Goal: Task Accomplishment & Management: Manage account settings

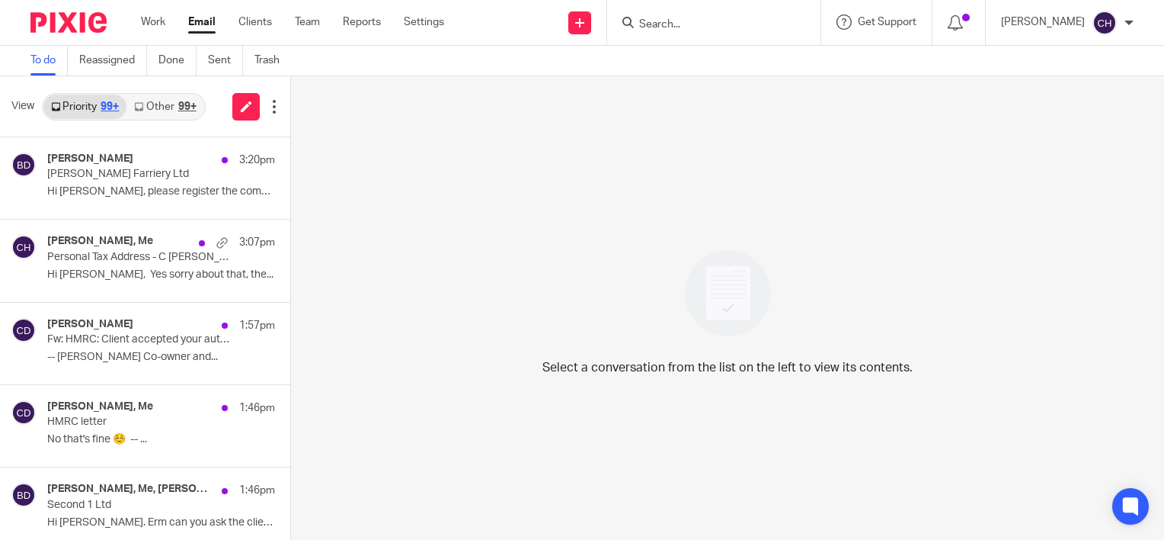
click at [696, 28] on input "Search" at bounding box center [706, 25] width 137 height 14
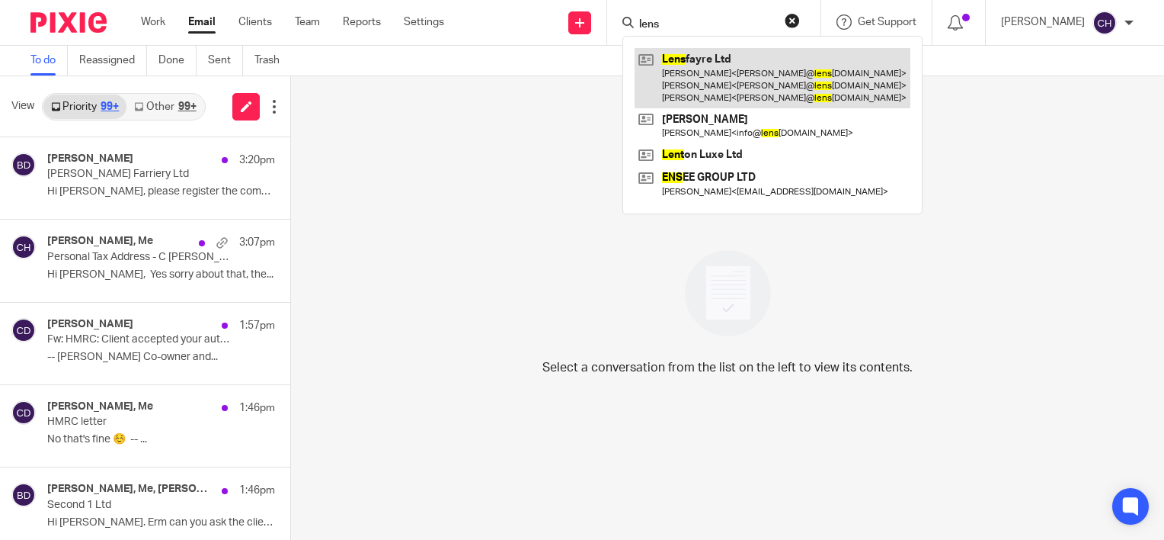
type input "lens"
click at [705, 49] on link at bounding box center [773, 78] width 276 height 60
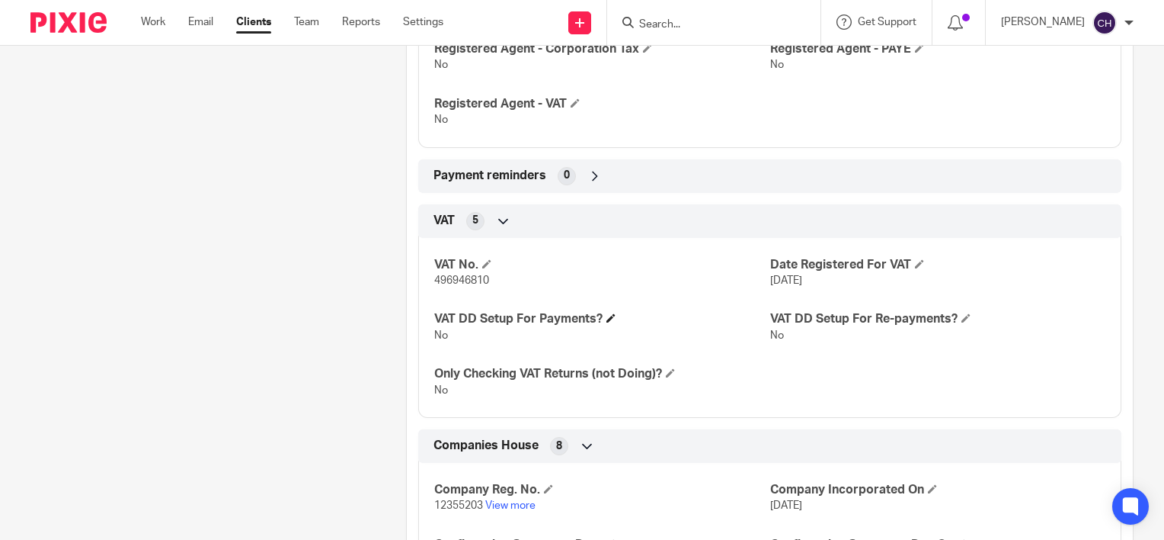
scroll to position [838, 0]
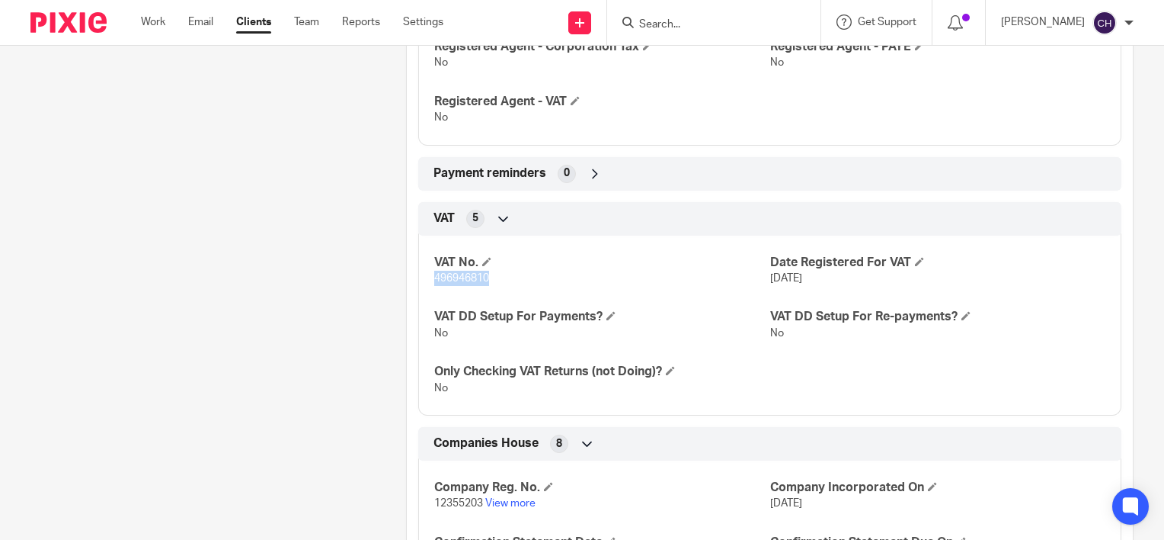
drag, startPoint x: 494, startPoint y: 281, endPoint x: 429, endPoint y: 283, distance: 64.8
click at [429, 283] on div "VAT No. 496946810 Date Registered For VAT 1 Jul 2025 VAT DD Setup For Payments?…" at bounding box center [769, 319] width 703 height 191
drag, startPoint x: 429, startPoint y: 283, endPoint x: 444, endPoint y: 279, distance: 15.9
copy span "496946810"
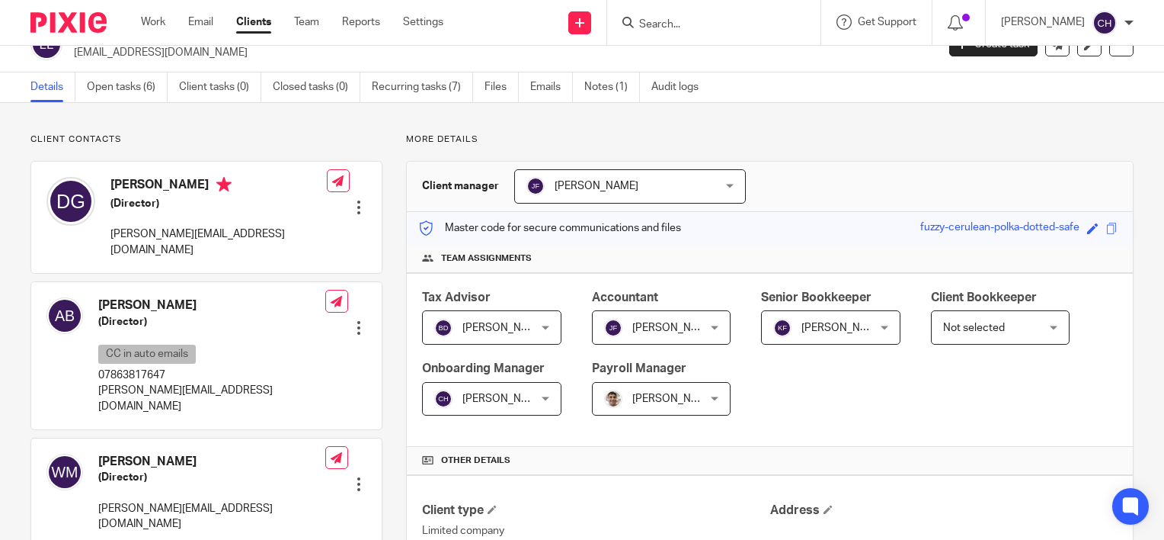
scroll to position [0, 0]
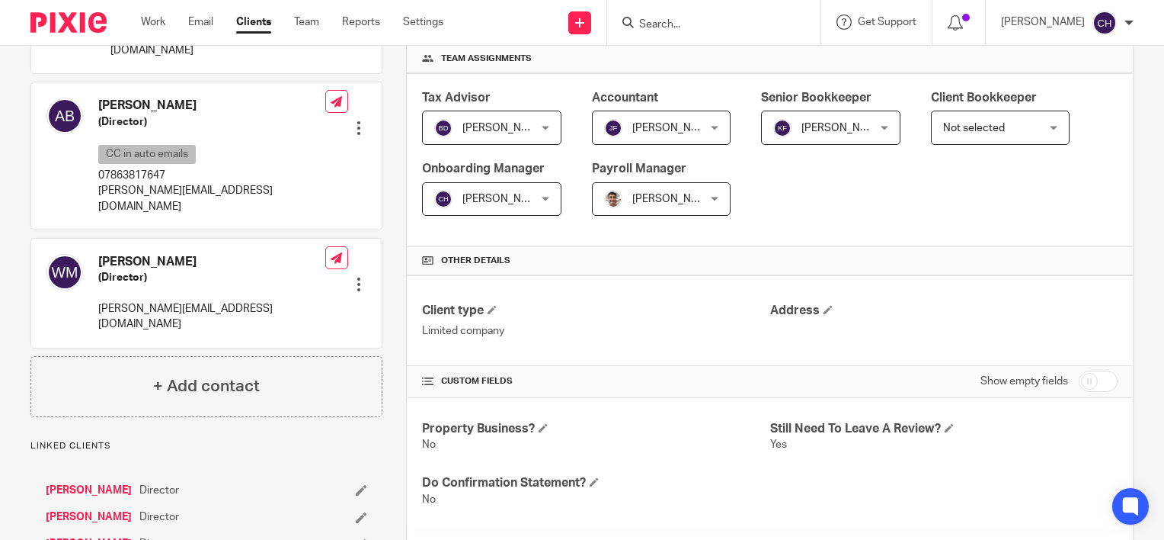
click at [1103, 376] on input "checkbox" at bounding box center [1098, 380] width 39 height 21
checkbox input "true"
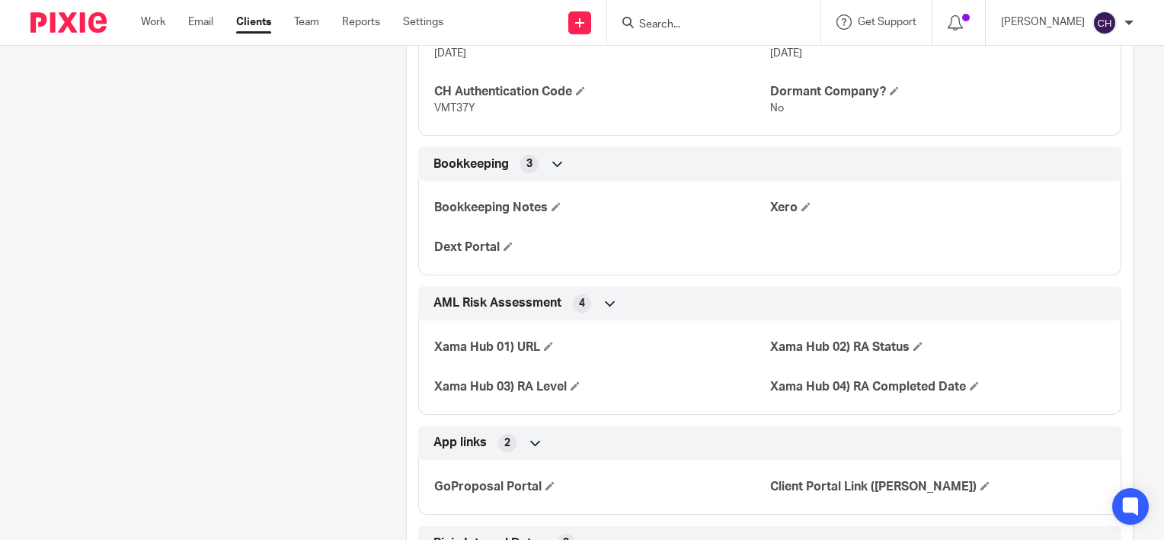
scroll to position [2180, 0]
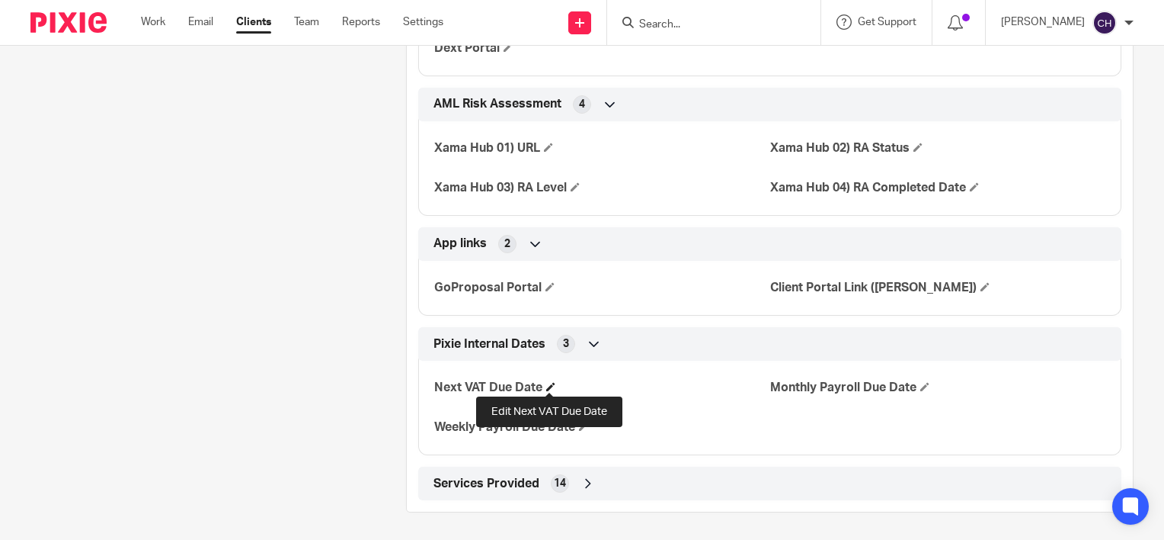
click at [550, 387] on span at bounding box center [550, 386] width 9 height 9
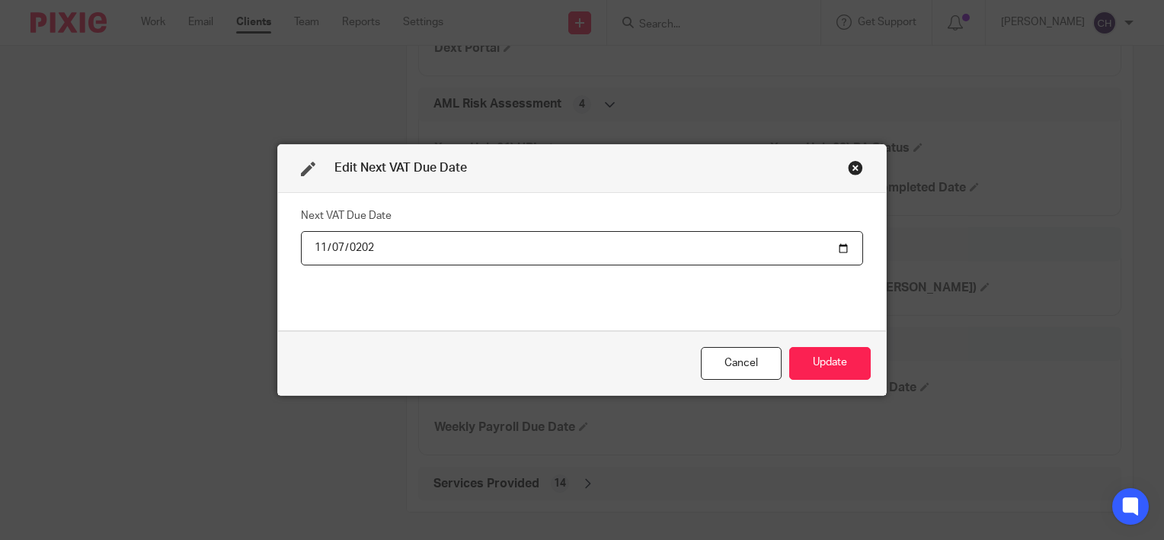
type input "2025-11-07"
click at [529, 314] on div "Next VAT Due Date 2025-11-07" at bounding box center [582, 261] width 562 height 114
click at [837, 369] on button "Update" at bounding box center [830, 363] width 82 height 33
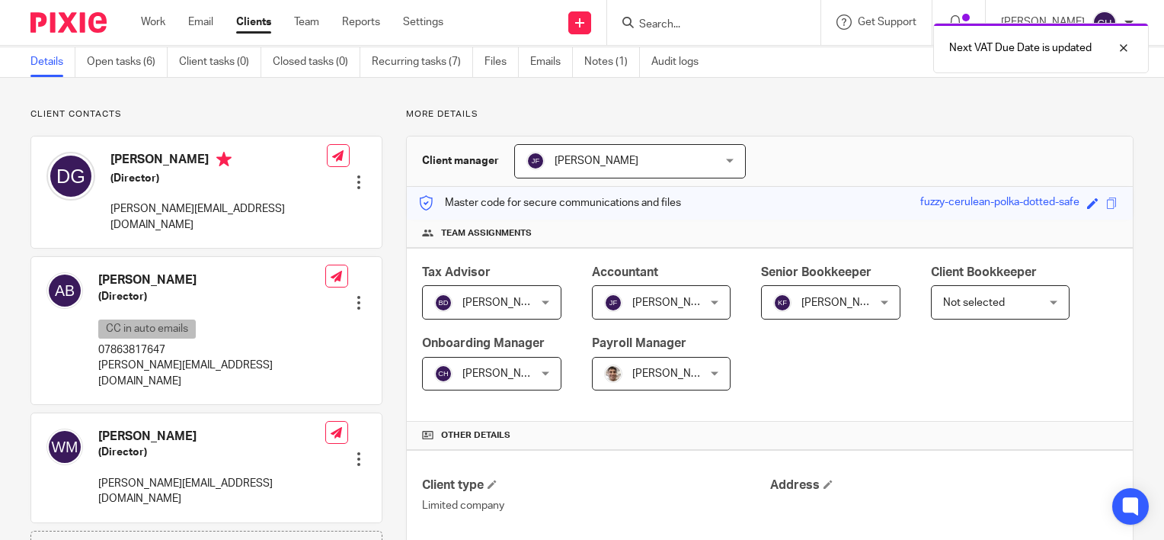
scroll to position [0, 0]
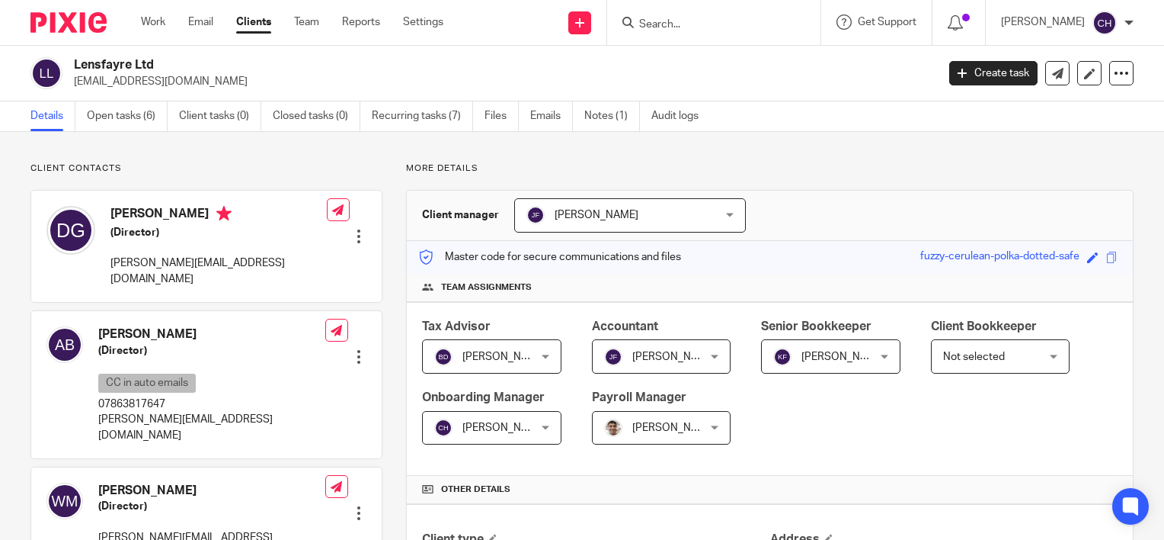
click at [104, 87] on p "[EMAIL_ADDRESS][DOMAIN_NAME]" at bounding box center [500, 81] width 853 height 15
click at [109, 102] on link "Open tasks (6)" at bounding box center [127, 116] width 81 height 30
click at [110, 118] on link "Open tasks (6)" at bounding box center [127, 116] width 81 height 30
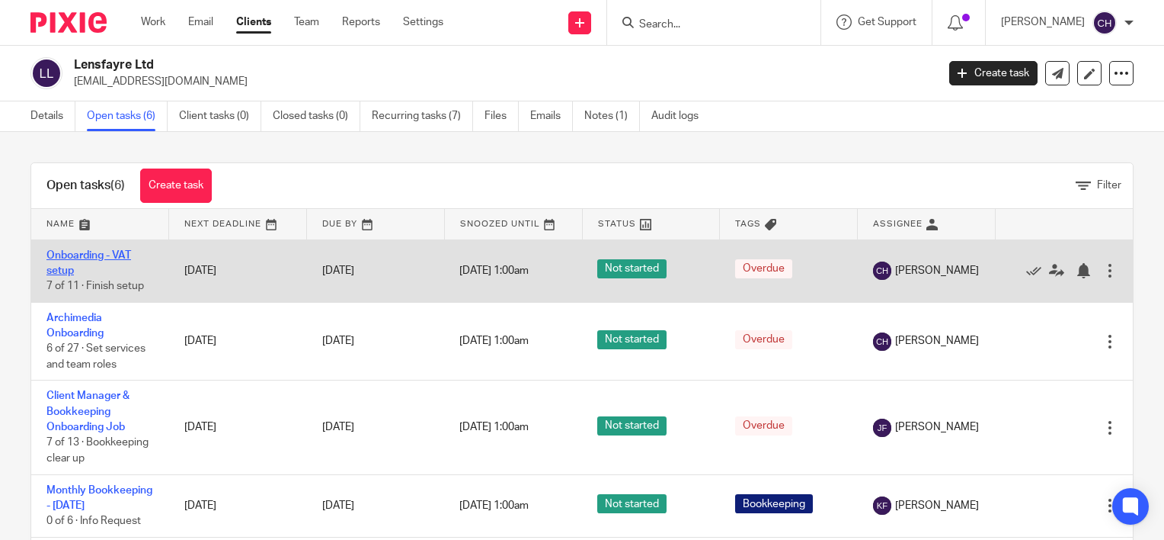
click at [67, 258] on link "Onboarding - VAT setup" at bounding box center [88, 263] width 85 height 26
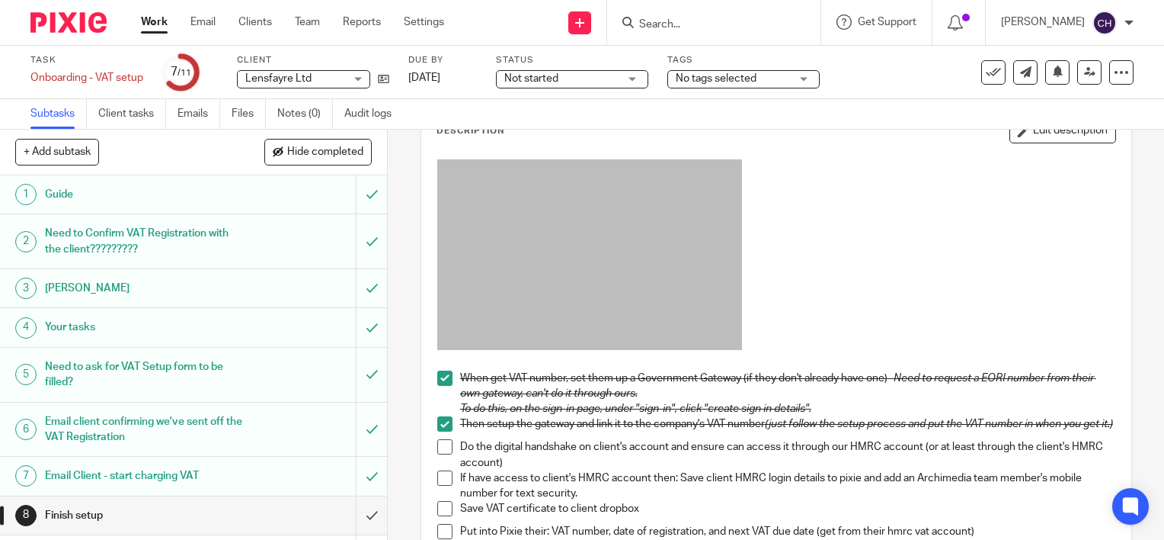
scroll to position [305, 0]
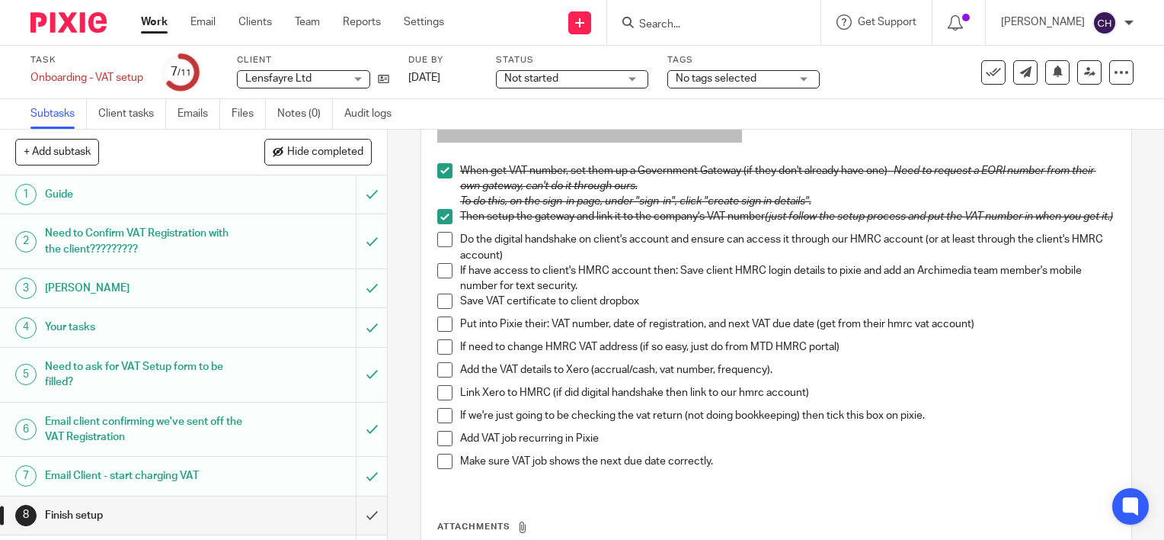
click at [438, 246] on span at bounding box center [444, 239] width 15 height 15
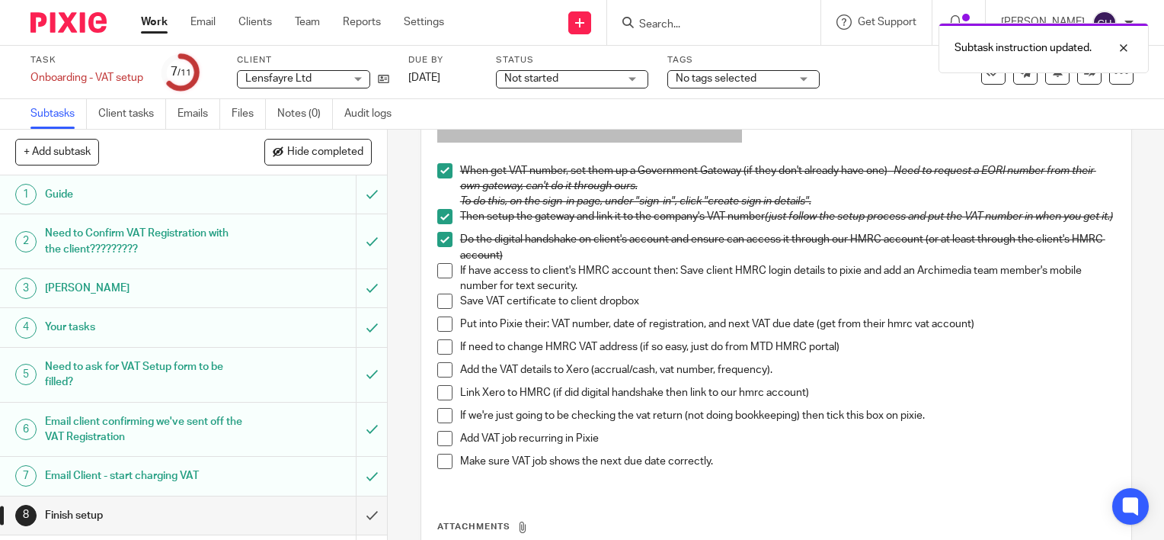
click at [437, 274] on span at bounding box center [444, 270] width 15 height 15
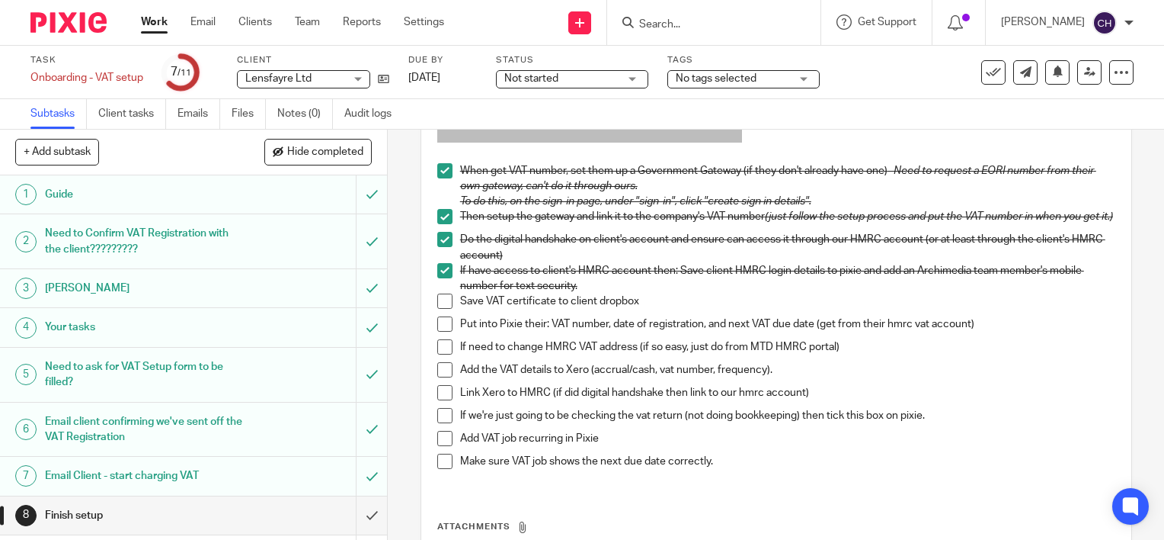
click at [442, 309] on span at bounding box center [444, 300] width 15 height 15
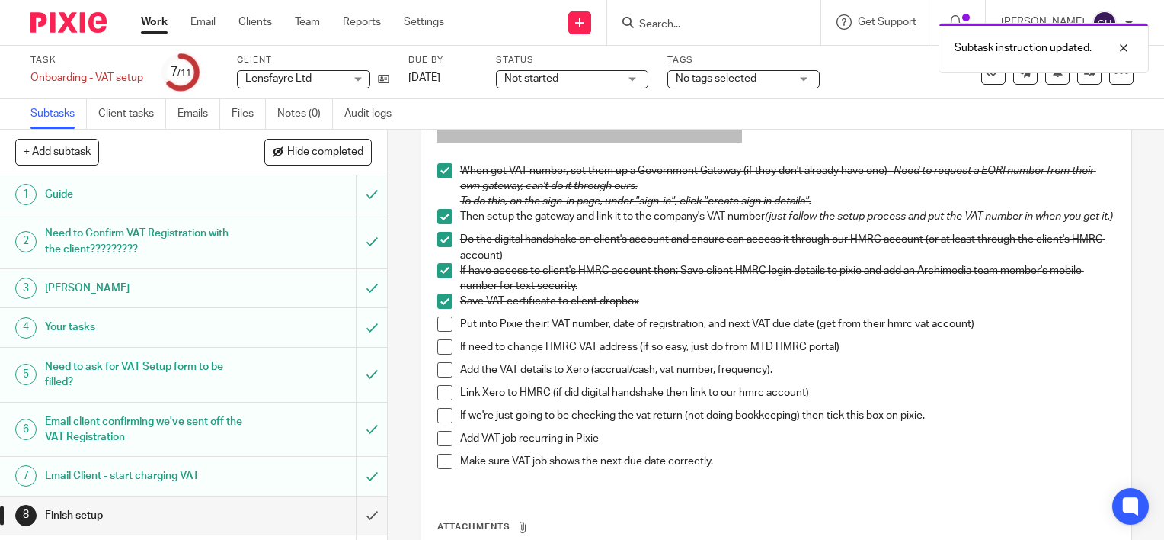
click at [447, 326] on span at bounding box center [444, 323] width 15 height 15
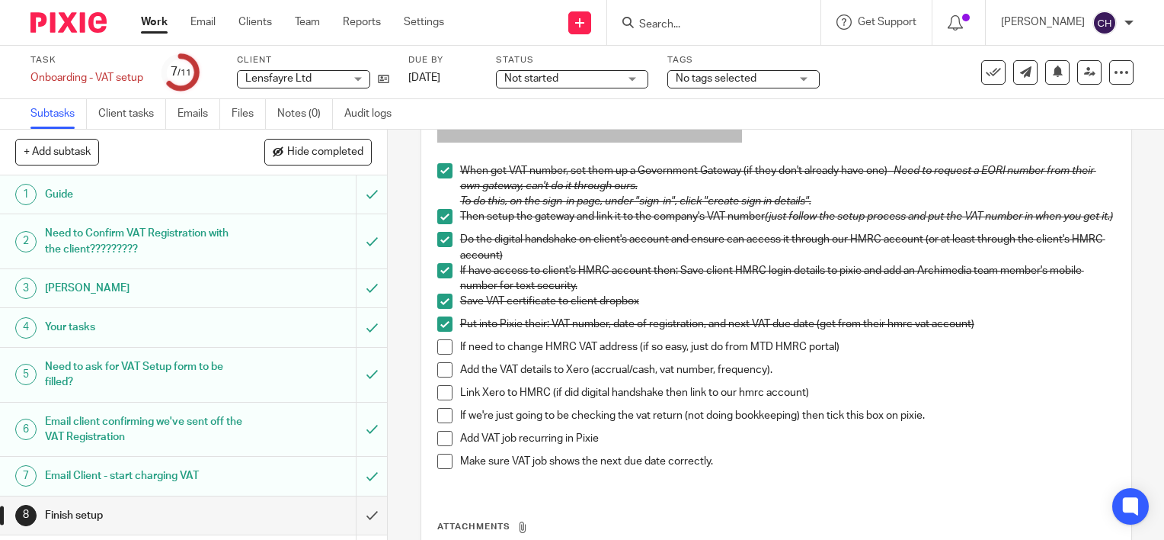
click at [440, 354] on span at bounding box center [444, 346] width 15 height 15
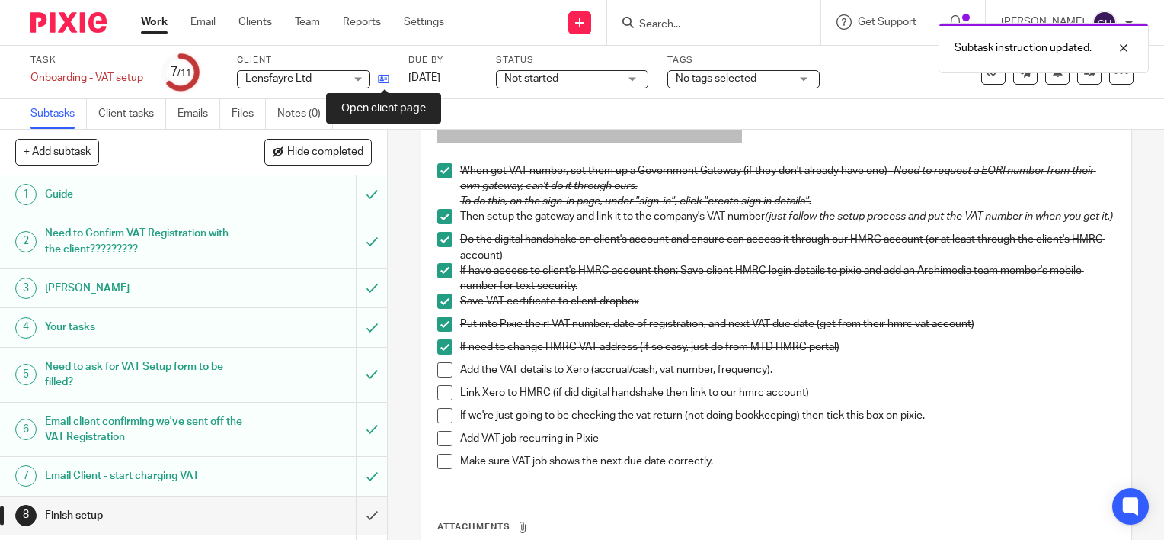
click at [384, 80] on icon at bounding box center [383, 78] width 11 height 11
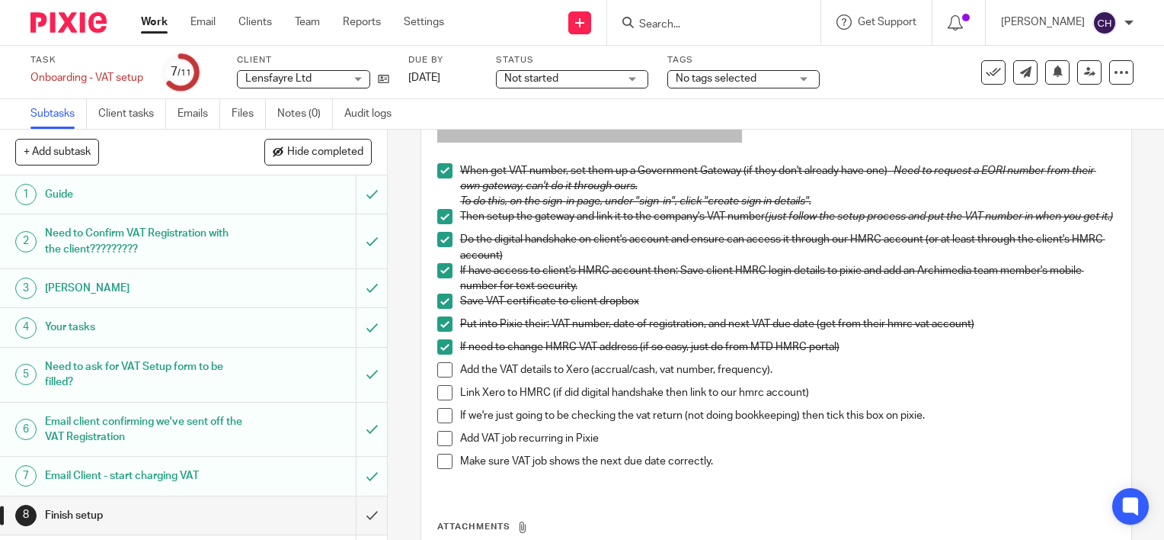
click at [441, 375] on span at bounding box center [444, 369] width 15 height 15
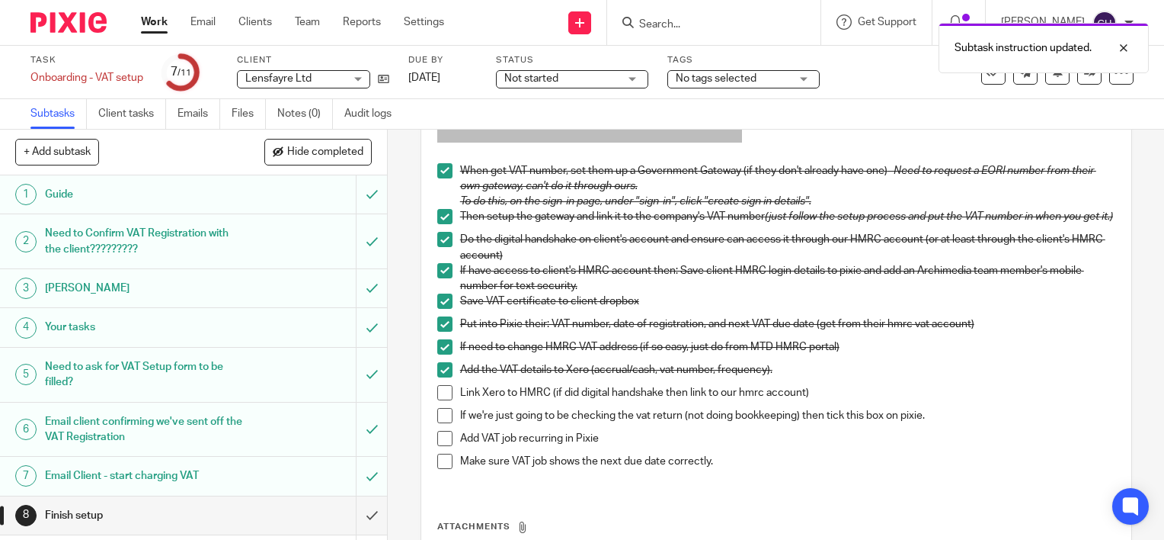
click at [437, 373] on span at bounding box center [444, 369] width 15 height 15
click at [363, 14] on div "Work Email Clients Team Reports Settings Work Email Clients Team Reports Settin…" at bounding box center [296, 22] width 341 height 45
click at [312, 11] on div "Work Email Clients Team Reports Settings Work Email Clients Team Reports Settin…" at bounding box center [296, 22] width 341 height 45
click at [313, 30] on link "Team" at bounding box center [307, 21] width 25 height 15
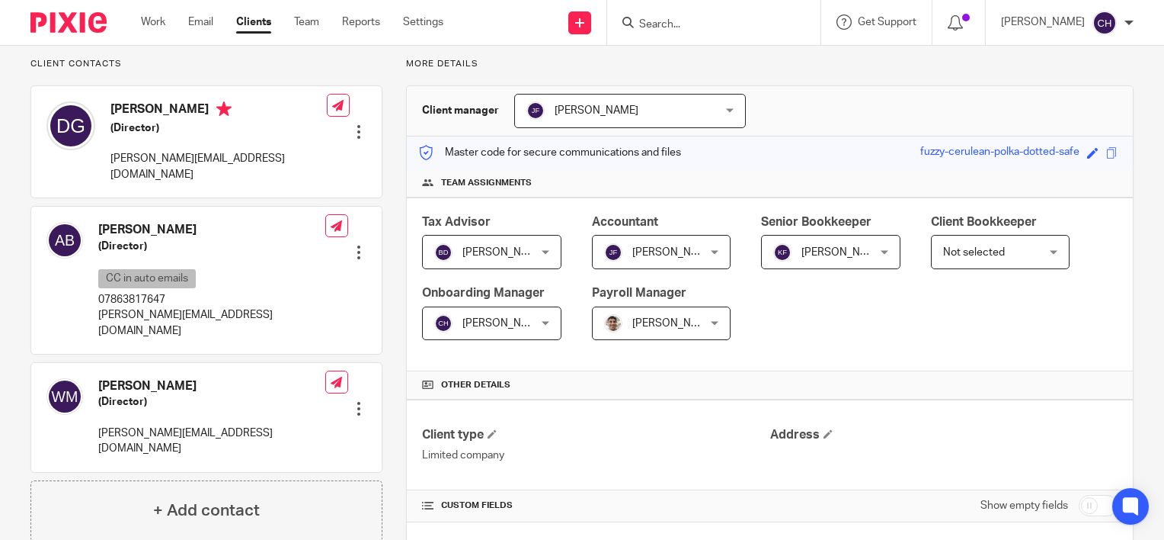
scroll to position [152, 0]
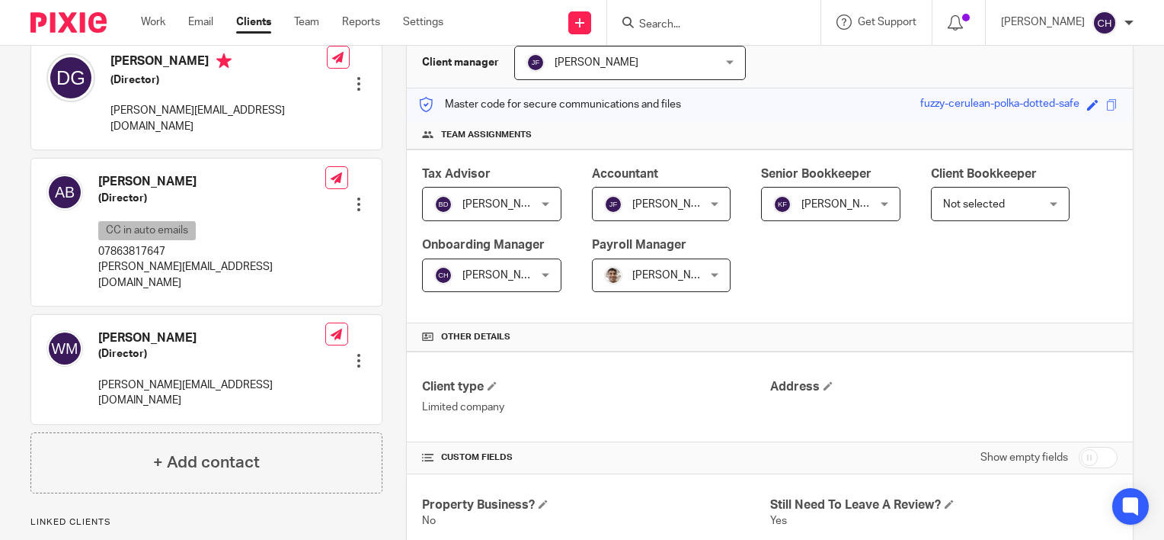
click at [1088, 463] on input "checkbox" at bounding box center [1098, 457] width 39 height 21
checkbox input "true"
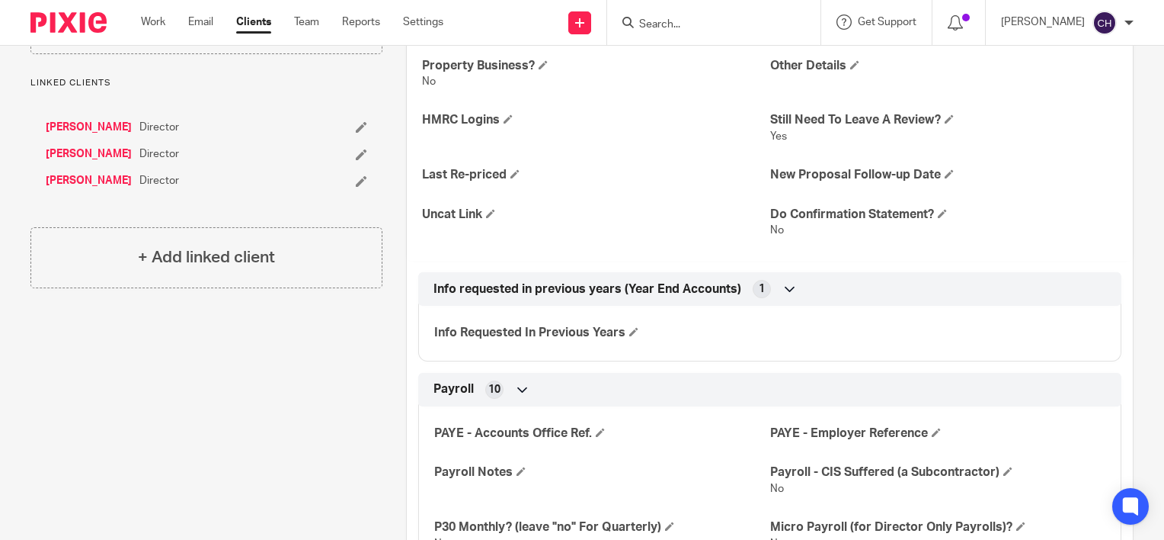
scroll to position [686, 0]
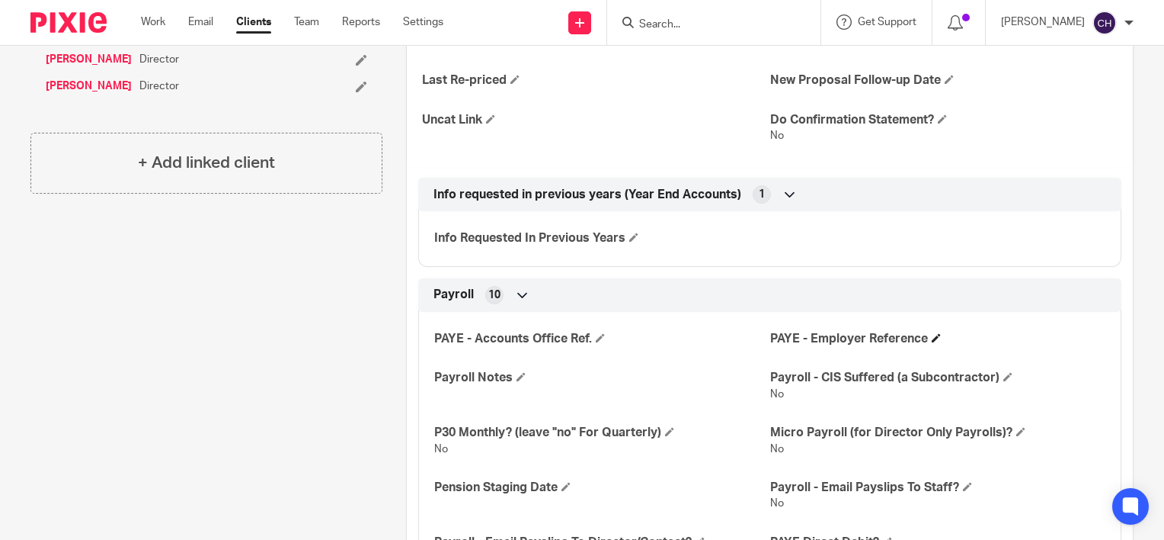
click at [939, 331] on h4 "PAYE - Employer Reference" at bounding box center [937, 339] width 335 height 16
click at [929, 341] on h4 "PAYE - Employer Reference" at bounding box center [937, 339] width 335 height 16
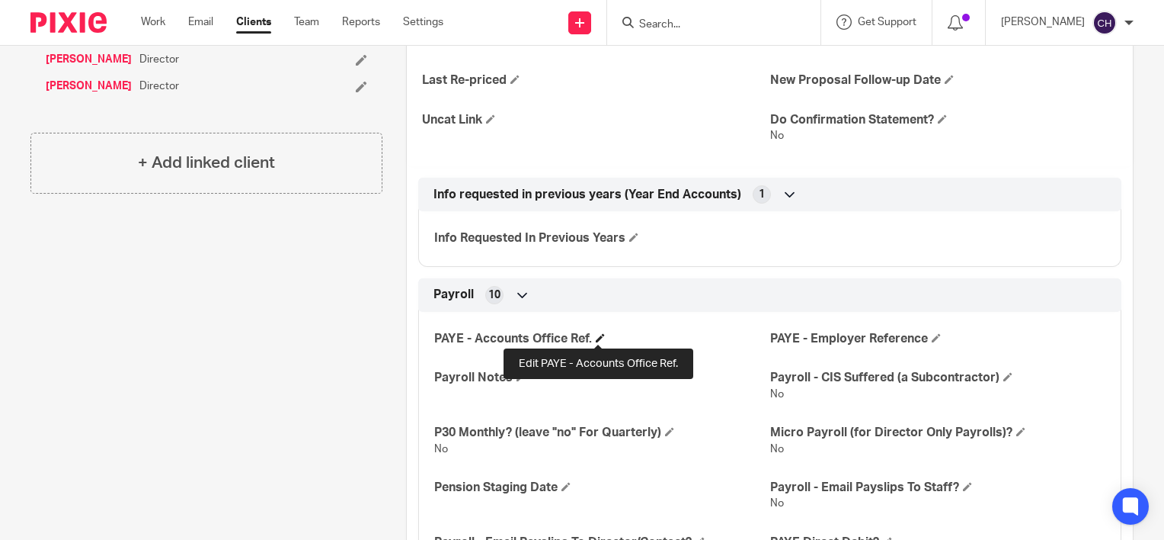
click at [598, 333] on span at bounding box center [600, 337] width 9 height 9
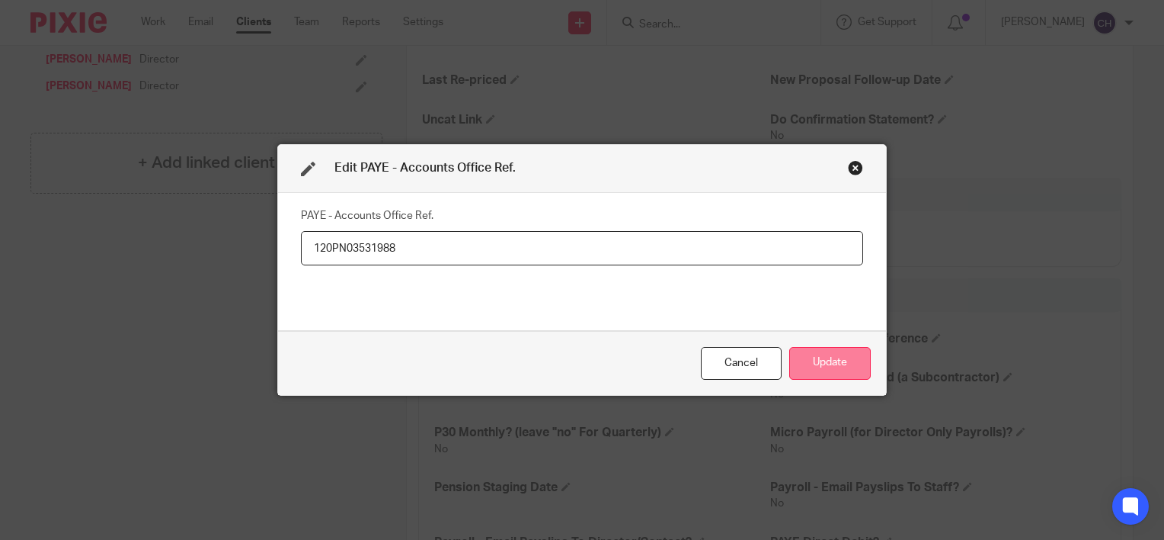
type input "120PN03531988"
click at [820, 366] on button "Update" at bounding box center [830, 363] width 82 height 33
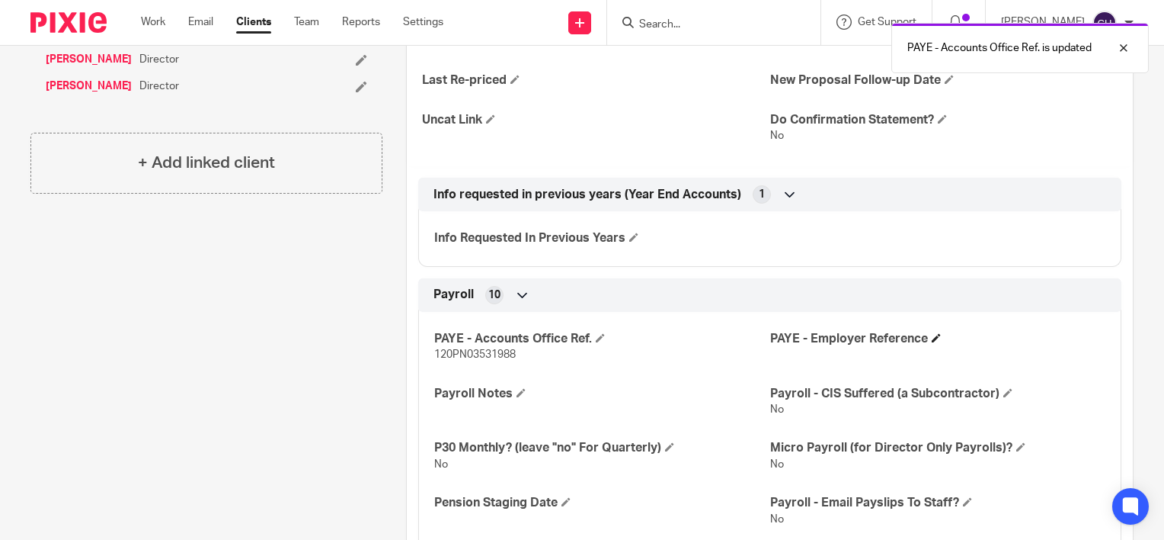
click at [927, 341] on h4 "PAYE - Employer Reference" at bounding box center [937, 339] width 335 height 16
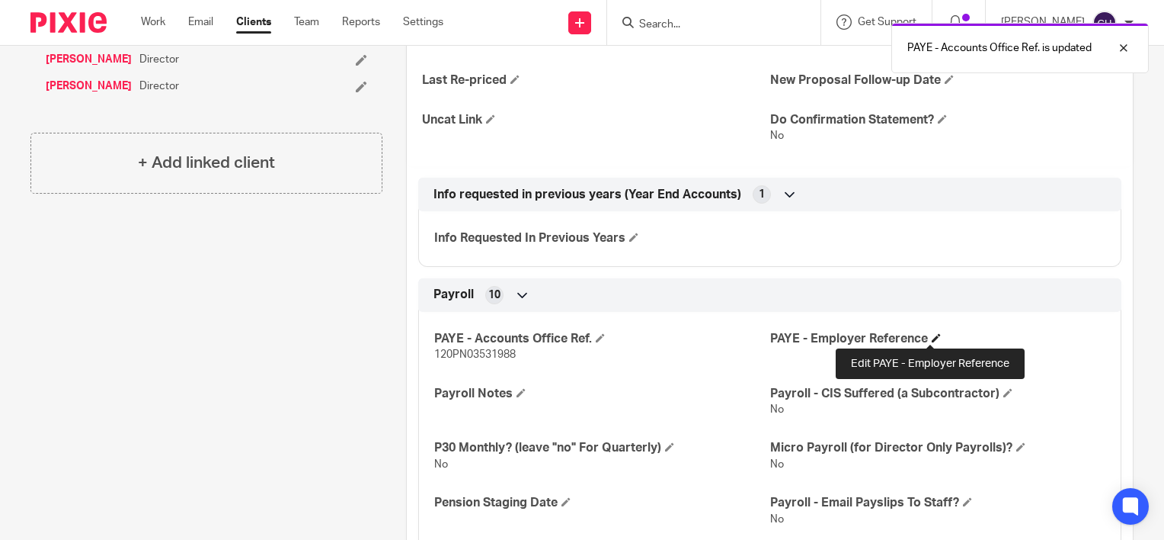
click at [932, 333] on span at bounding box center [936, 337] width 9 height 9
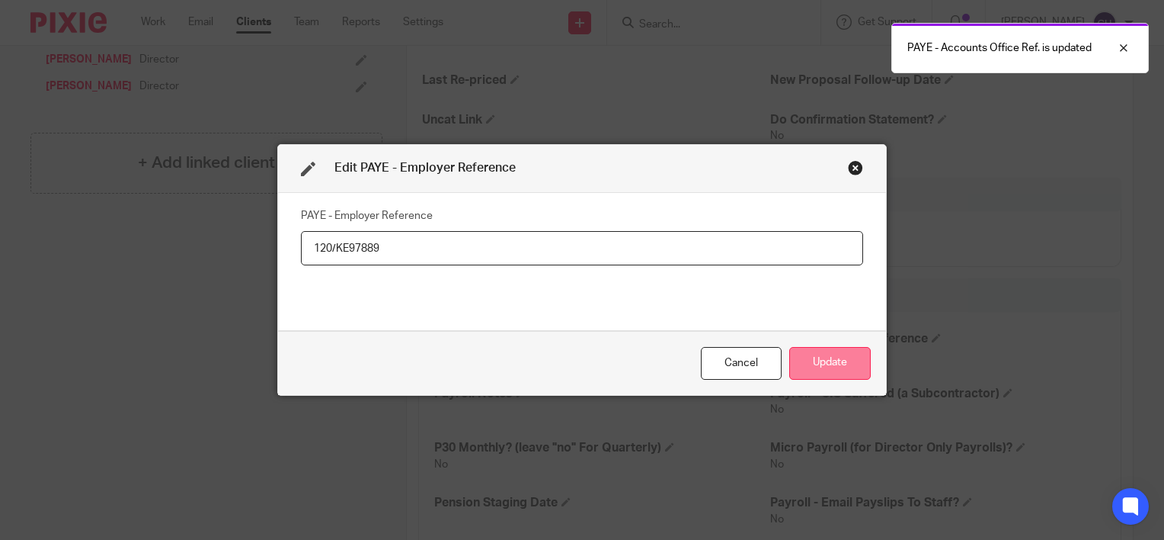
type input "120/KE97889"
click at [831, 357] on button "Update" at bounding box center [830, 363] width 82 height 33
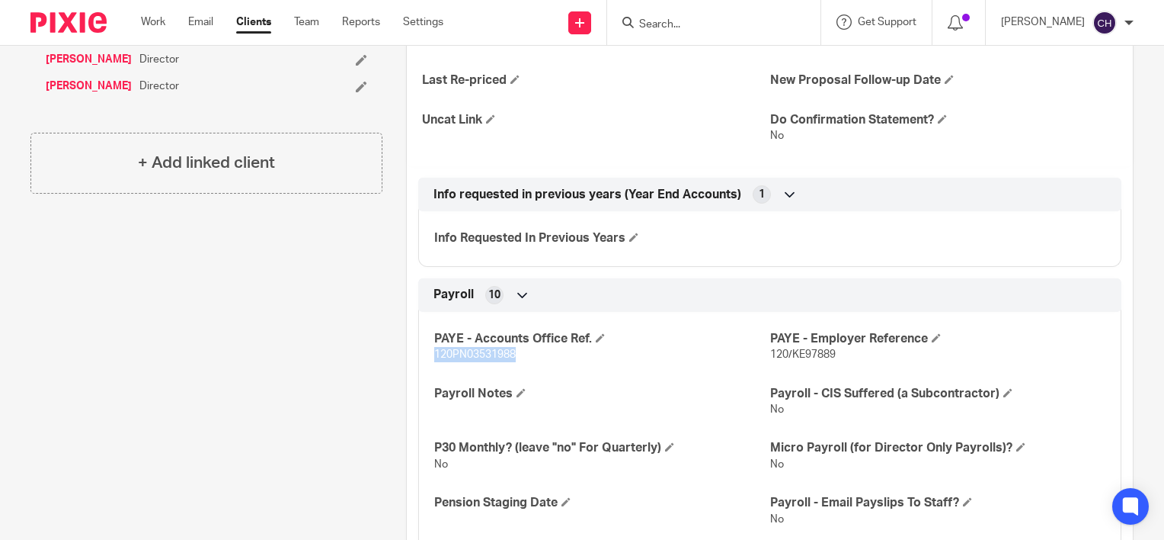
drag, startPoint x: 527, startPoint y: 362, endPoint x: 399, endPoint y: 360, distance: 128.0
copy span "120PN03531988"
drag, startPoint x: 822, startPoint y: 346, endPoint x: 793, endPoint y: 354, distance: 29.9
click at [793, 354] on div "PAYE - Employer Reference 120/KE97889" at bounding box center [937, 347] width 335 height 32
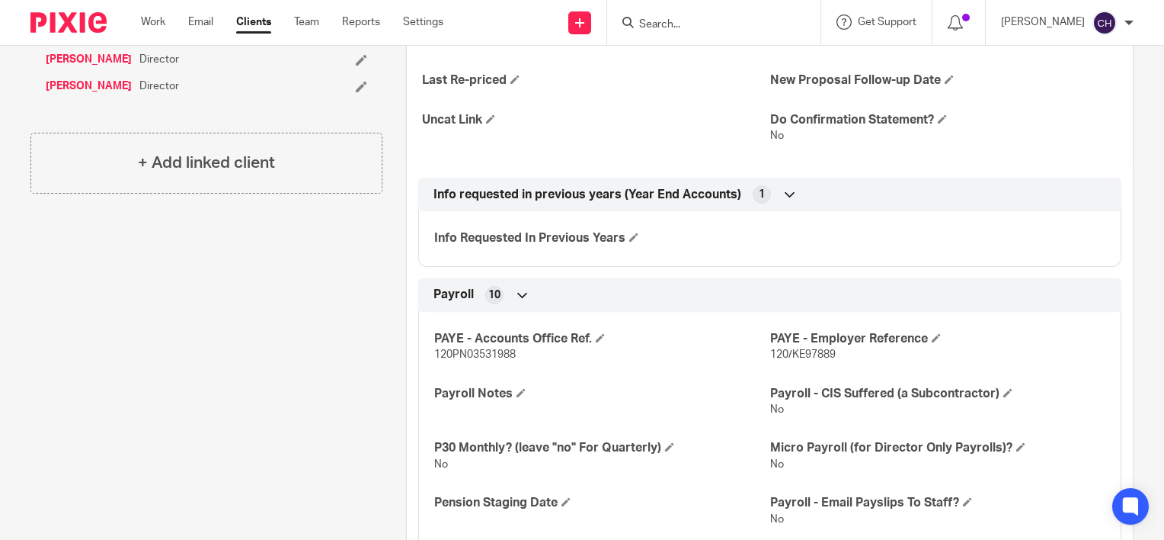
drag, startPoint x: 793, startPoint y: 354, endPoint x: 863, endPoint y: 357, distance: 69.5
click at [863, 357] on p "120/KE97889" at bounding box center [937, 354] width 335 height 15
drag, startPoint x: 847, startPoint y: 356, endPoint x: 786, endPoint y: 357, distance: 61.0
click at [786, 357] on p "120/KE97889" at bounding box center [937, 354] width 335 height 15
copy span "KE97889"
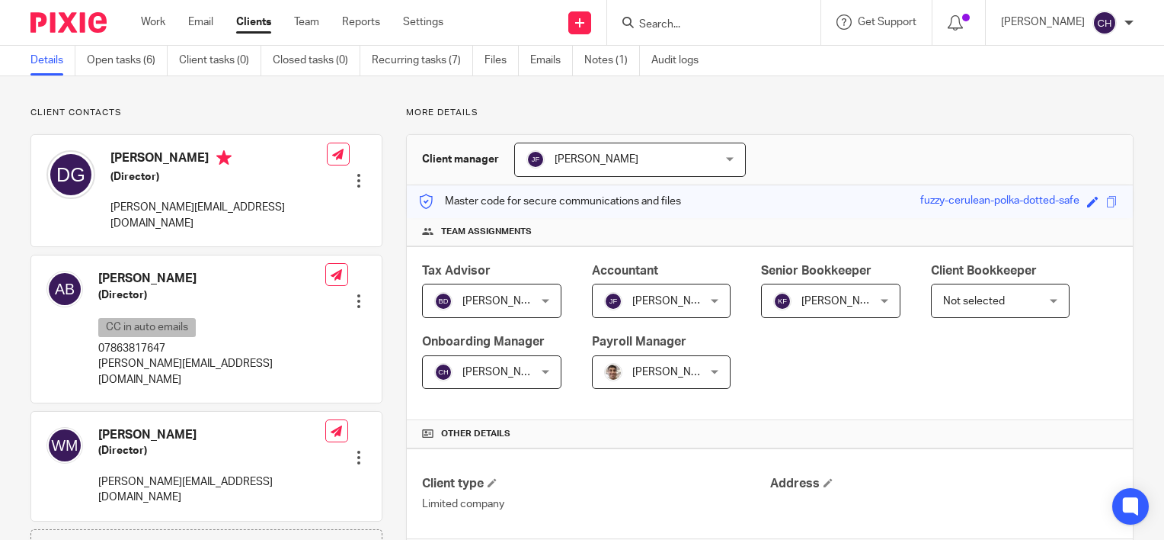
scroll to position [0, 0]
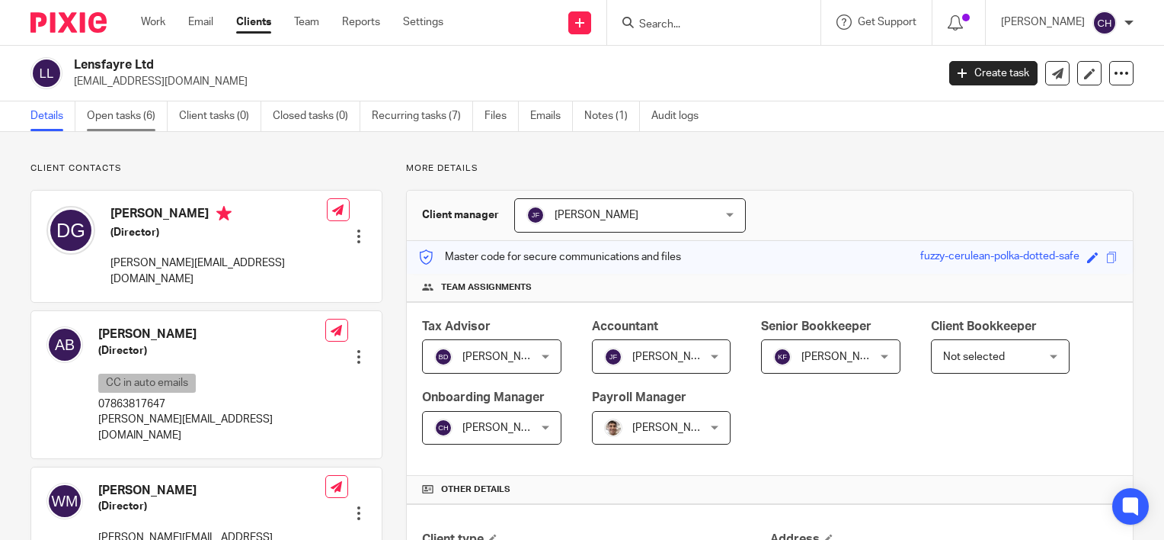
click at [134, 113] on link "Open tasks (6)" at bounding box center [127, 116] width 81 height 30
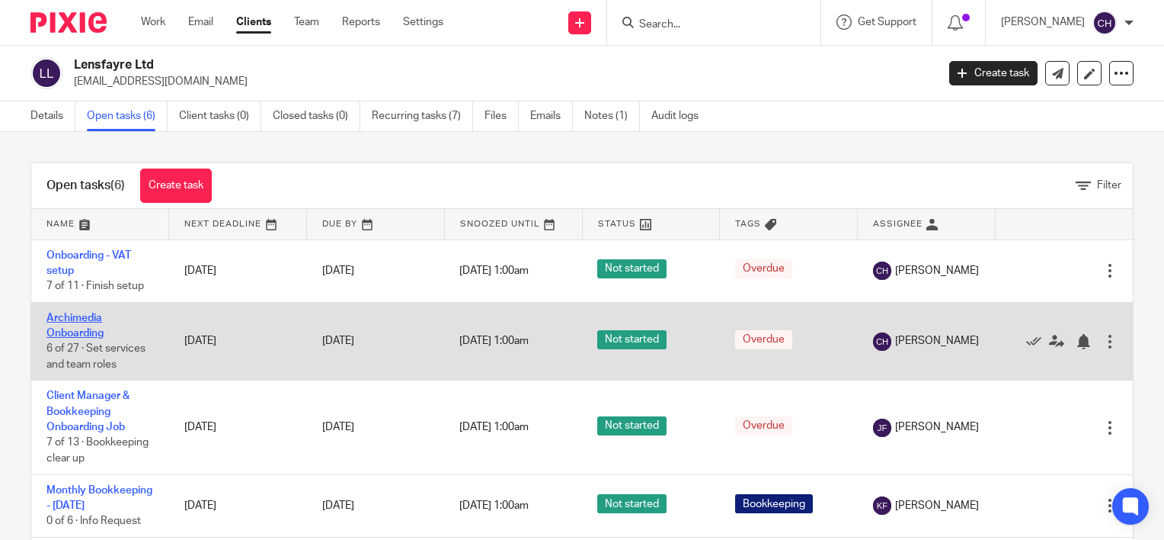
click at [88, 334] on link "Archimedia Onboarding" at bounding box center [74, 325] width 57 height 26
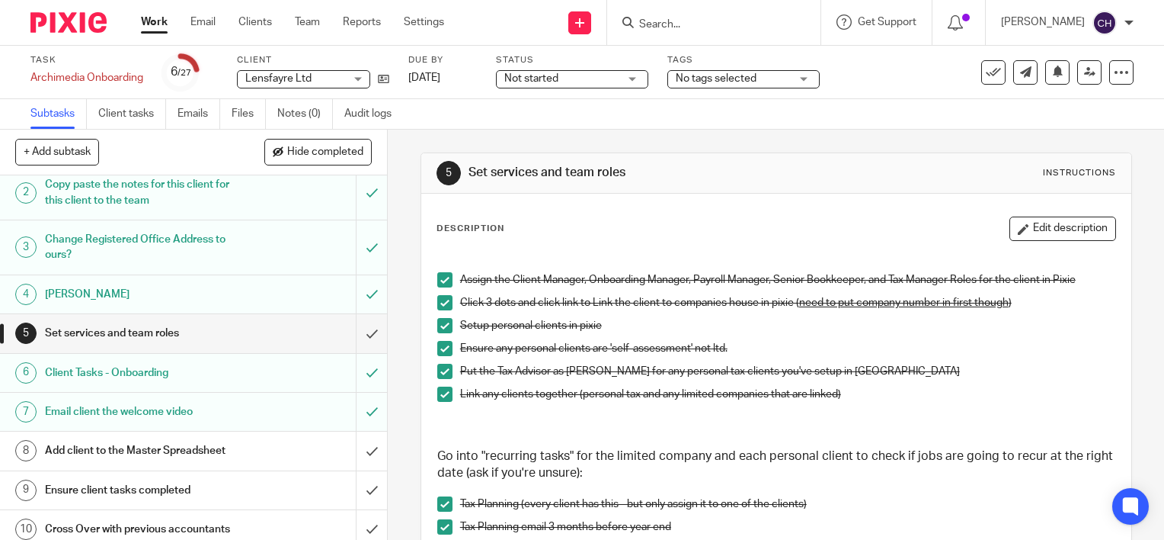
scroll to position [76, 0]
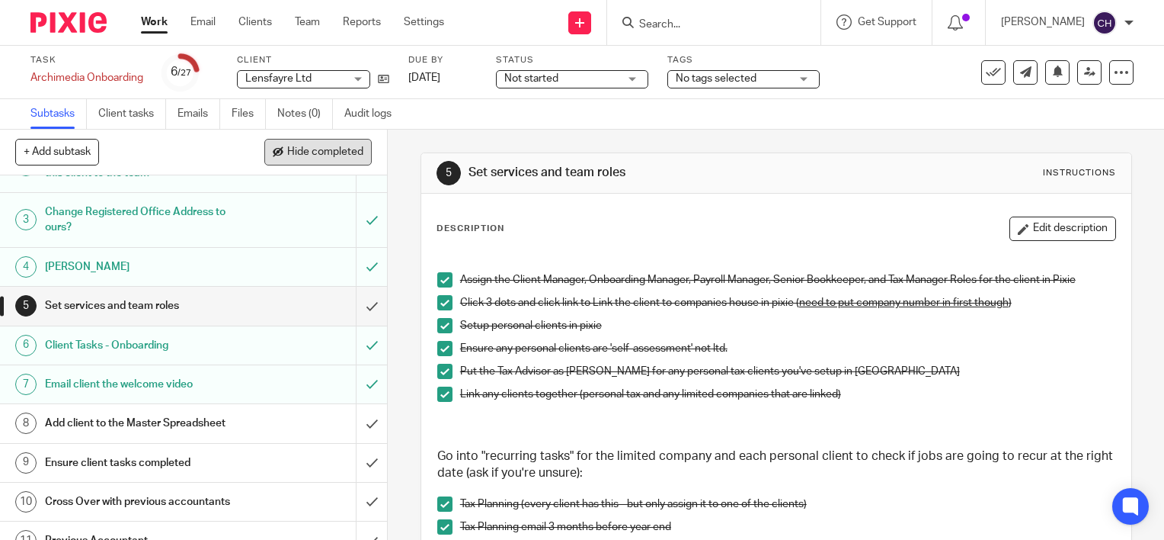
click at [290, 150] on span "Hide completed" at bounding box center [325, 152] width 76 height 12
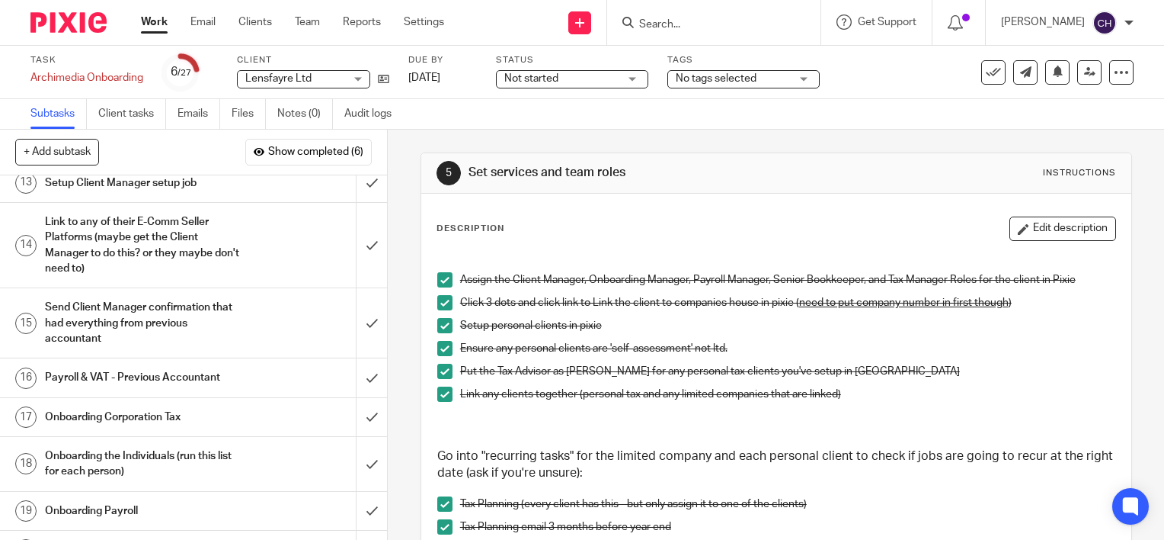
scroll to position [381, 0]
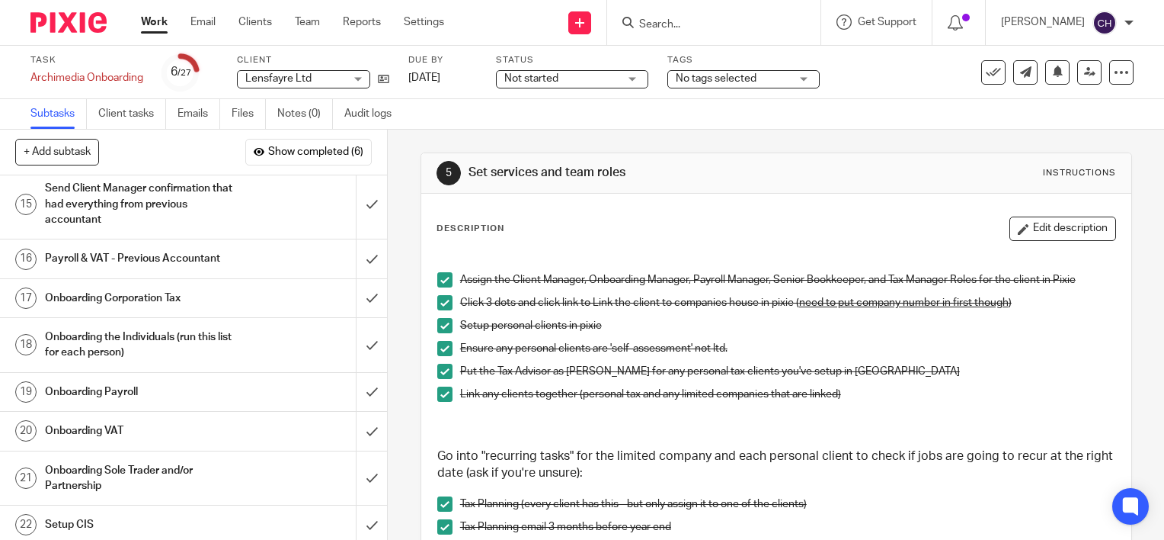
click at [156, 389] on h1 "Onboarding Payroll" at bounding box center [143, 391] width 197 height 23
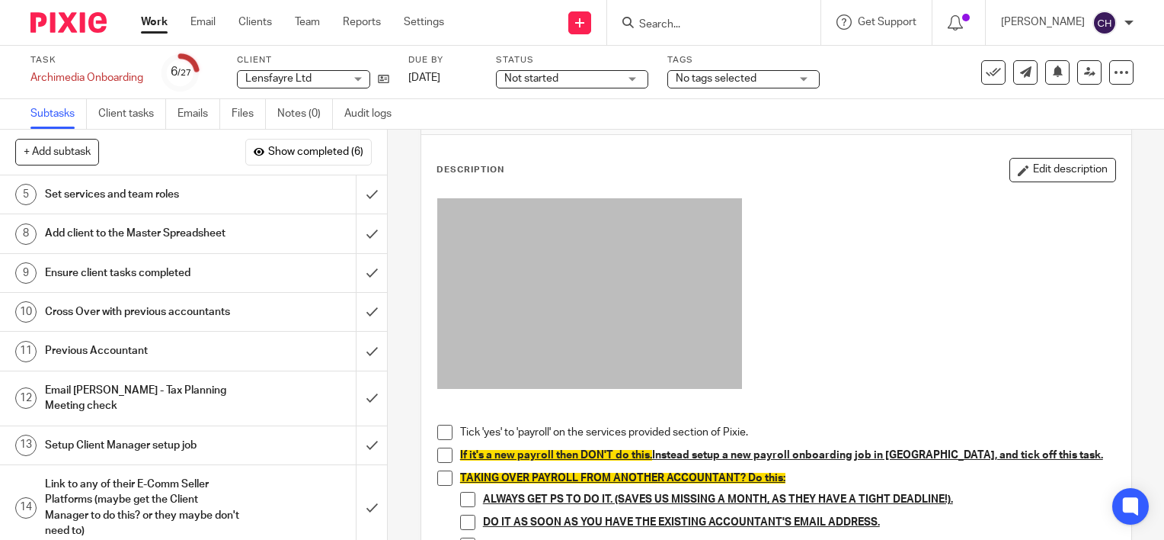
scroll to position [152, 0]
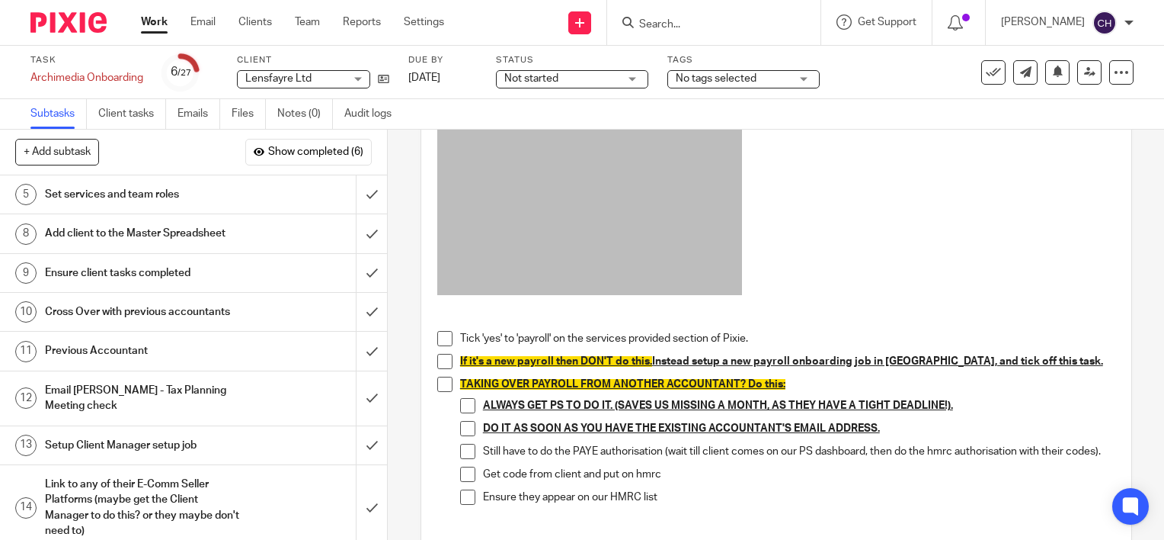
click at [442, 333] on span at bounding box center [444, 338] width 15 height 15
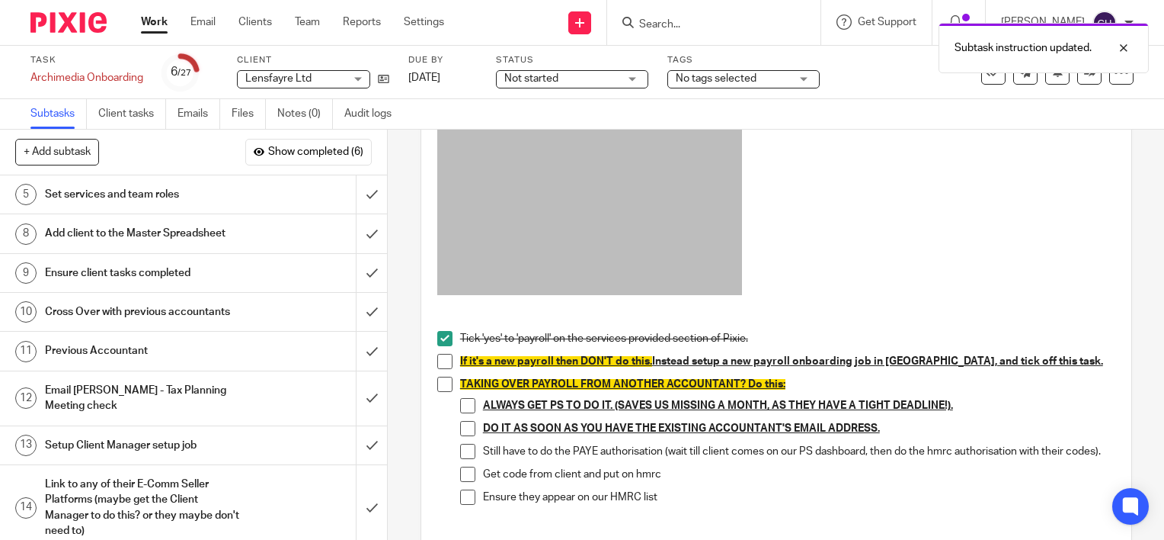
click at [441, 357] on span at bounding box center [444, 361] width 15 height 15
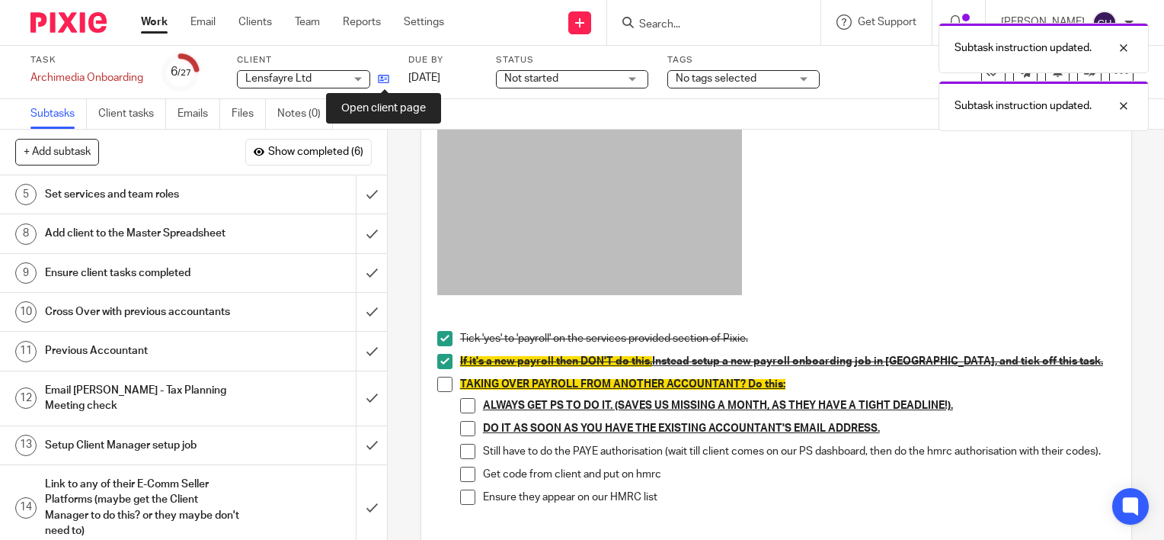
click at [383, 85] on icon at bounding box center [383, 78] width 11 height 11
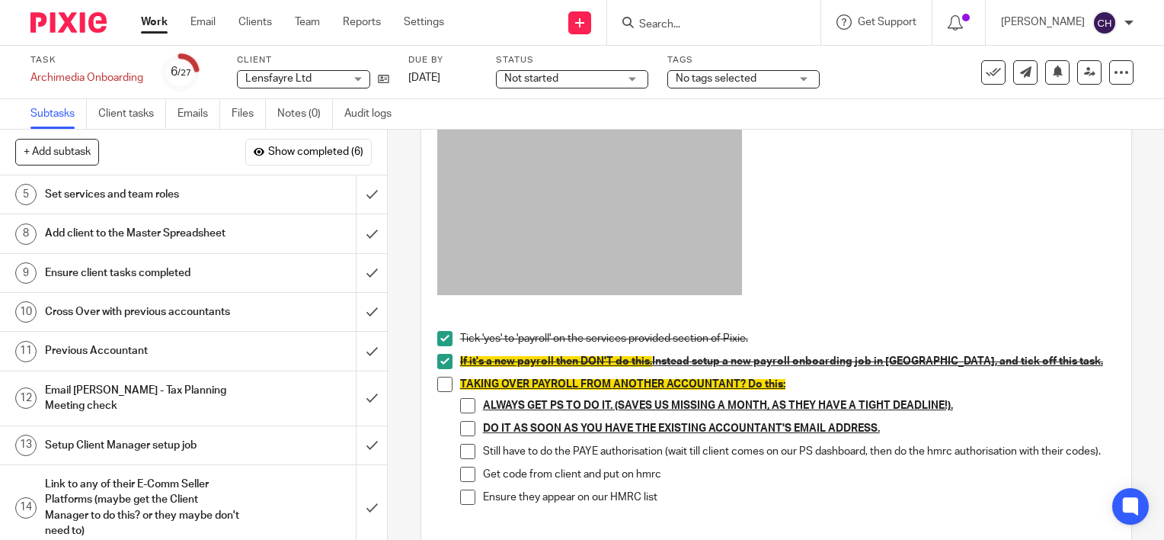
scroll to position [229, 0]
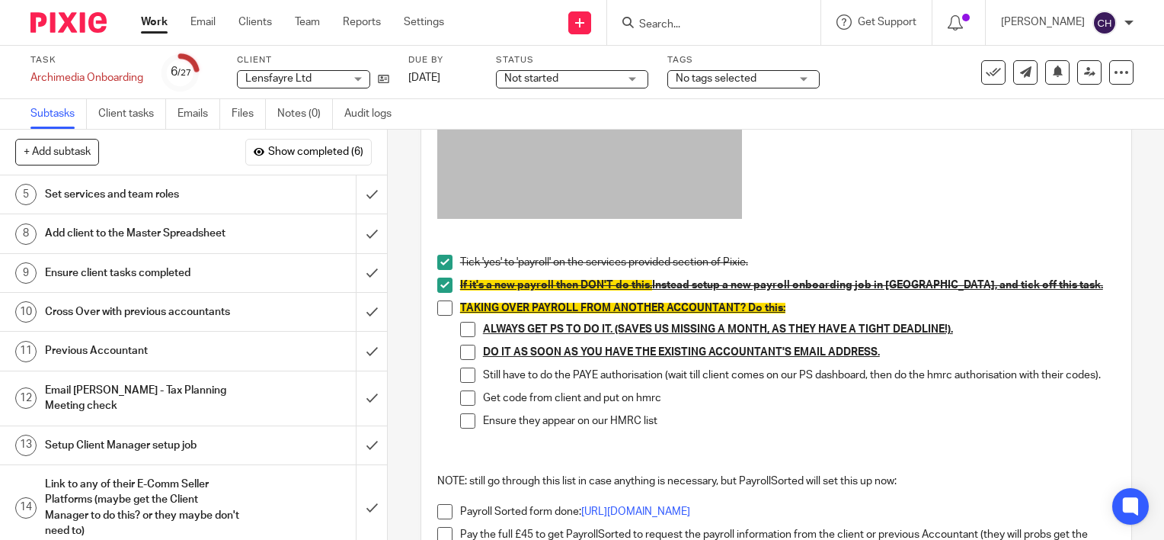
click at [462, 371] on span at bounding box center [467, 374] width 15 height 15
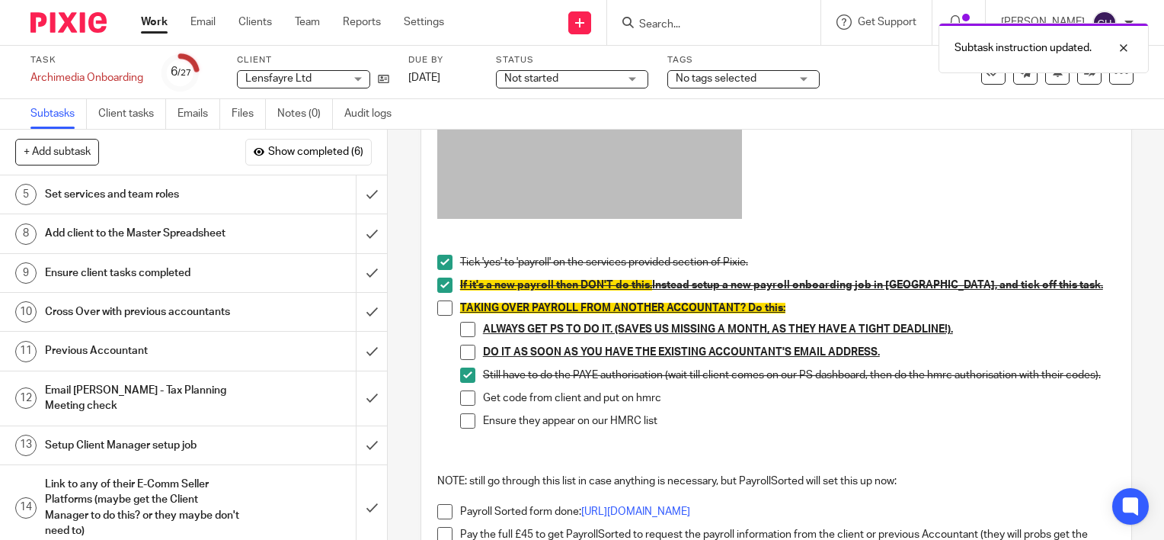
click at [462, 347] on span at bounding box center [467, 351] width 15 height 15
click at [460, 323] on span at bounding box center [467, 329] width 15 height 15
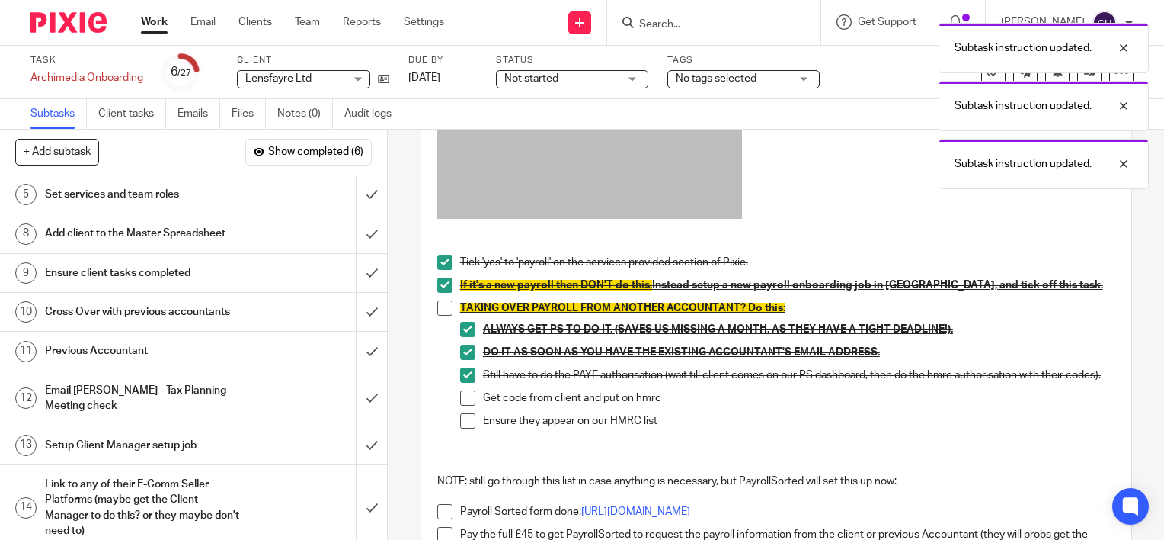
click at [431, 299] on div "Tick 'yes' to 'payroll' on the services provided section of Pixie. If it's a ne…" at bounding box center [776, 363] width 693 height 684
click at [445, 306] on span at bounding box center [444, 307] width 15 height 15
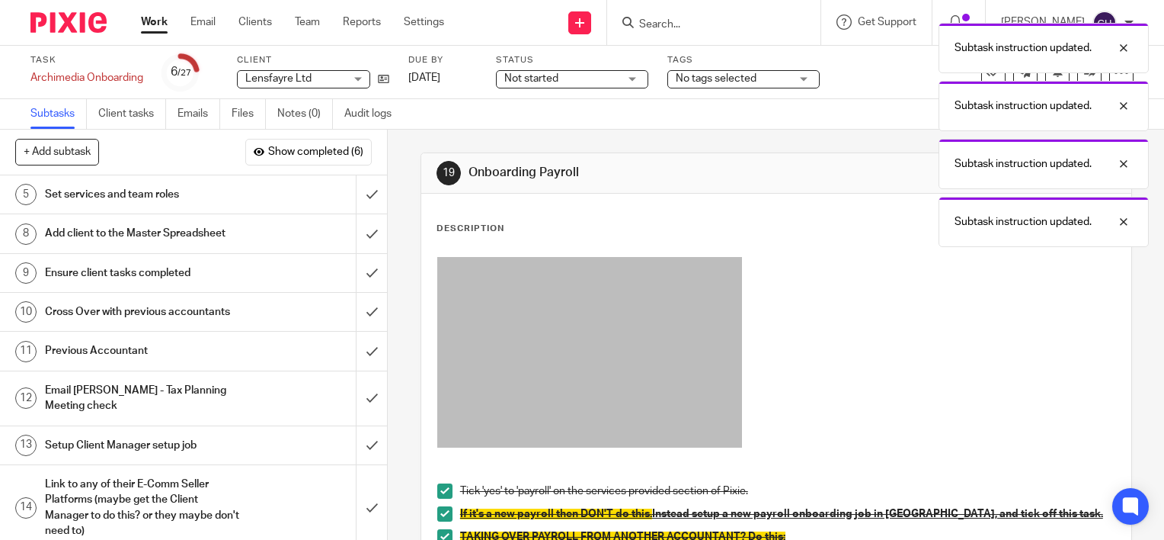
scroll to position [381, 0]
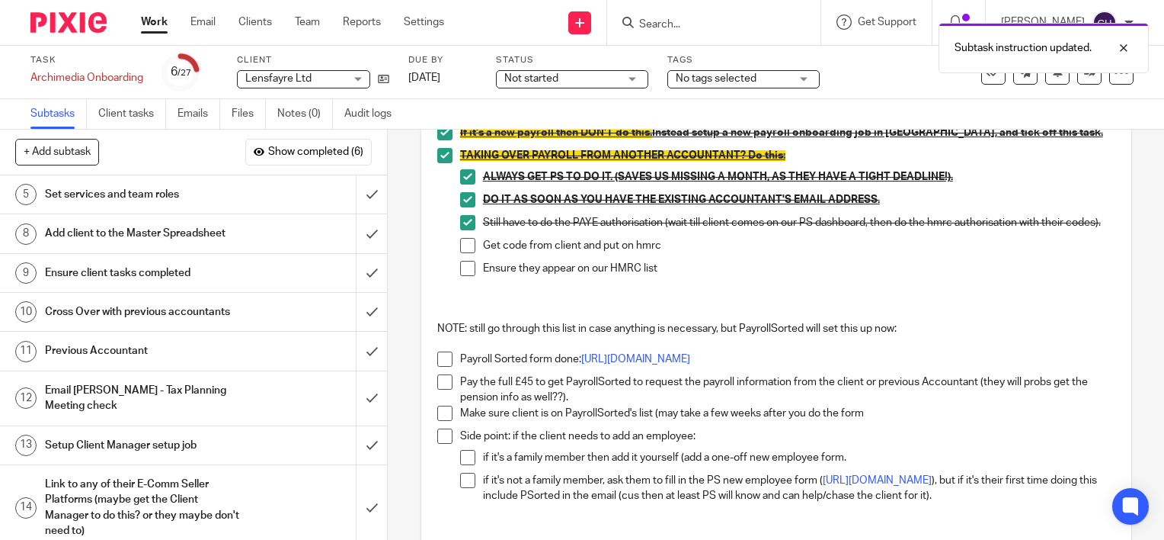
click at [446, 360] on span at bounding box center [444, 358] width 15 height 15
click at [444, 387] on span at bounding box center [444, 381] width 15 height 15
click at [442, 415] on span at bounding box center [444, 412] width 15 height 15
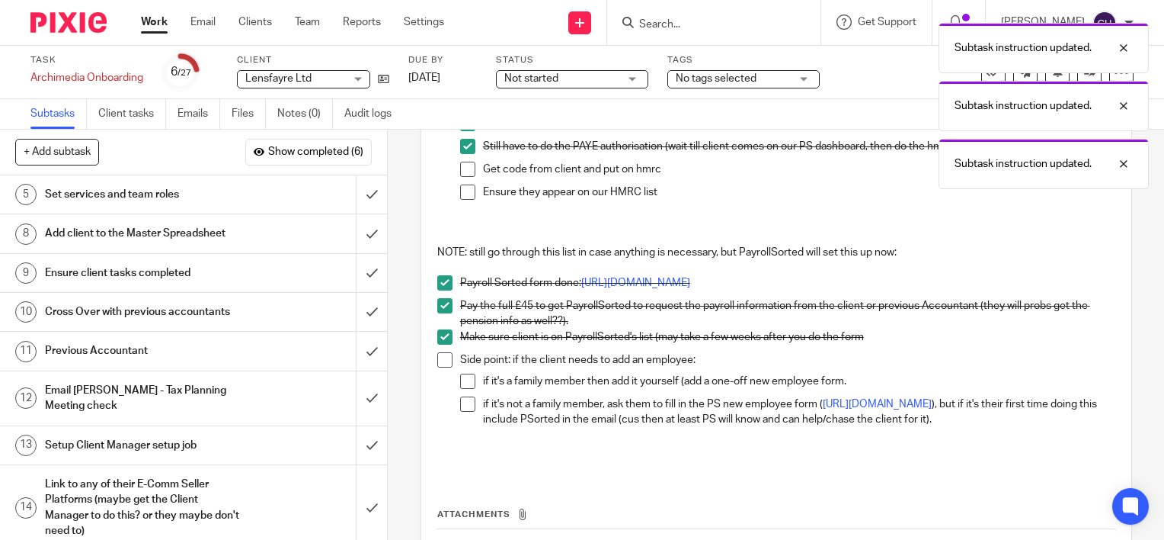
scroll to position [0, 0]
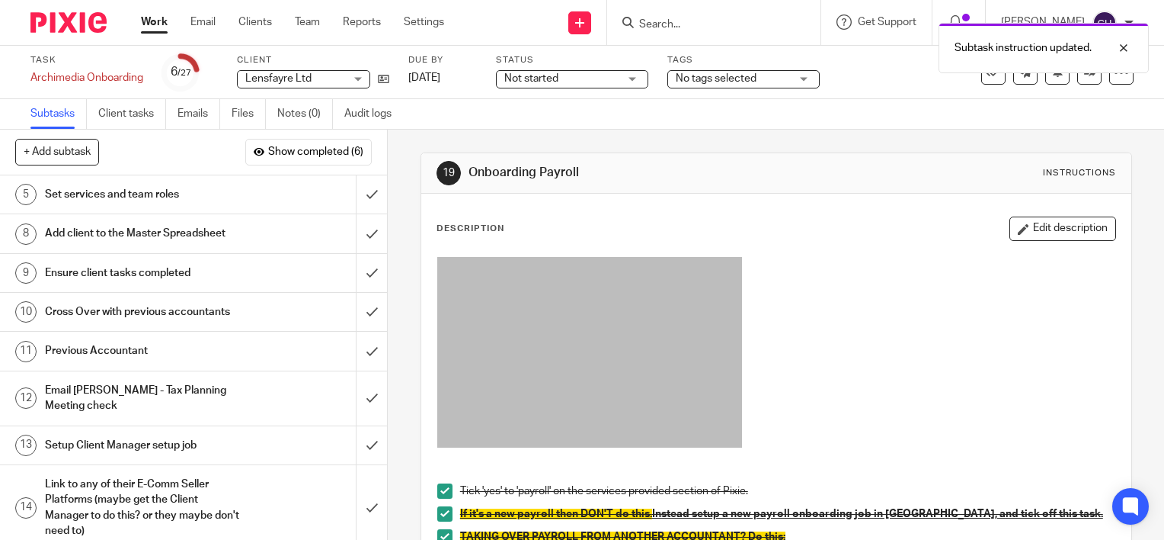
click at [162, 193] on h1 "Set services and team roles" at bounding box center [143, 194] width 197 height 23
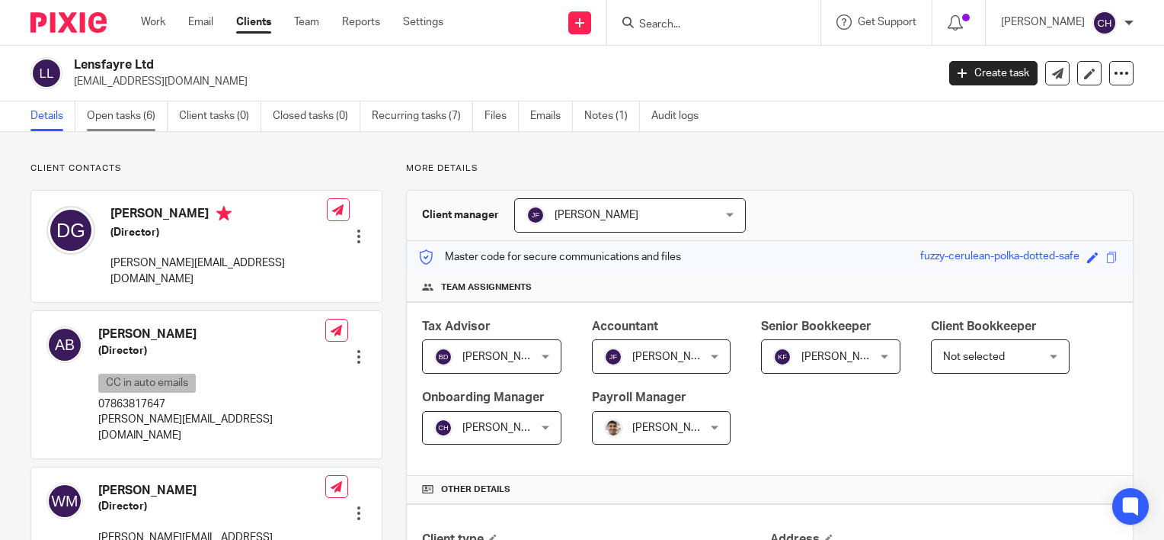
click at [125, 120] on link "Open tasks (6)" at bounding box center [127, 116] width 81 height 30
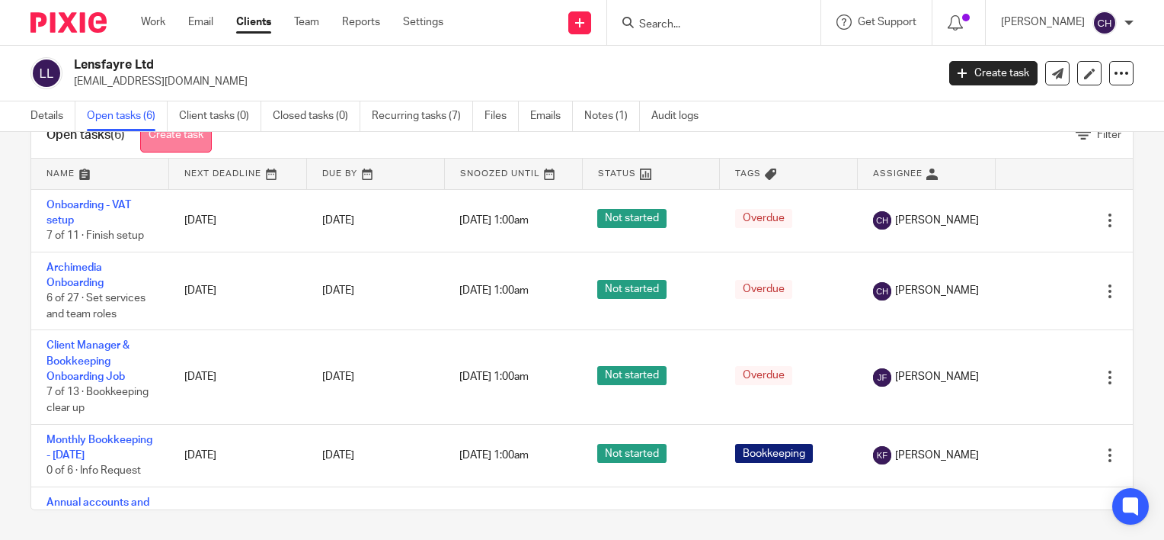
click at [174, 140] on link "Create task" at bounding box center [176, 135] width 72 height 34
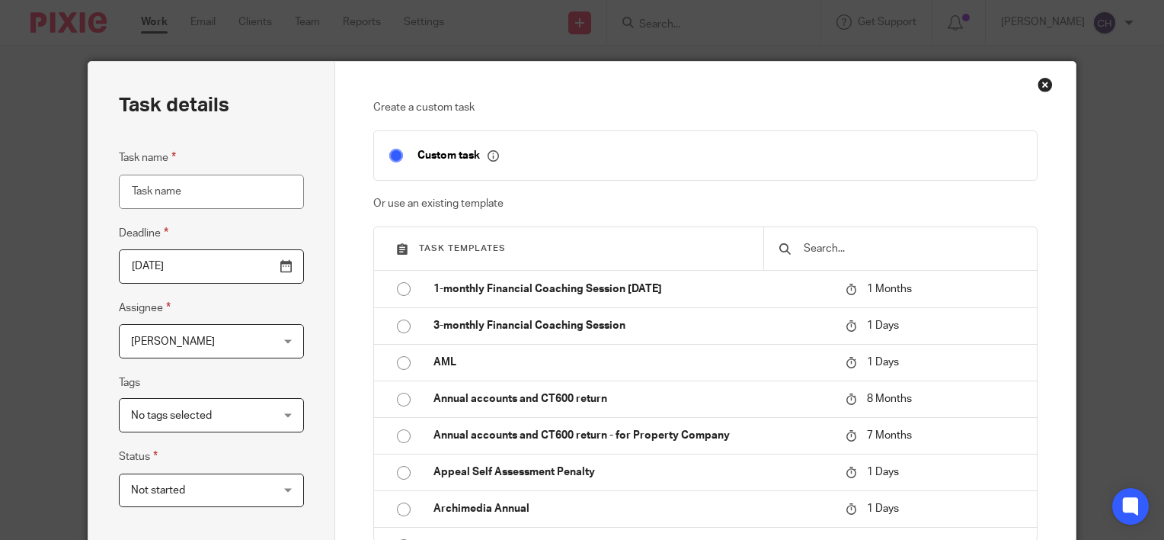
click at [863, 235] on div at bounding box center [901, 248] width 274 height 43
click at [853, 245] on input "text" at bounding box center [911, 248] width 219 height 17
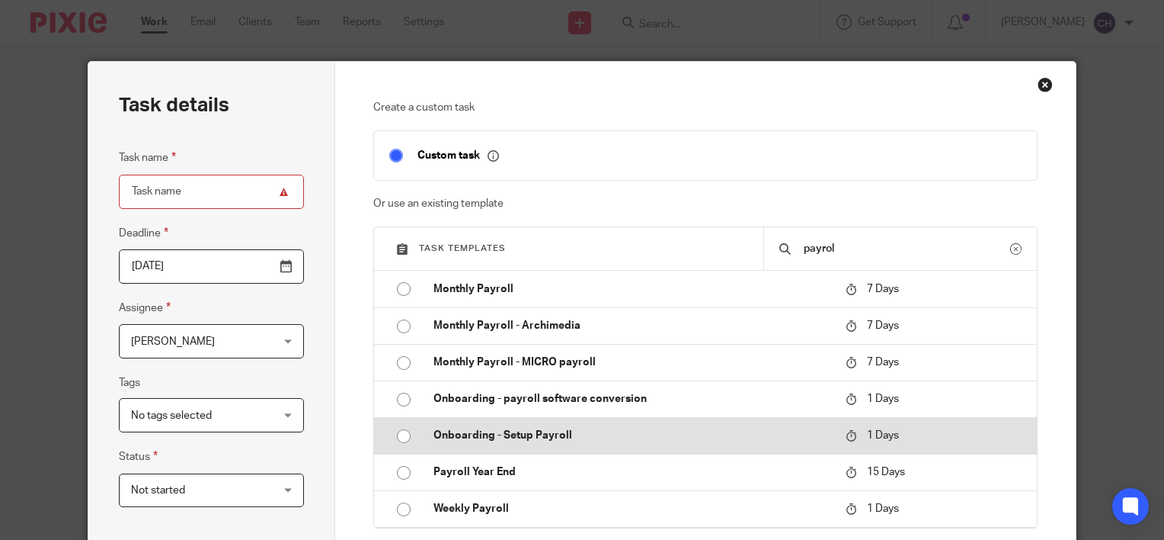
type input "payrol"
click at [564, 442] on td "Onboarding - Setup Payroll" at bounding box center [628, 435] width 420 height 37
type input "2025-08-16"
type input "Onboarding - Setup Payroll"
checkbox input "false"
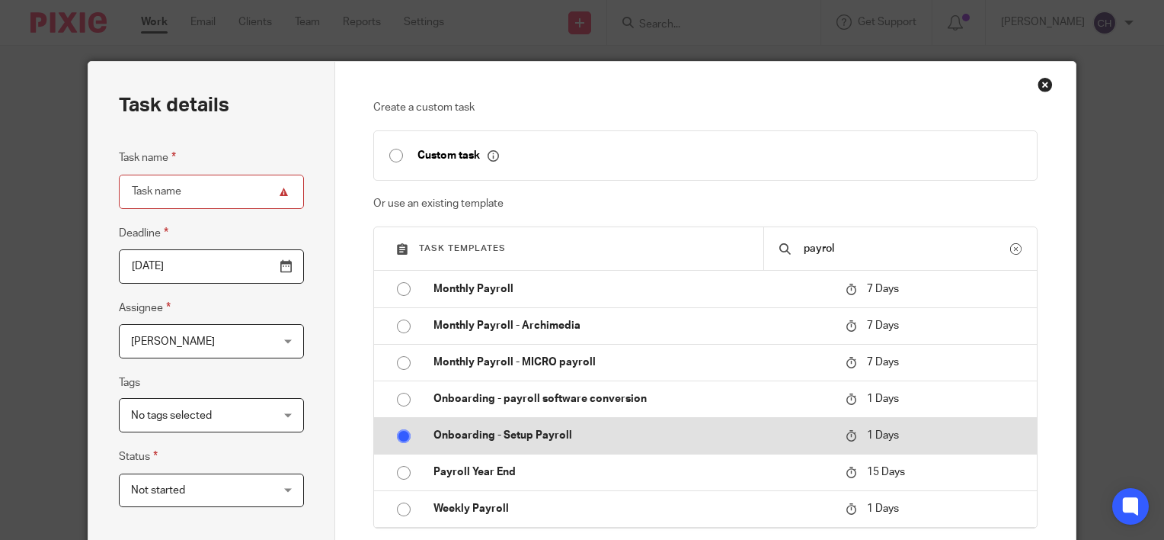
radio input "true"
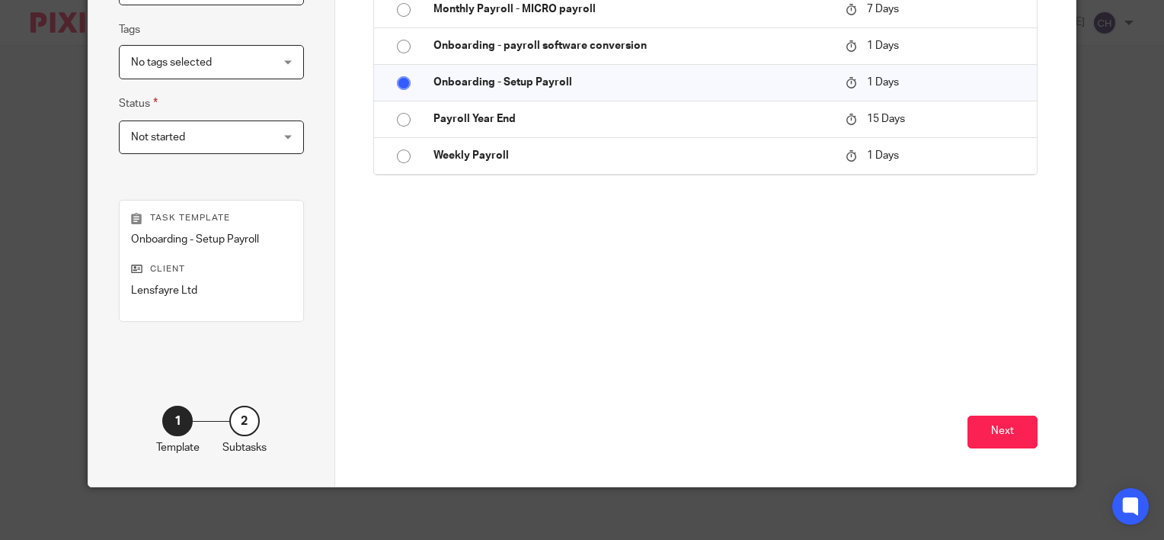
scroll to position [360, 0]
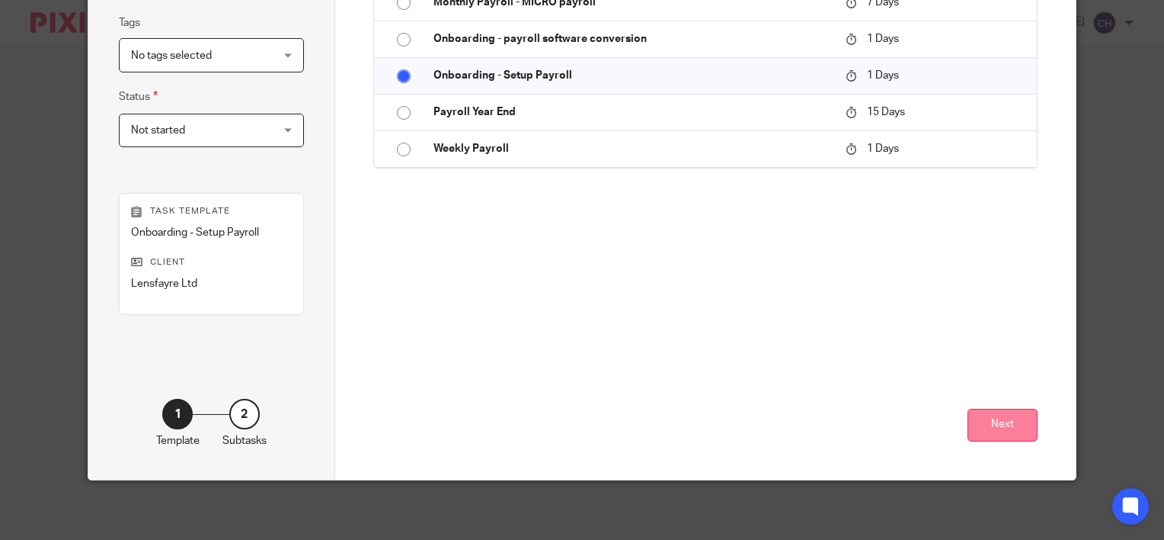
click at [1014, 433] on button "Next" at bounding box center [1003, 424] width 70 height 33
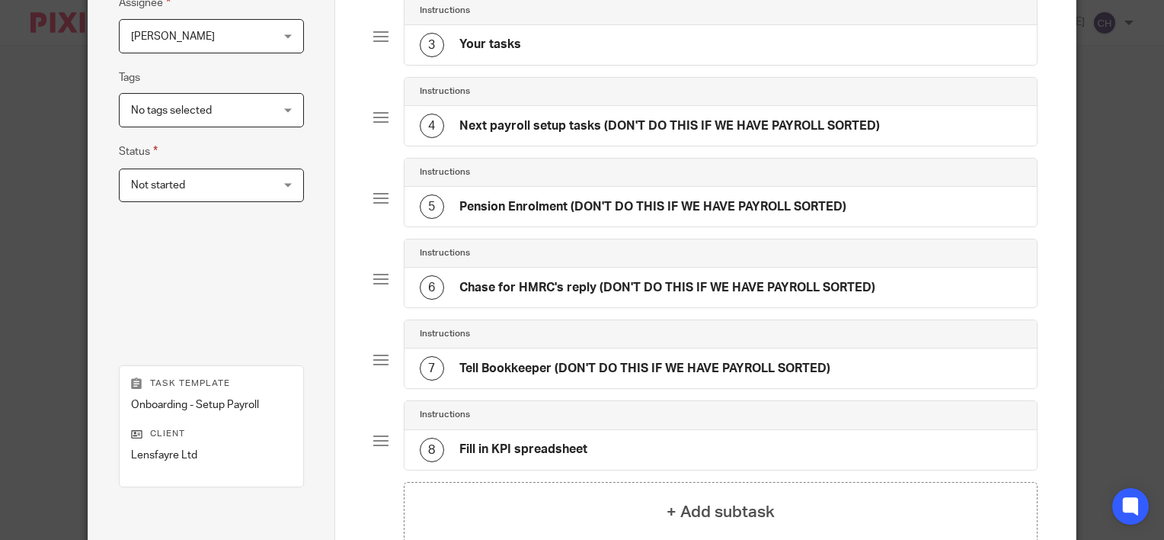
scroll to position [474, 0]
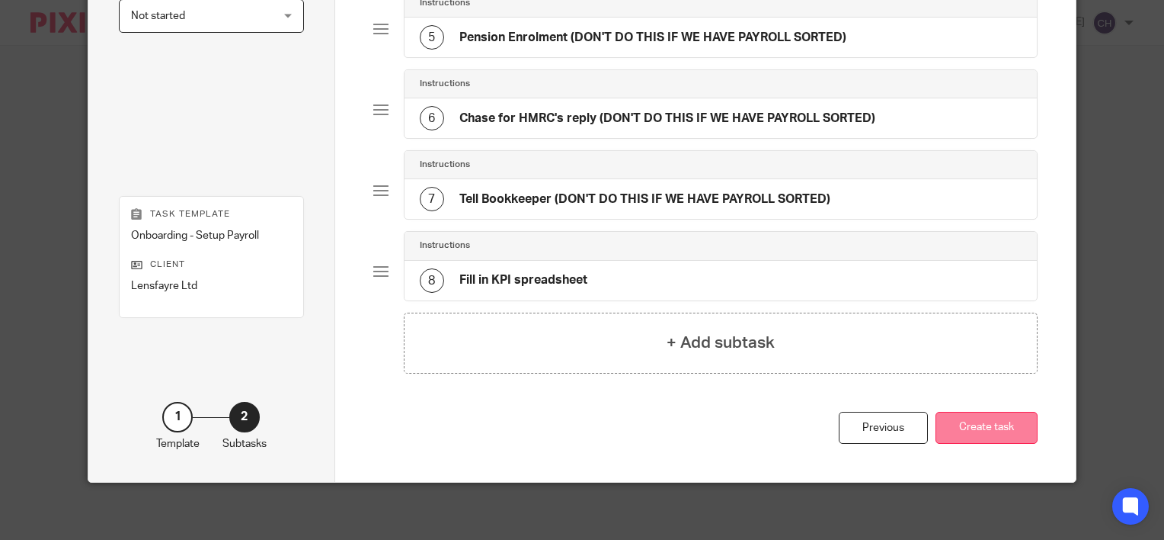
click at [1000, 426] on button "Create task" at bounding box center [987, 428] width 102 height 33
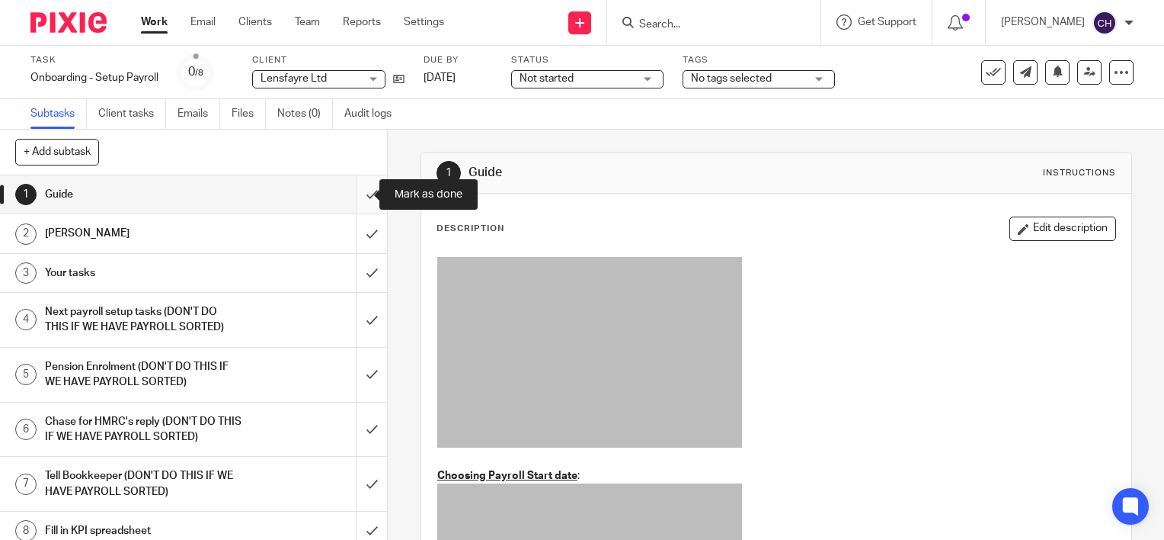
click at [354, 196] on input "submit" at bounding box center [193, 194] width 387 height 38
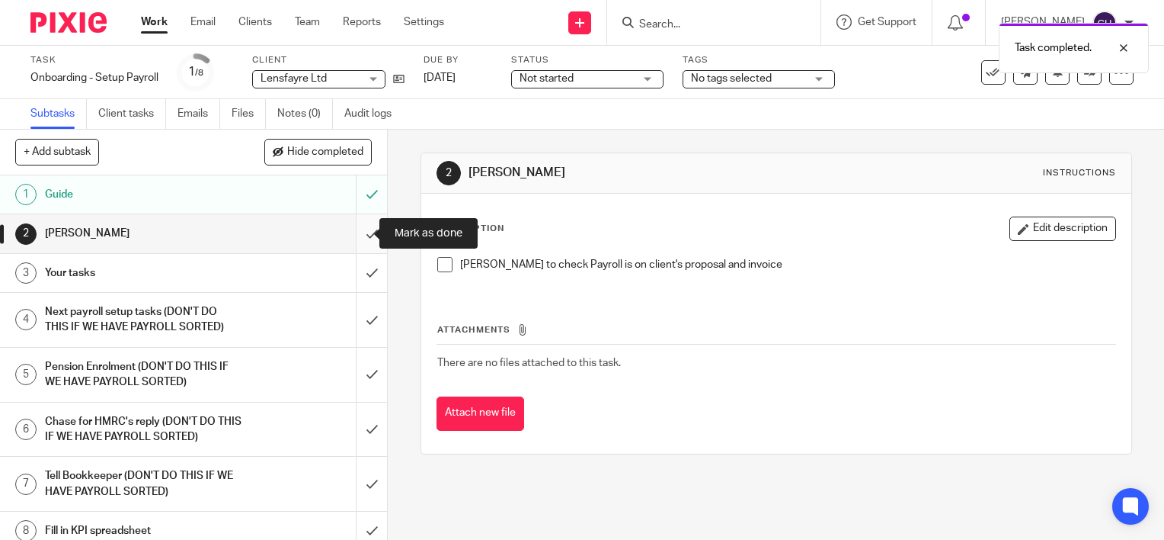
click at [360, 226] on input "submit" at bounding box center [193, 233] width 387 height 38
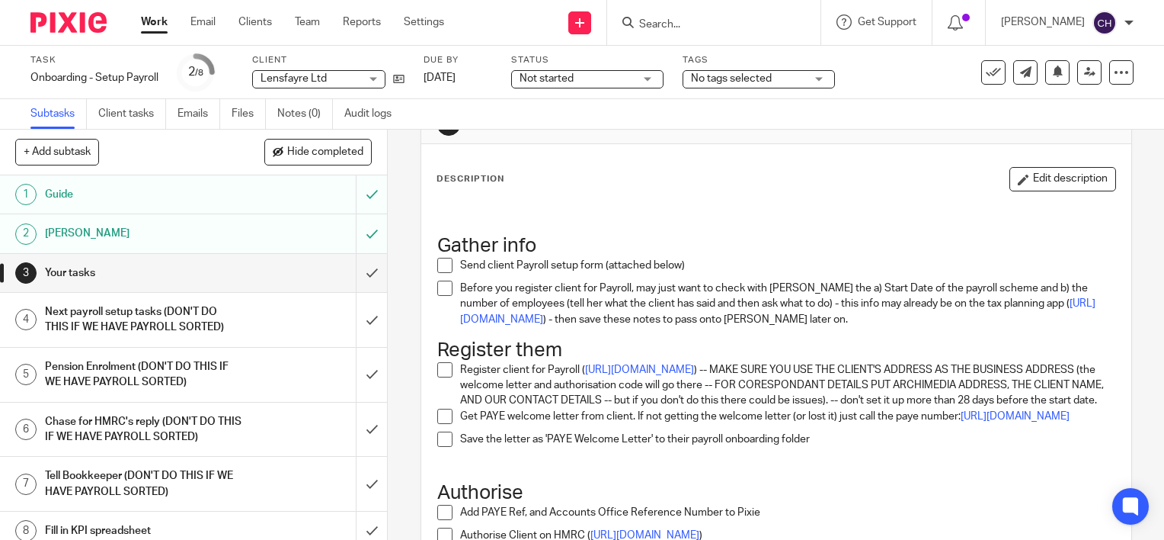
scroll to position [76, 0]
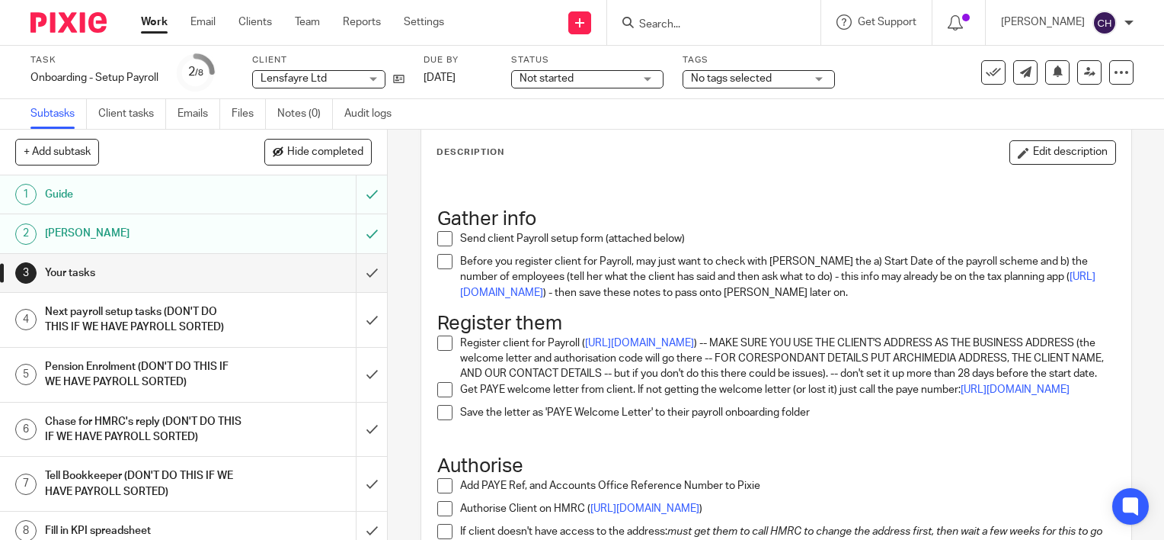
click at [449, 238] on li "Send client Payroll setup form (attached below)" at bounding box center [776, 242] width 678 height 23
click at [440, 232] on span at bounding box center [444, 238] width 15 height 15
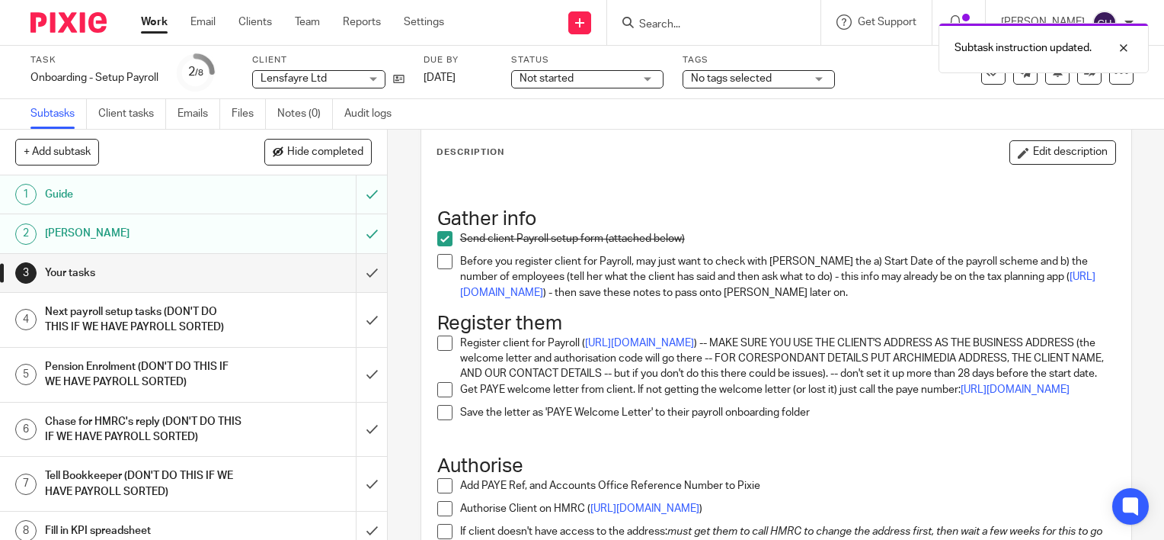
click at [440, 256] on span at bounding box center [444, 261] width 15 height 15
click at [445, 341] on span at bounding box center [444, 342] width 15 height 15
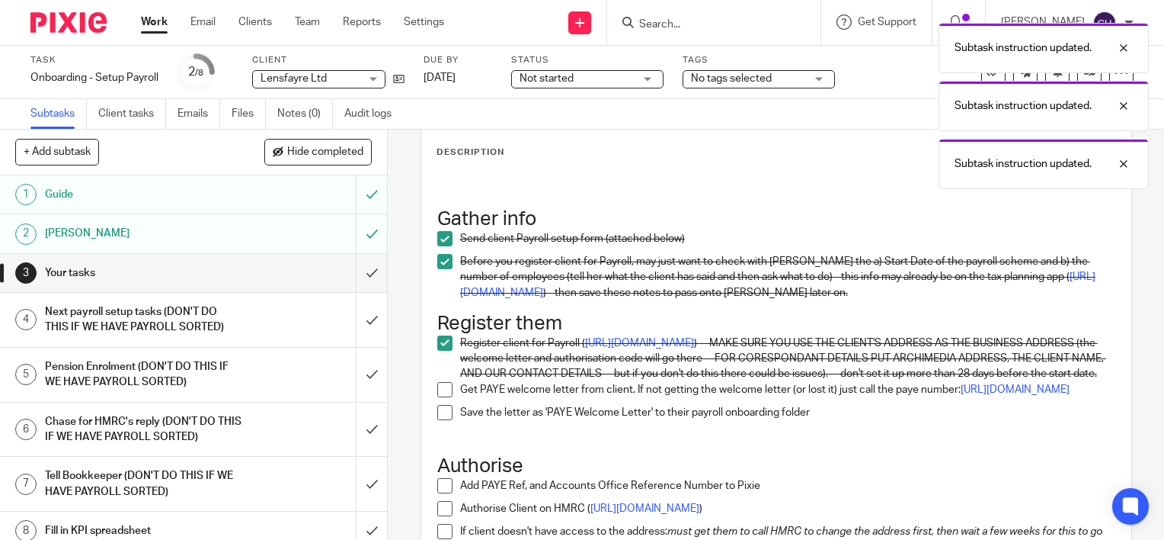
click at [442, 397] on span at bounding box center [444, 389] width 15 height 15
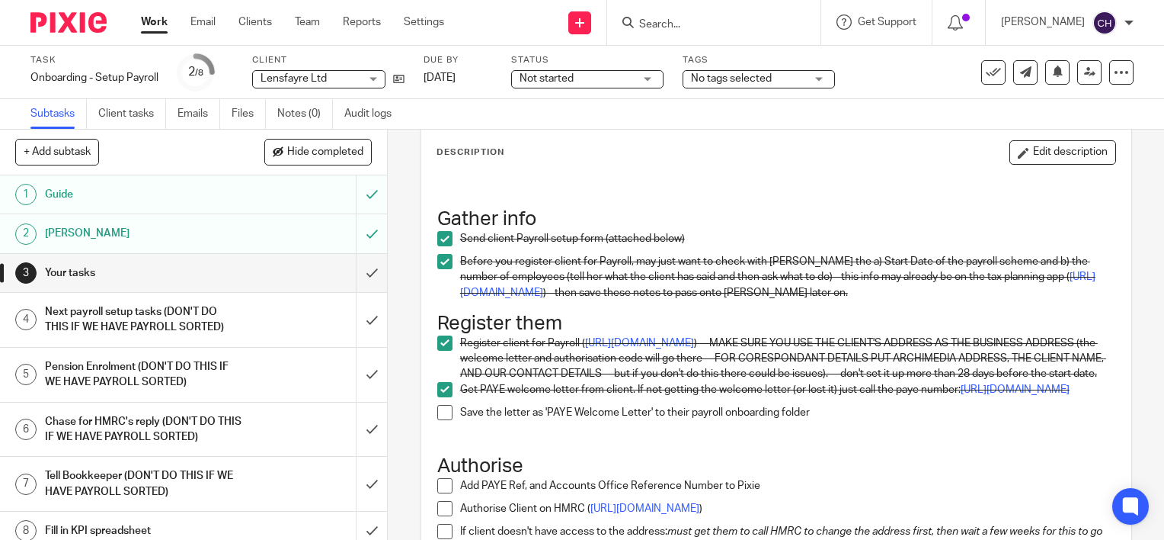
click at [448, 405] on li "Get PAYE welcome letter from client. If not getting the welcome letter (or lost…" at bounding box center [776, 393] width 678 height 23
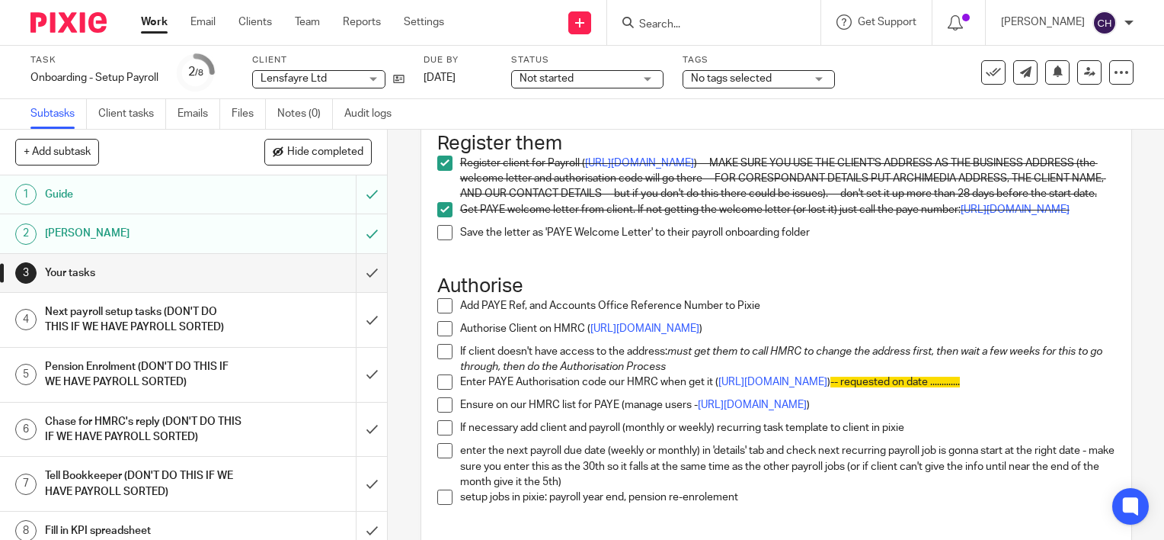
scroll to position [305, 0]
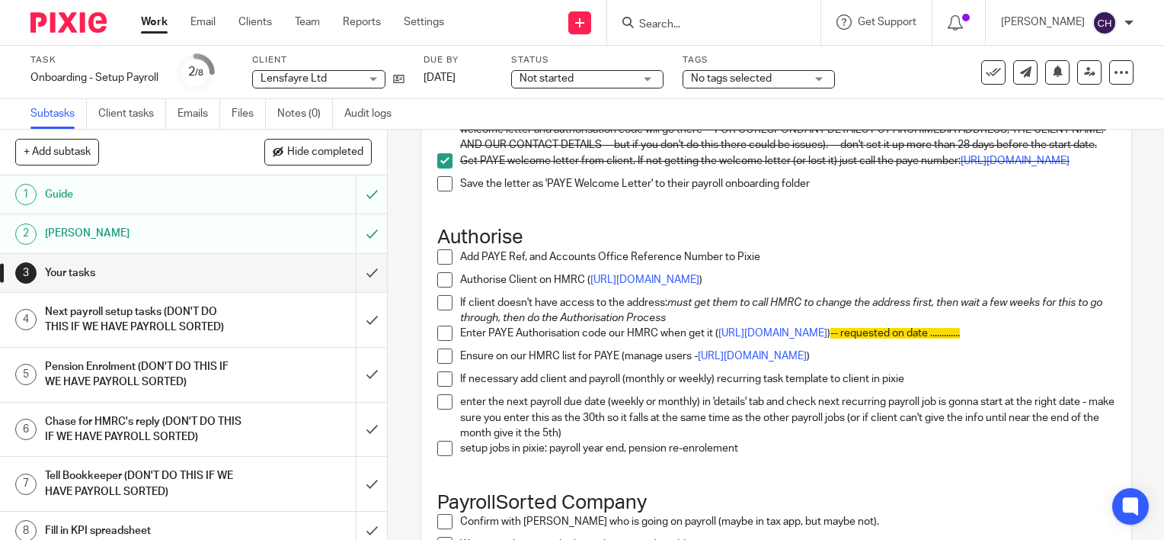
click at [440, 191] on span at bounding box center [444, 183] width 15 height 15
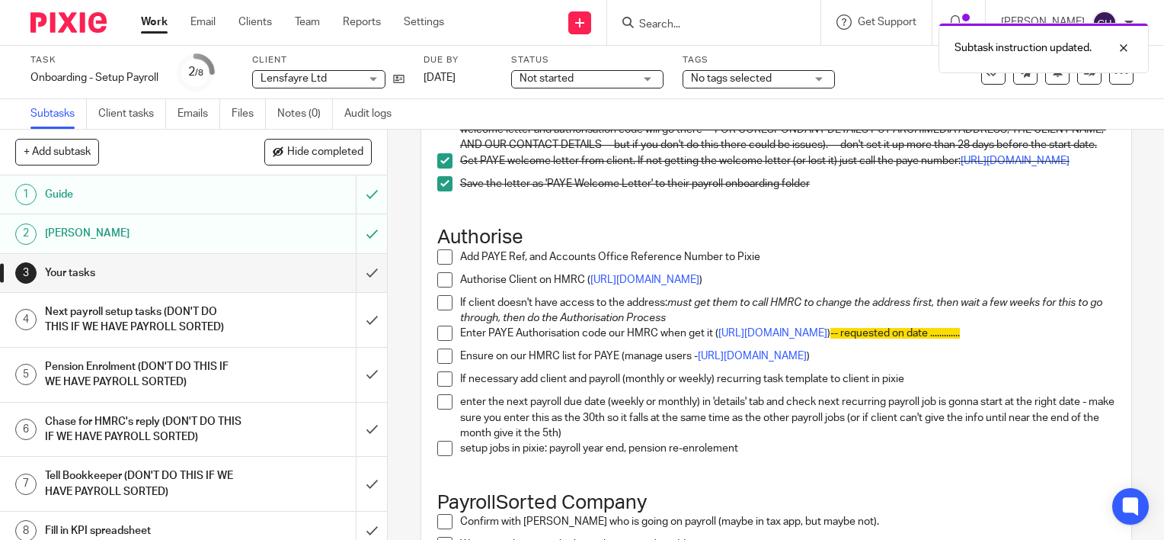
click at [442, 264] on span at bounding box center [444, 256] width 15 height 15
click at [440, 287] on span at bounding box center [444, 279] width 15 height 15
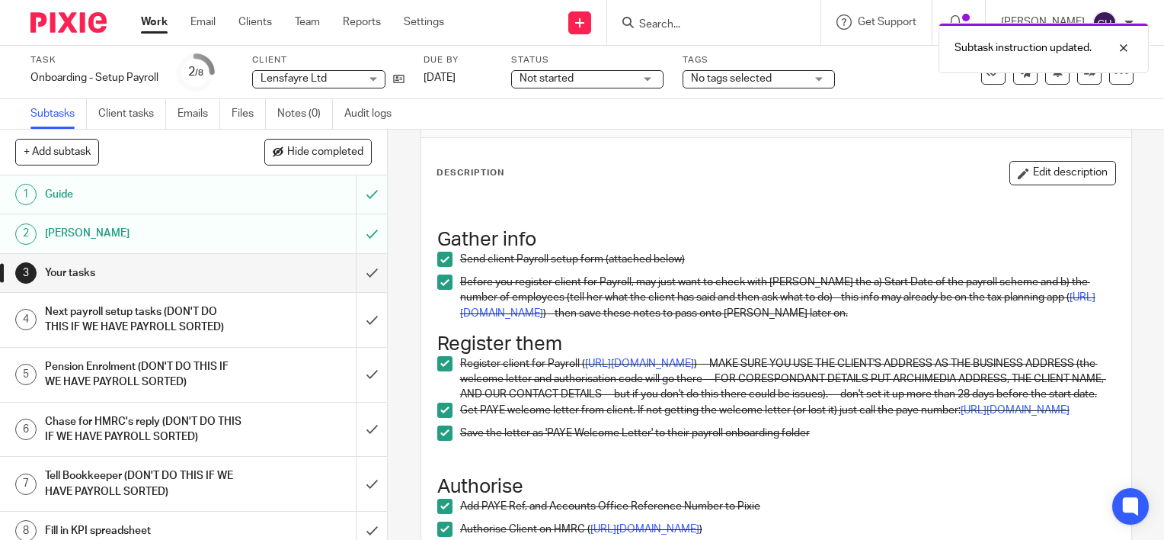
scroll to position [0, 0]
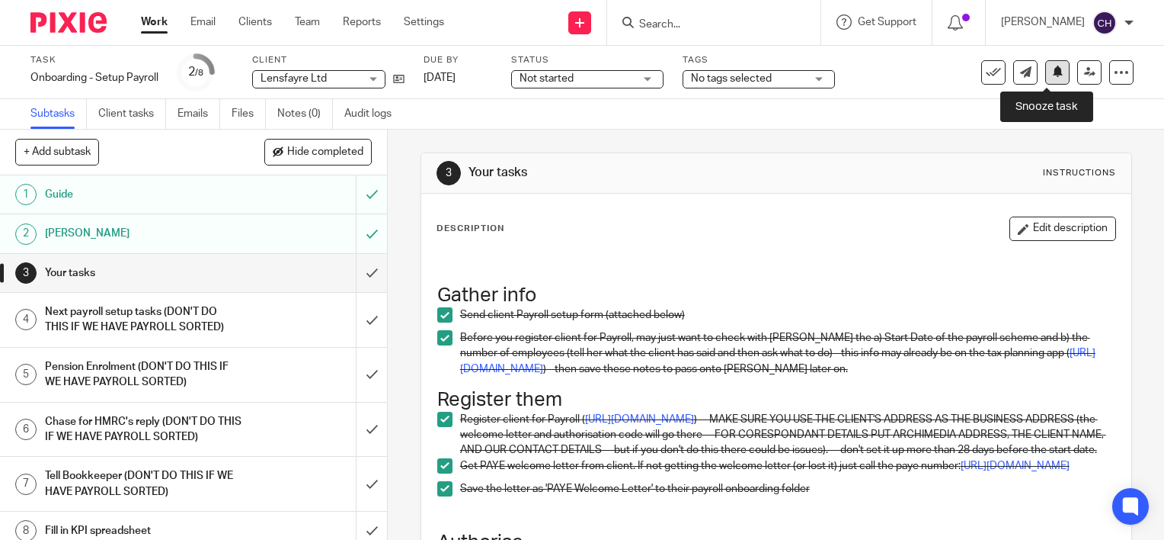
click at [1047, 77] on button at bounding box center [1058, 72] width 24 height 24
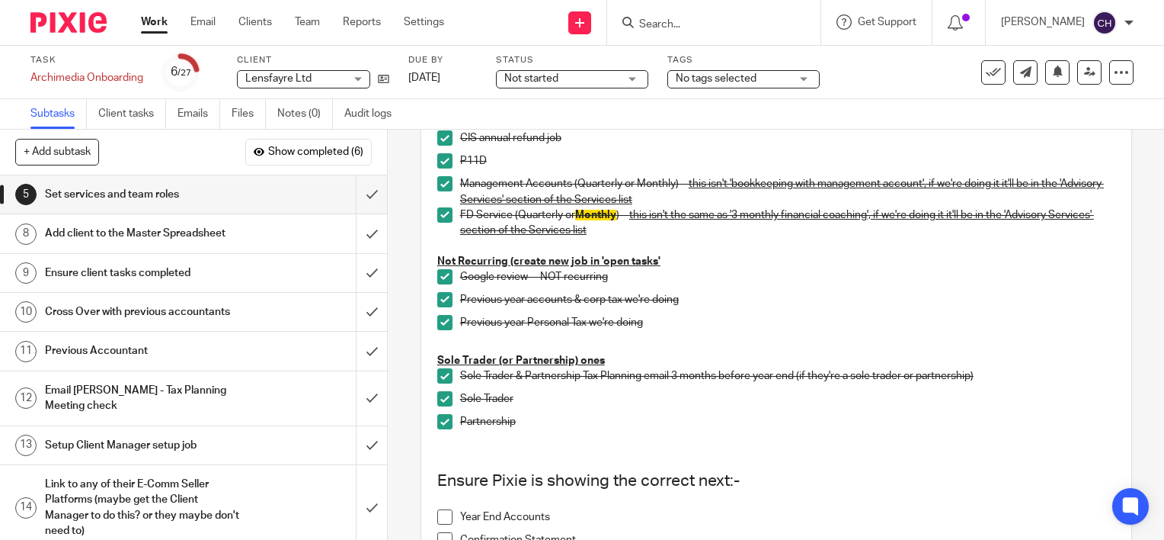
scroll to position [686, 0]
click at [412, 235] on div "5 Set services and team roles Instructions Description Edit description Assign …" at bounding box center [776, 335] width 777 height 410
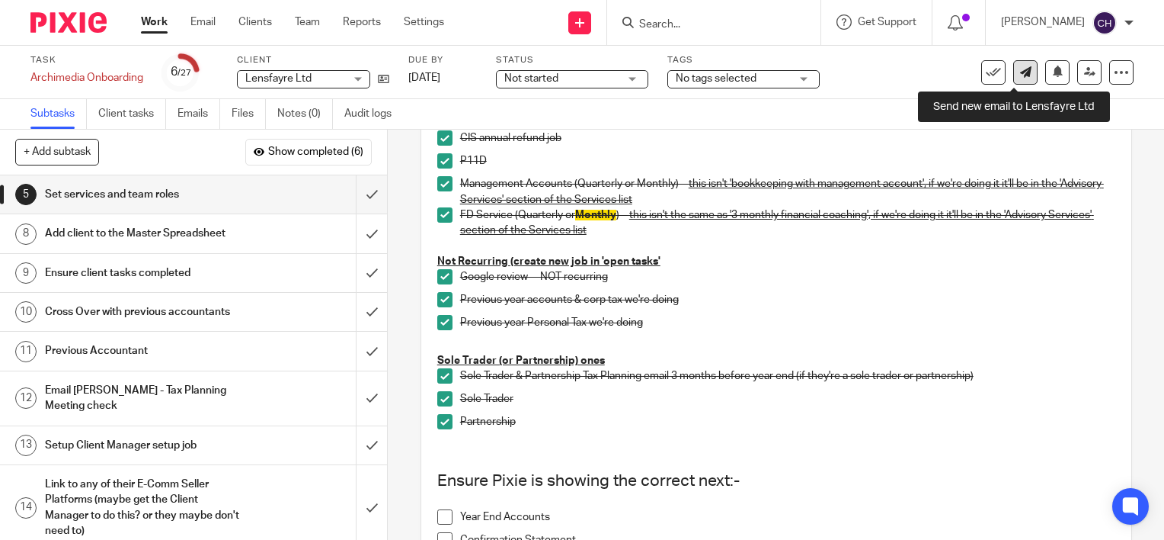
click at [1014, 79] on link at bounding box center [1026, 72] width 24 height 24
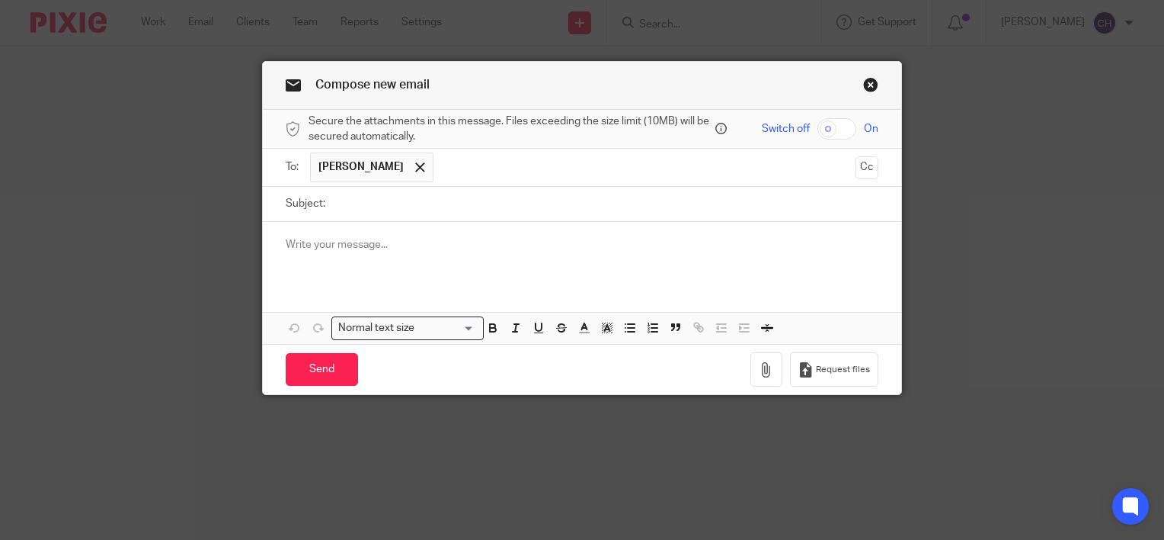
click at [869, 86] on link "Close this dialog window" at bounding box center [870, 87] width 15 height 21
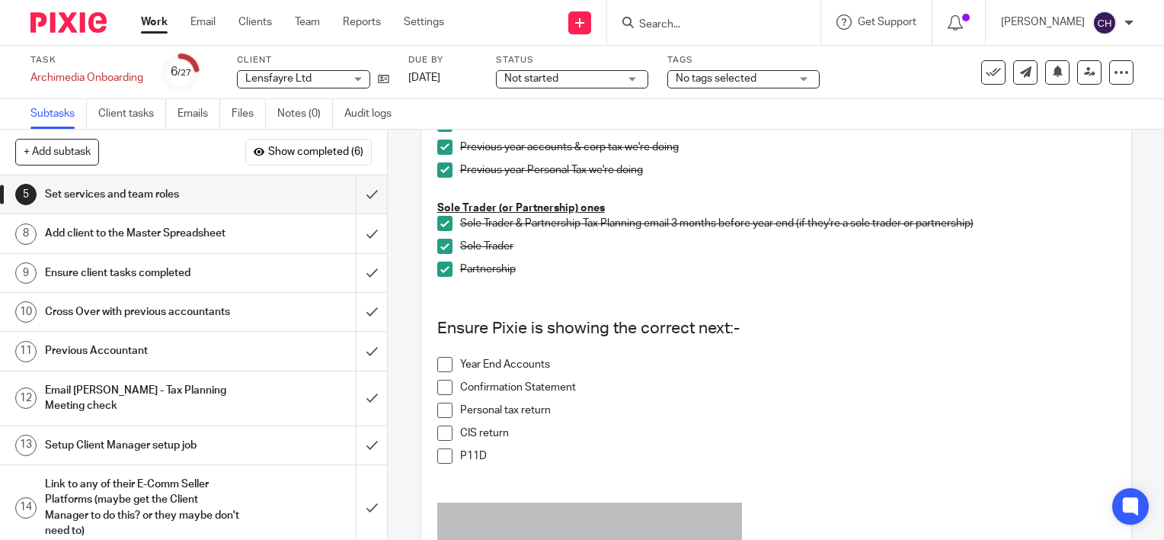
scroll to position [914, 0]
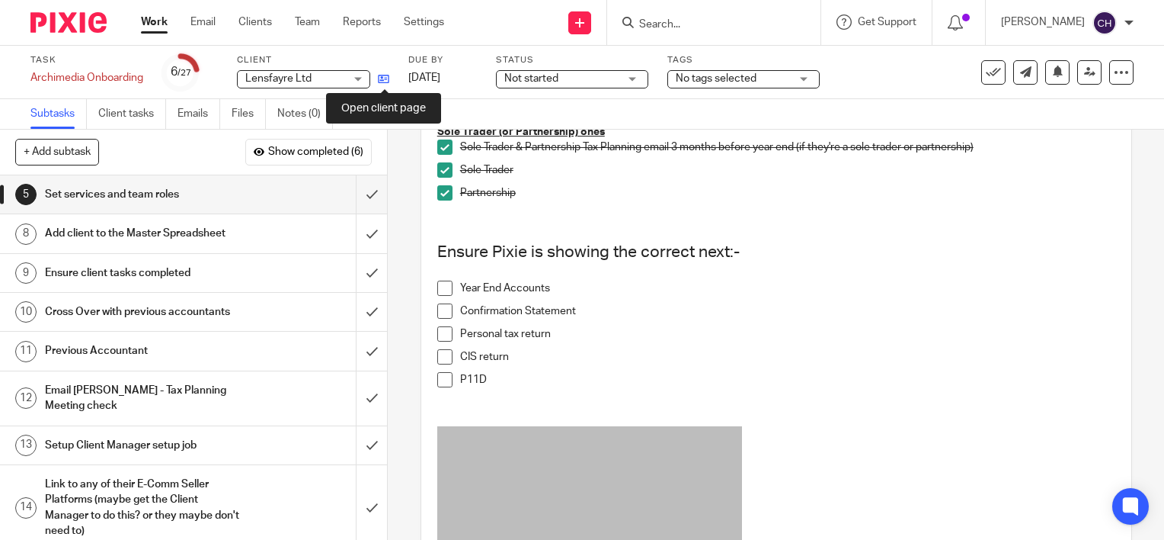
click at [386, 80] on icon at bounding box center [383, 78] width 11 height 11
click at [443, 296] on span at bounding box center [444, 287] width 15 height 15
click at [381, 82] on icon at bounding box center [383, 78] width 11 height 11
click at [440, 338] on span at bounding box center [444, 333] width 15 height 15
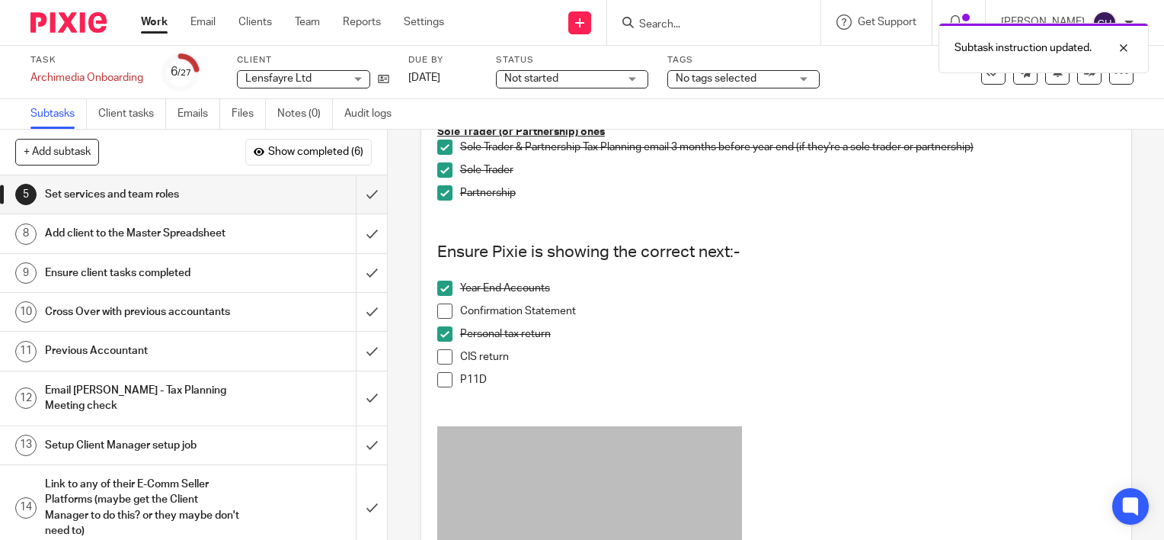
click at [445, 364] on span at bounding box center [444, 356] width 15 height 15
click at [440, 387] on span at bounding box center [444, 379] width 15 height 15
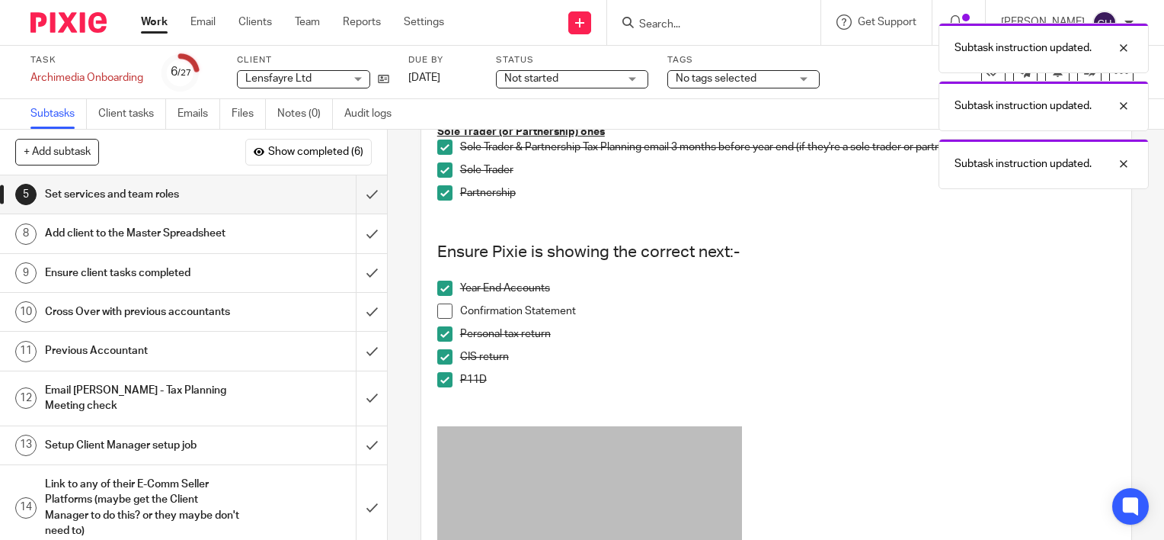
click at [245, 234] on div "Add client to the Master Spreadsheet" at bounding box center [193, 233] width 296 height 23
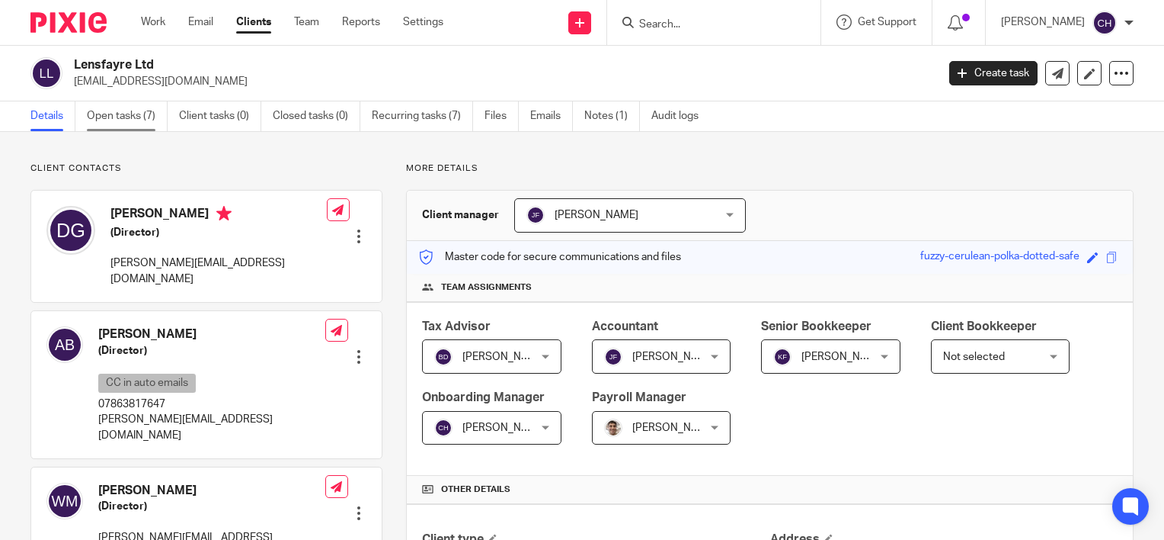
click at [95, 117] on link "Open tasks (7)" at bounding box center [127, 116] width 81 height 30
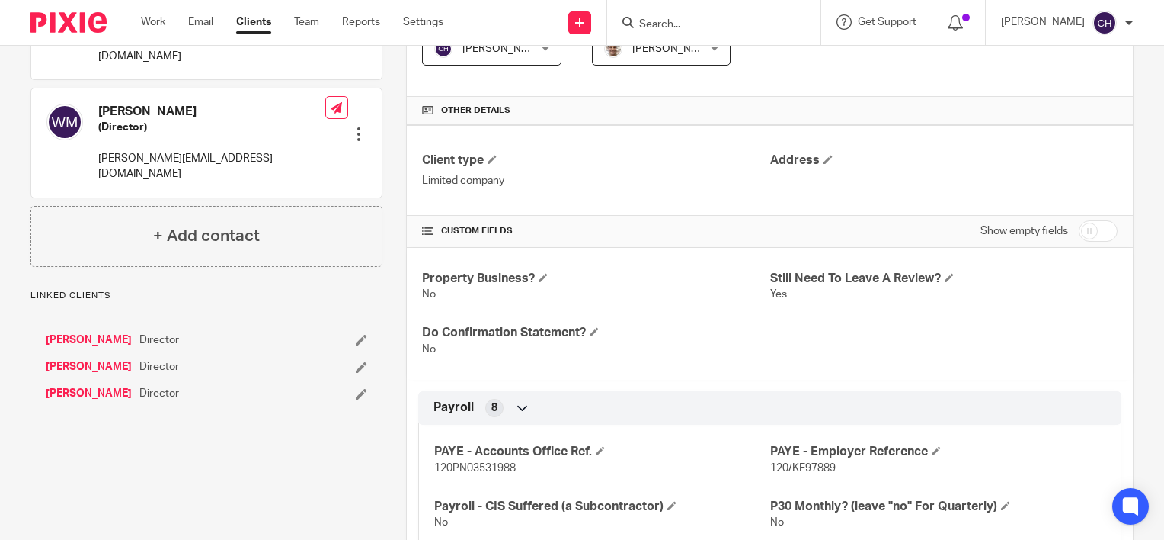
scroll to position [381, 0]
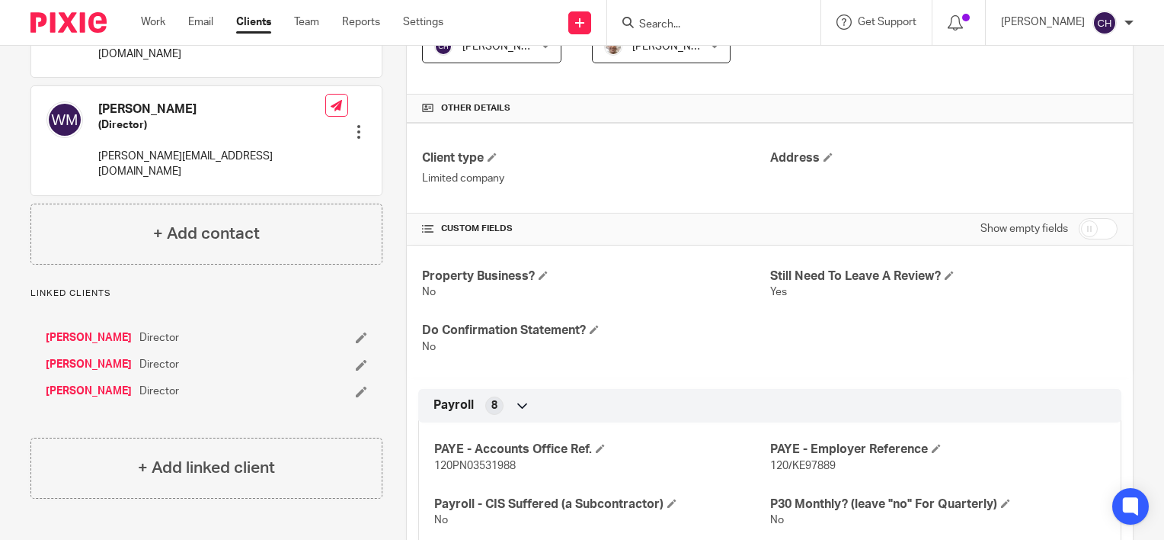
click at [89, 330] on link "[PERSON_NAME]" at bounding box center [89, 337] width 86 height 15
click at [92, 357] on link "[PERSON_NAME]" at bounding box center [89, 364] width 86 height 15
click at [88, 383] on link "[PERSON_NAME]" at bounding box center [89, 390] width 86 height 15
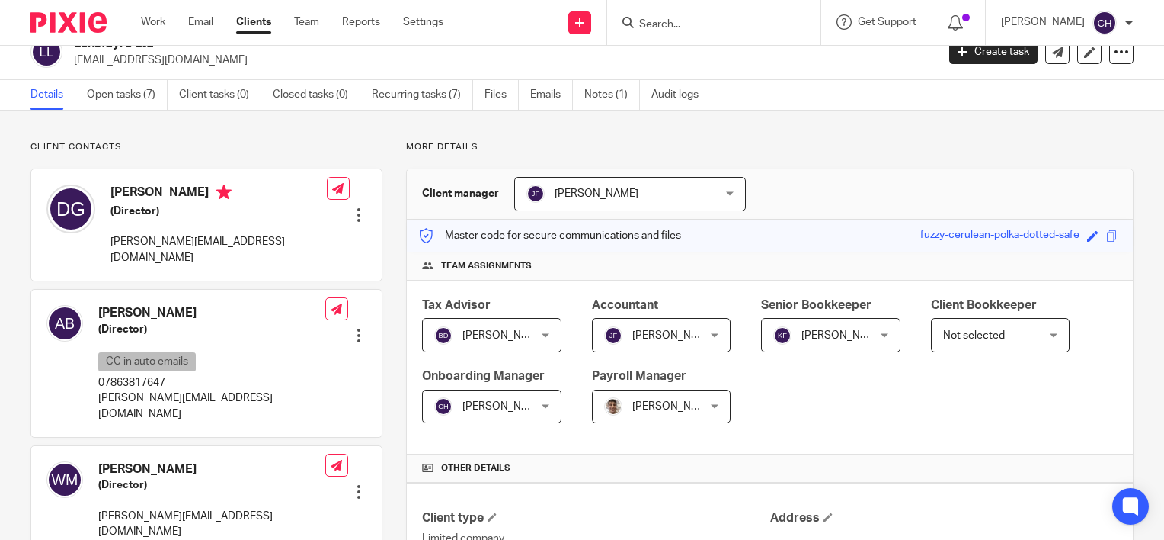
scroll to position [0, 0]
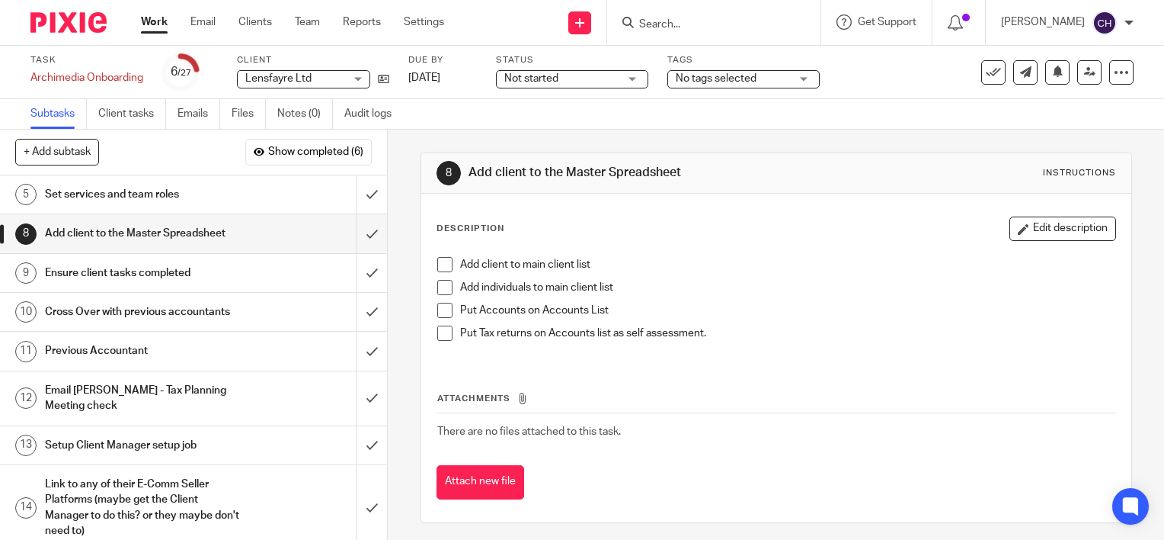
click at [439, 261] on span at bounding box center [444, 264] width 15 height 15
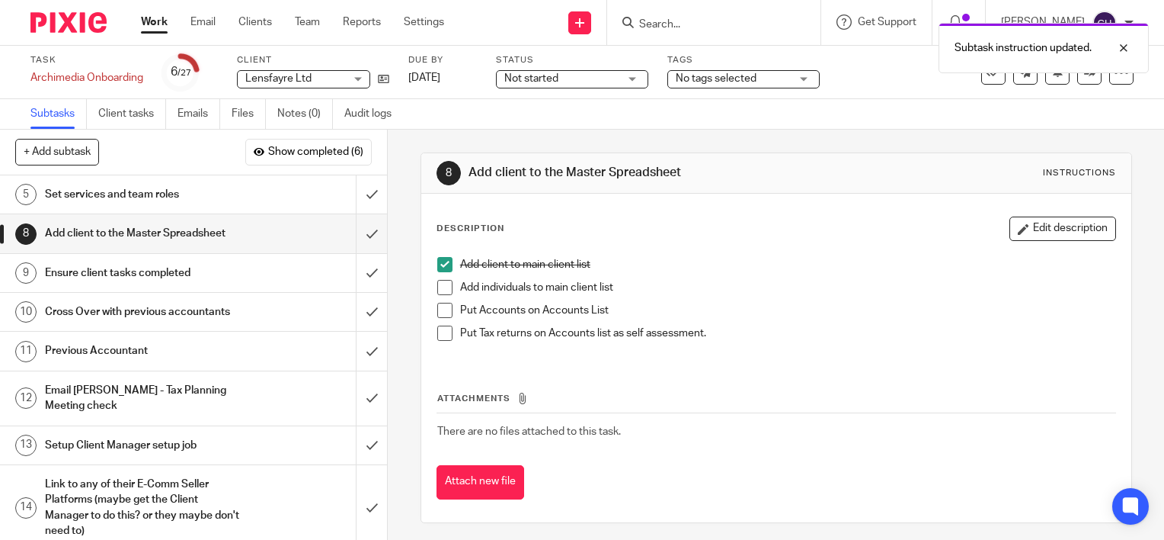
click at [442, 290] on span at bounding box center [444, 287] width 15 height 15
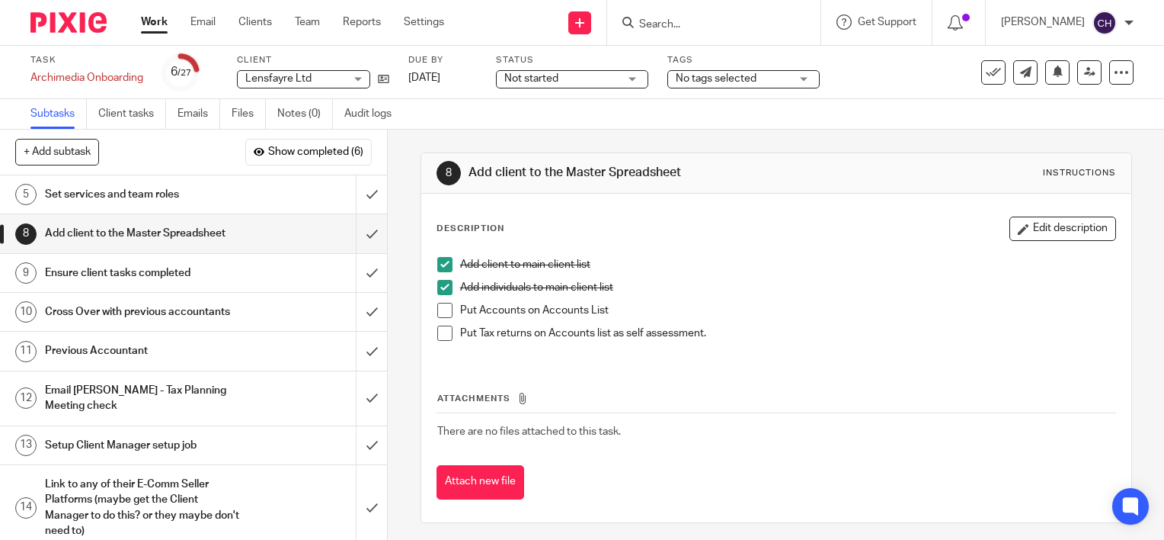
click at [437, 299] on li "Add individuals to main client list" at bounding box center [776, 291] width 678 height 23
click at [444, 311] on span at bounding box center [444, 310] width 15 height 15
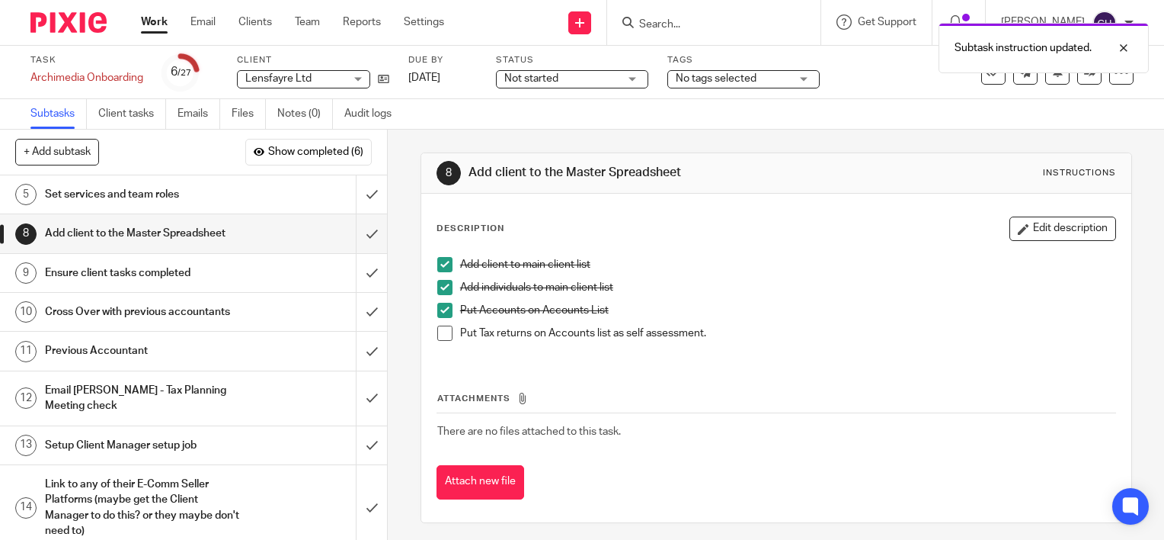
click at [437, 334] on span at bounding box center [444, 332] width 15 height 15
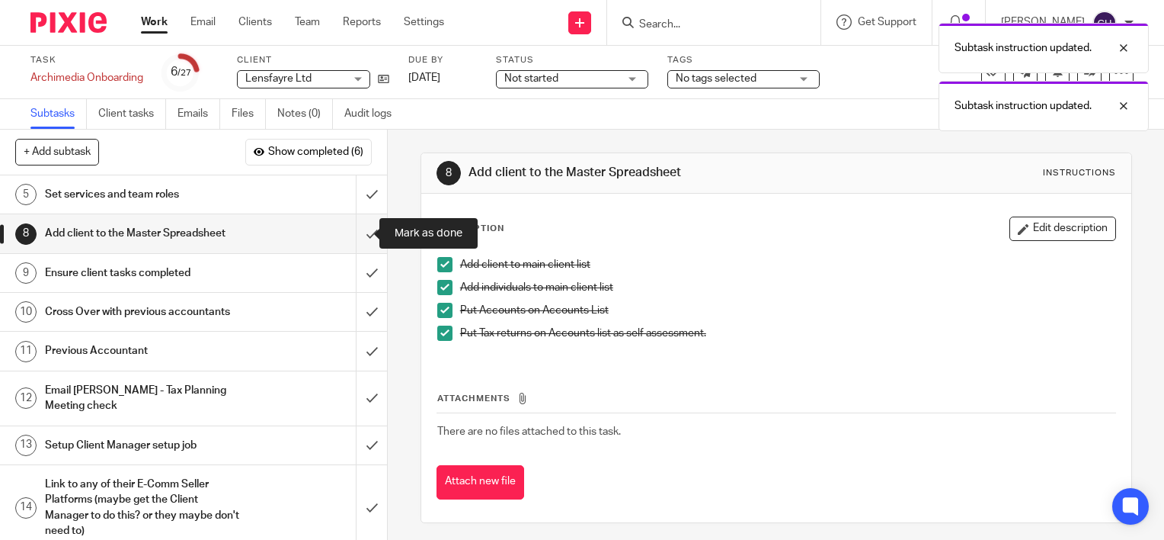
drag, startPoint x: 351, startPoint y: 236, endPoint x: 799, endPoint y: 194, distance: 450.0
click at [799, 194] on div "Description Edit description Add client to main client list Add individuals to …" at bounding box center [776, 358] width 710 height 328
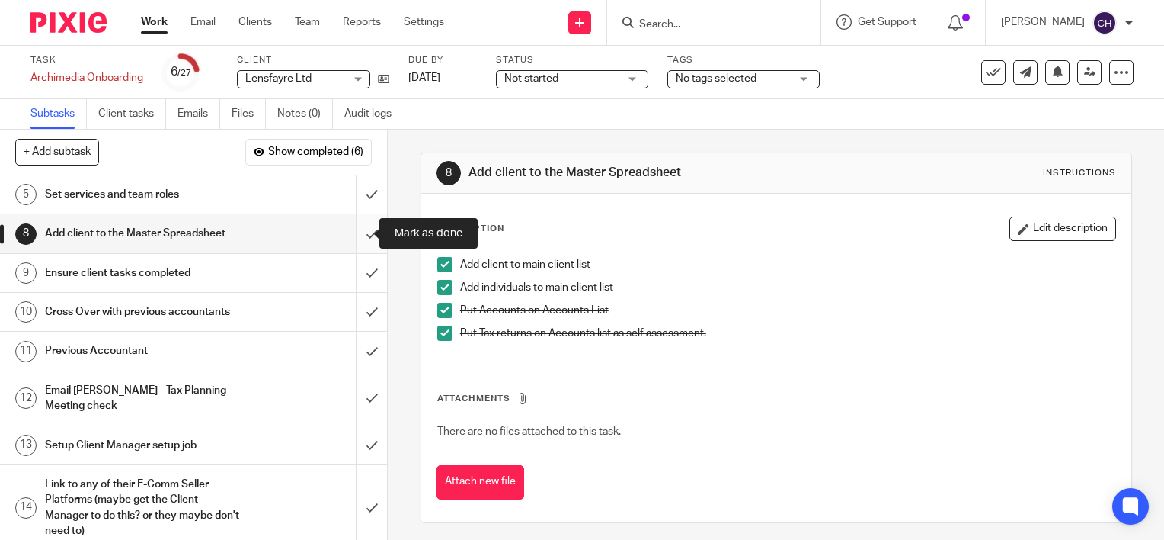
click at [354, 232] on input "submit" at bounding box center [193, 233] width 387 height 38
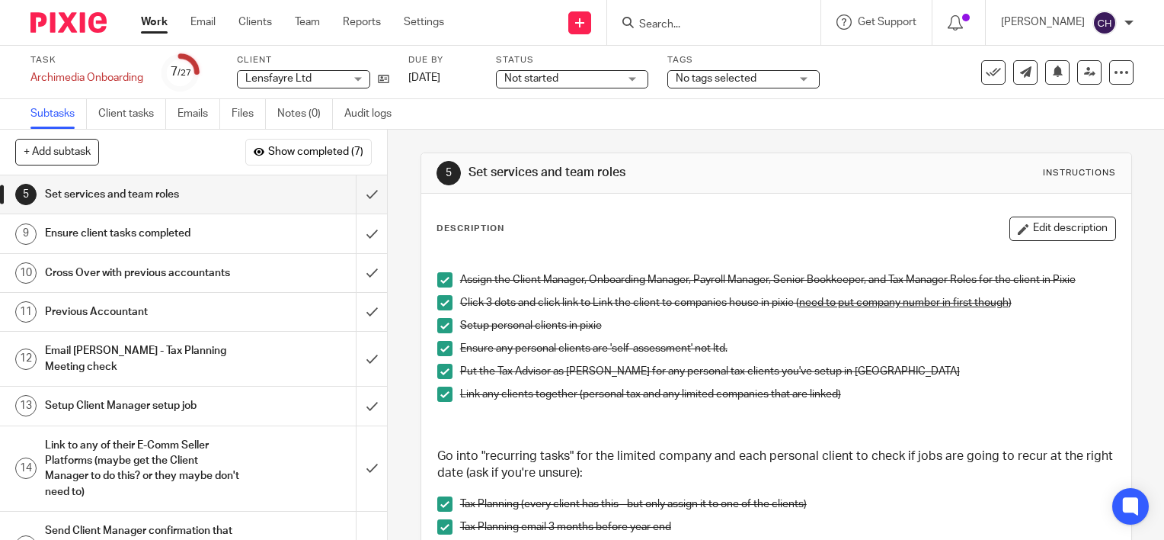
click at [271, 239] on div "Ensure client tasks completed" at bounding box center [193, 233] width 296 height 23
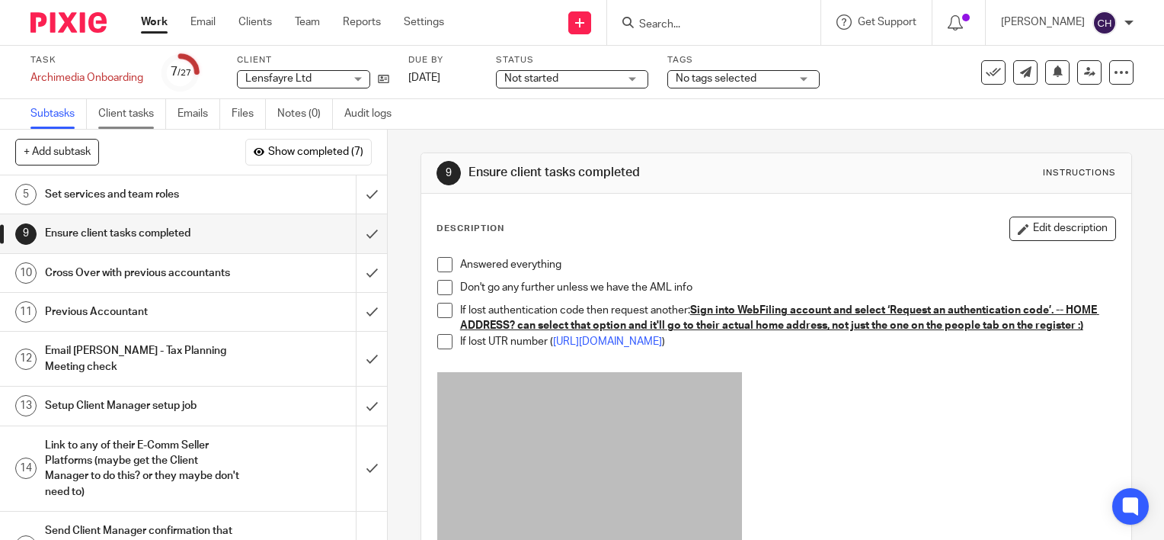
click at [140, 114] on link "Client tasks" at bounding box center [132, 114] width 68 height 30
click at [140, 319] on h1 "Previous Accountant" at bounding box center [143, 311] width 197 height 23
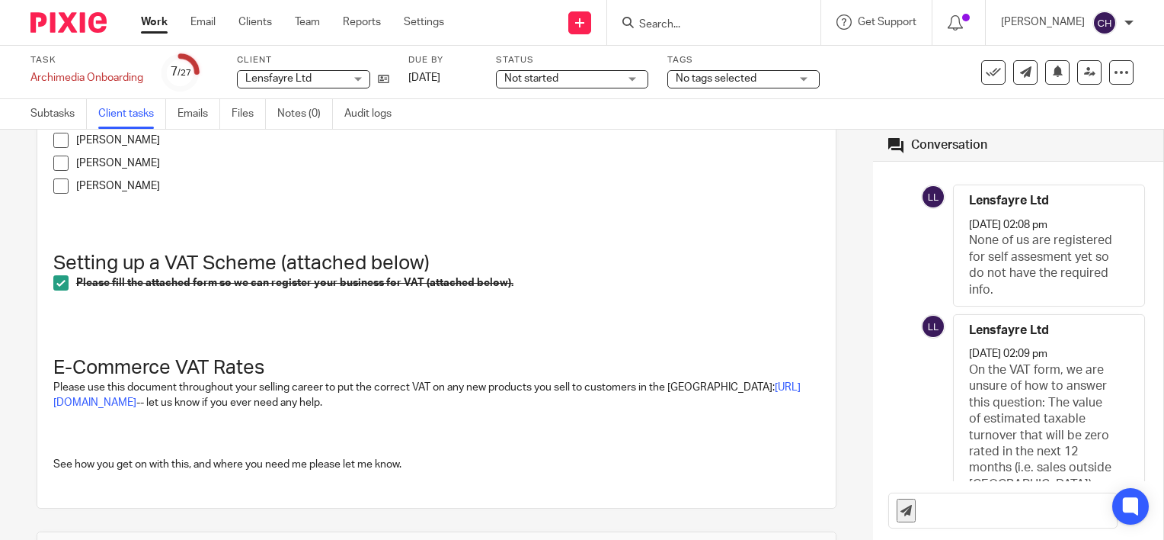
scroll to position [838, 0]
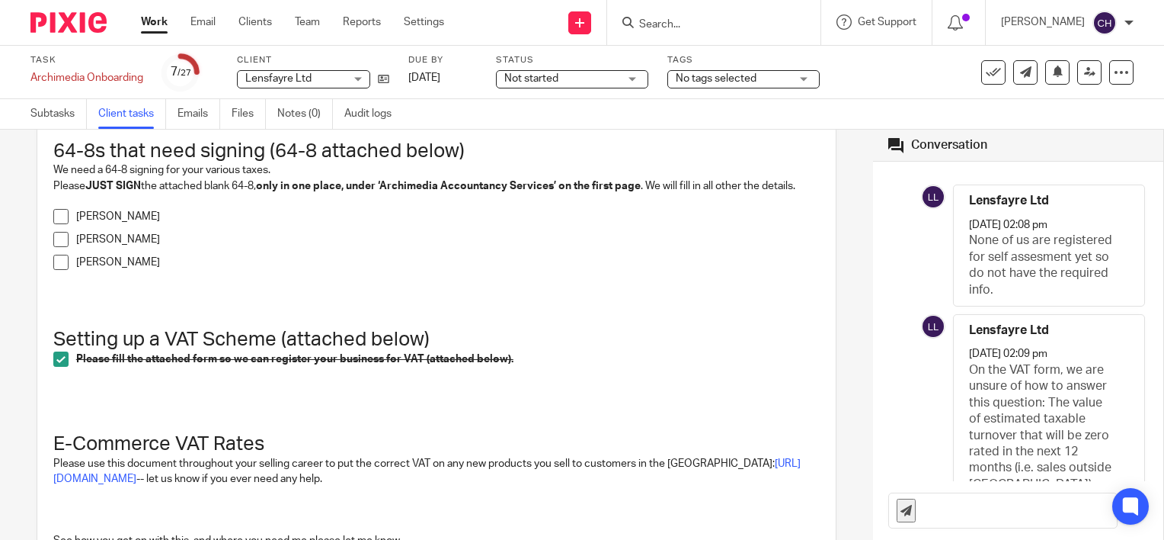
drag, startPoint x: 53, startPoint y: 229, endPoint x: 61, endPoint y: 236, distance: 10.8
click at [55, 224] on span at bounding box center [60, 216] width 15 height 15
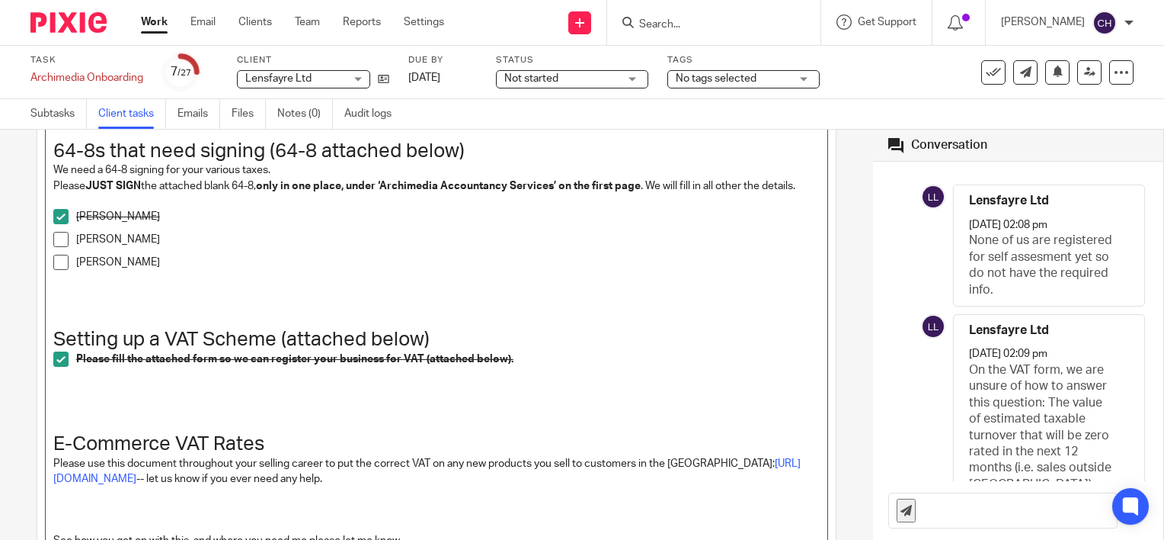
click at [65, 247] on span at bounding box center [60, 239] width 15 height 15
click at [64, 270] on span at bounding box center [60, 262] width 15 height 15
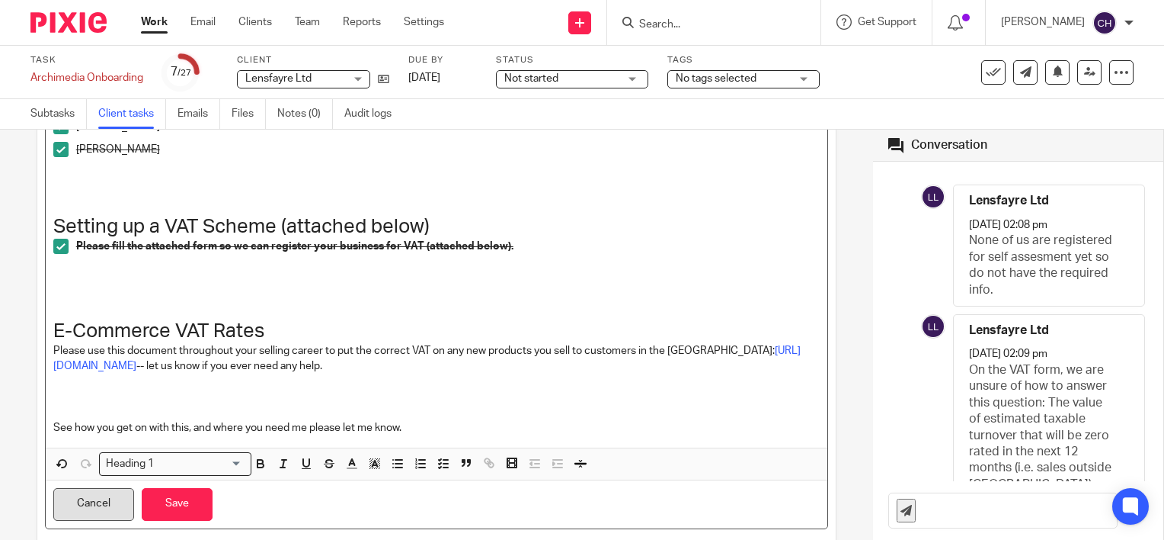
scroll to position [1143, 0]
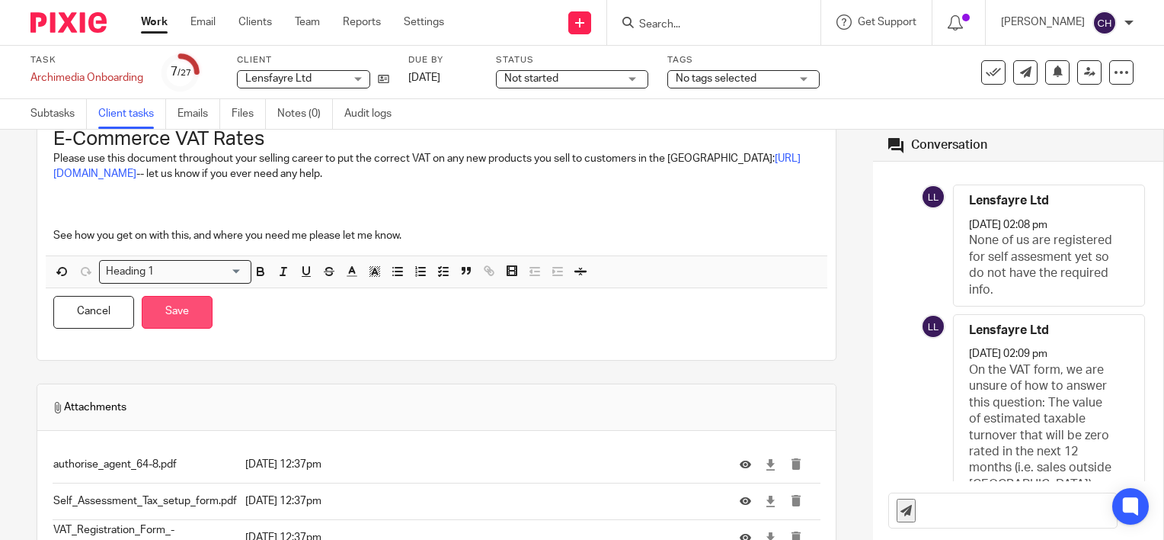
click at [173, 328] on button "Save" at bounding box center [177, 312] width 71 height 33
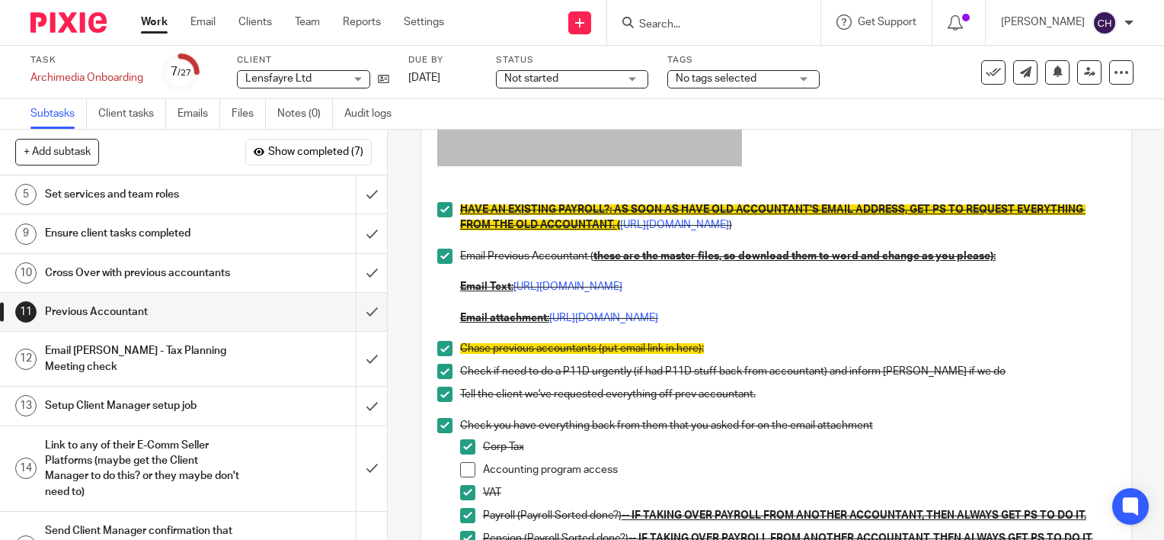
scroll to position [457, 0]
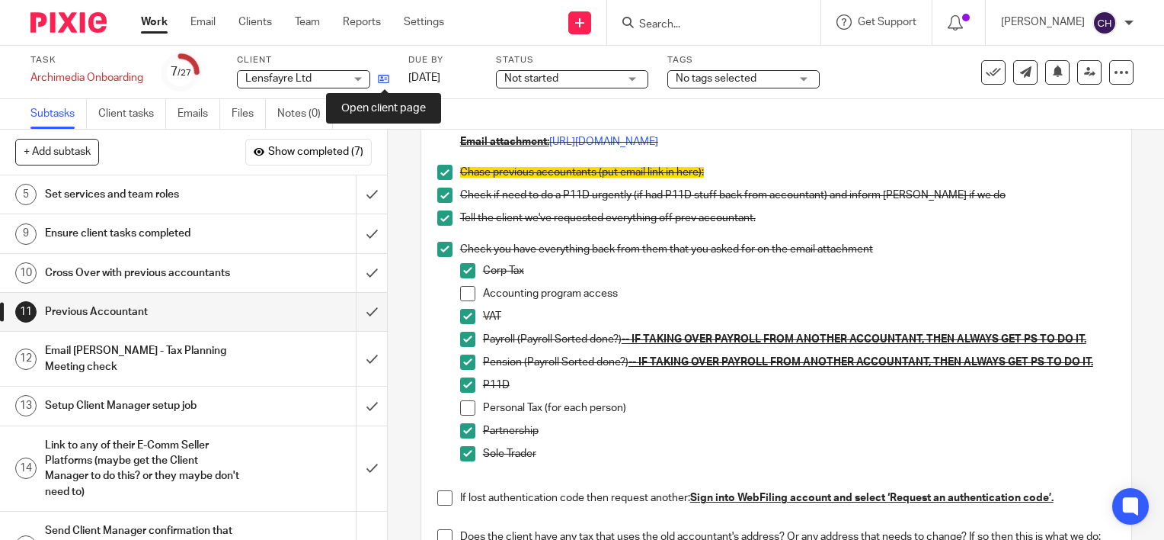
click at [384, 78] on icon at bounding box center [383, 78] width 11 height 11
click at [463, 418] on li "Personal Tax (for each person)" at bounding box center [787, 411] width 655 height 23
click at [463, 412] on span at bounding box center [467, 407] width 15 height 15
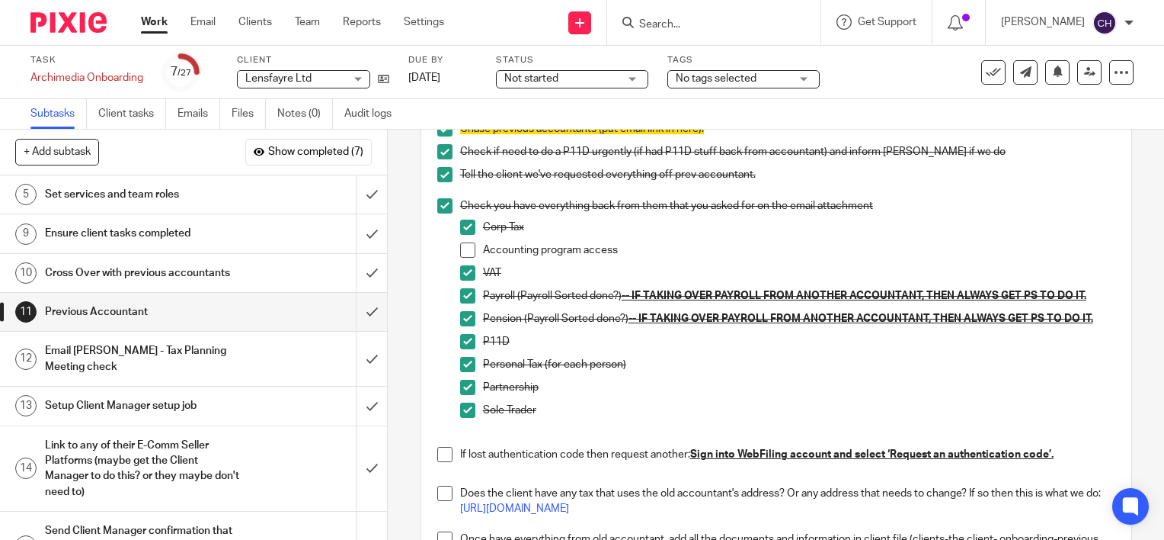
scroll to position [610, 0]
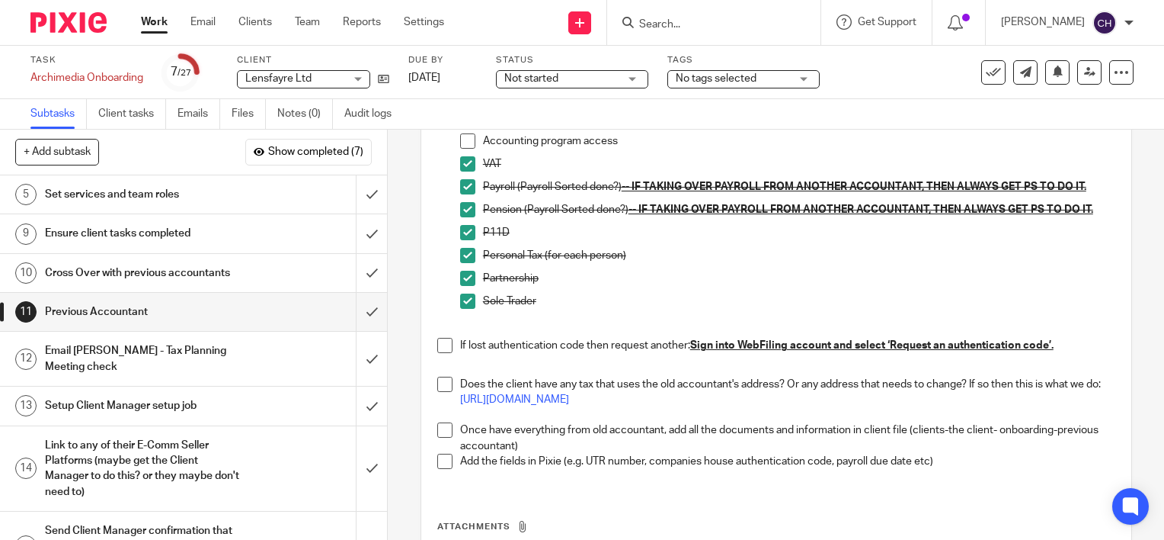
click at [273, 363] on div "Email Barbara - Tax Planning Meeting check" at bounding box center [193, 358] width 296 height 39
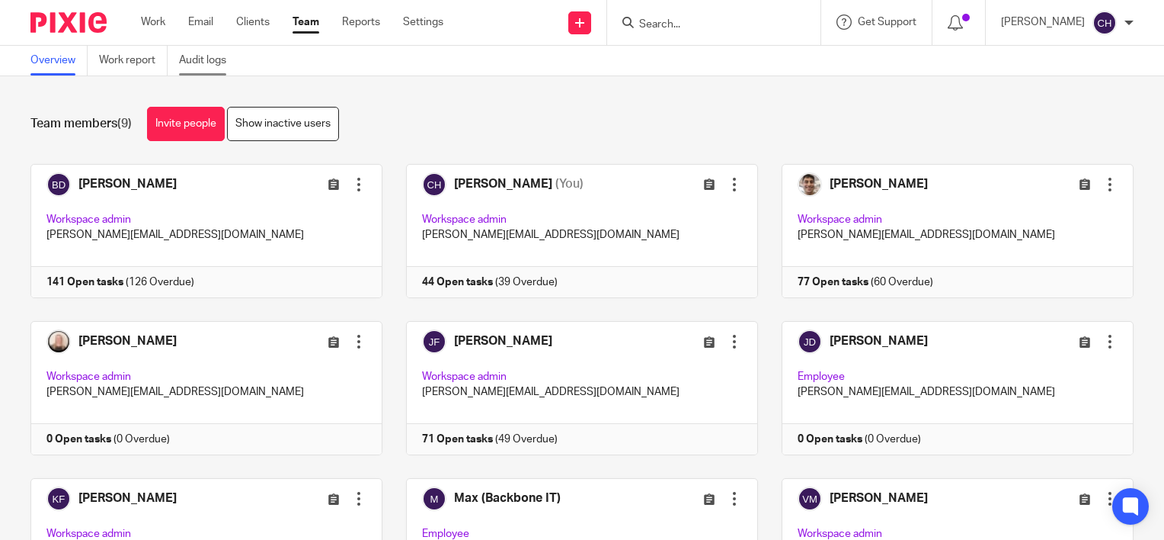
click at [221, 61] on link "Audit logs" at bounding box center [208, 61] width 59 height 30
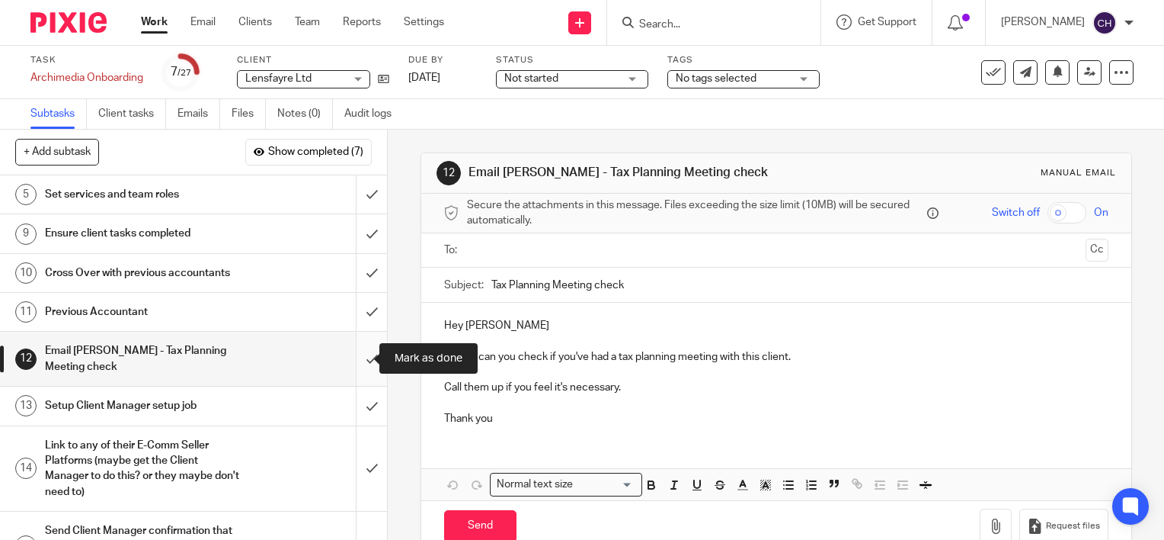
click at [357, 353] on input "submit" at bounding box center [193, 358] width 387 height 54
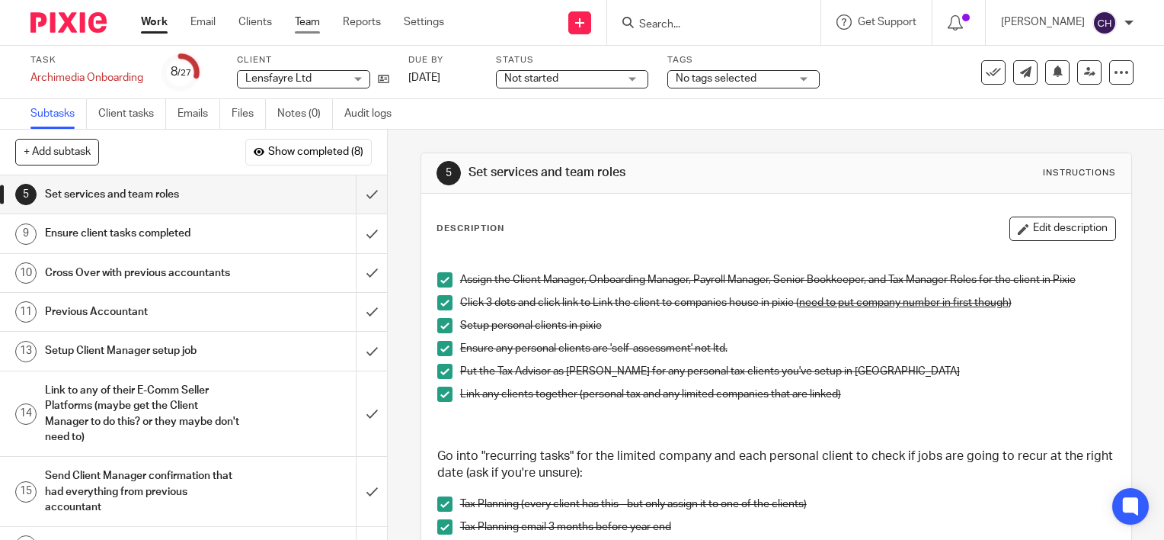
click at [305, 21] on link "Team" at bounding box center [307, 21] width 25 height 15
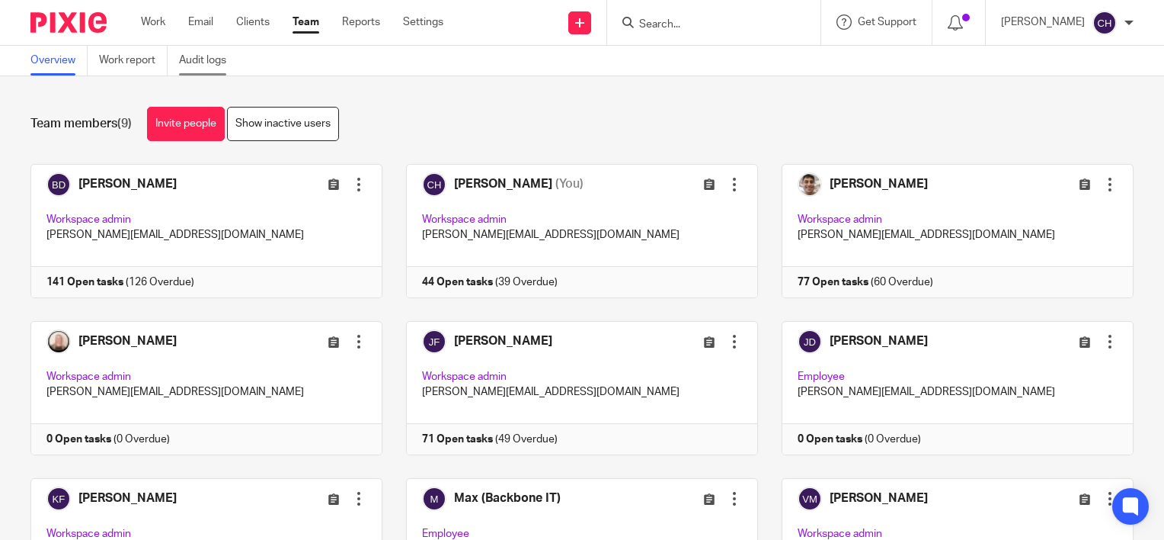
click at [200, 54] on link "Audit logs" at bounding box center [208, 61] width 59 height 30
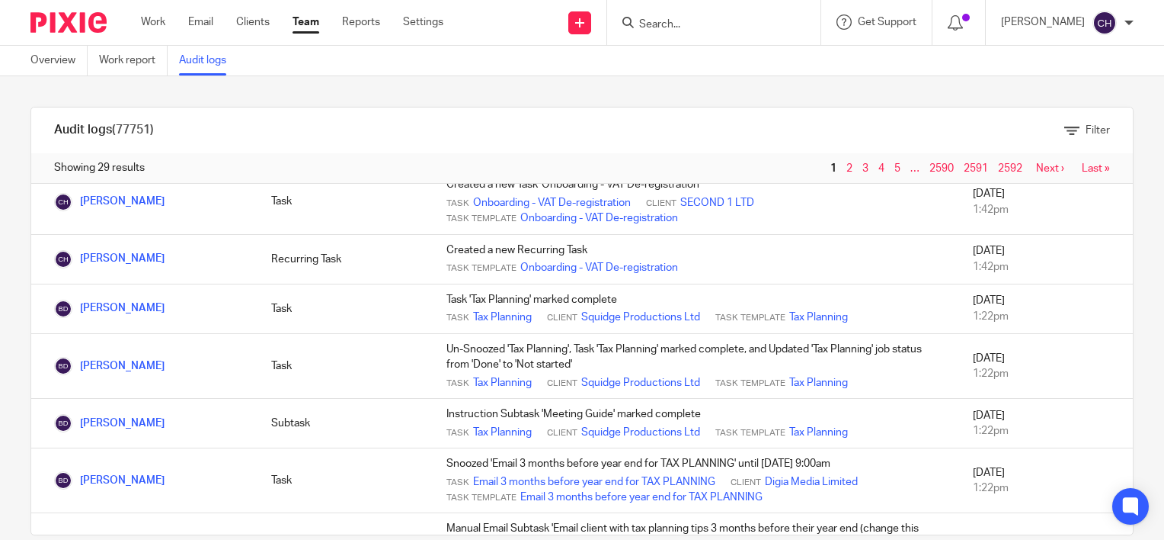
scroll to position [1448, 0]
